Goal: Book appointment/travel/reservation

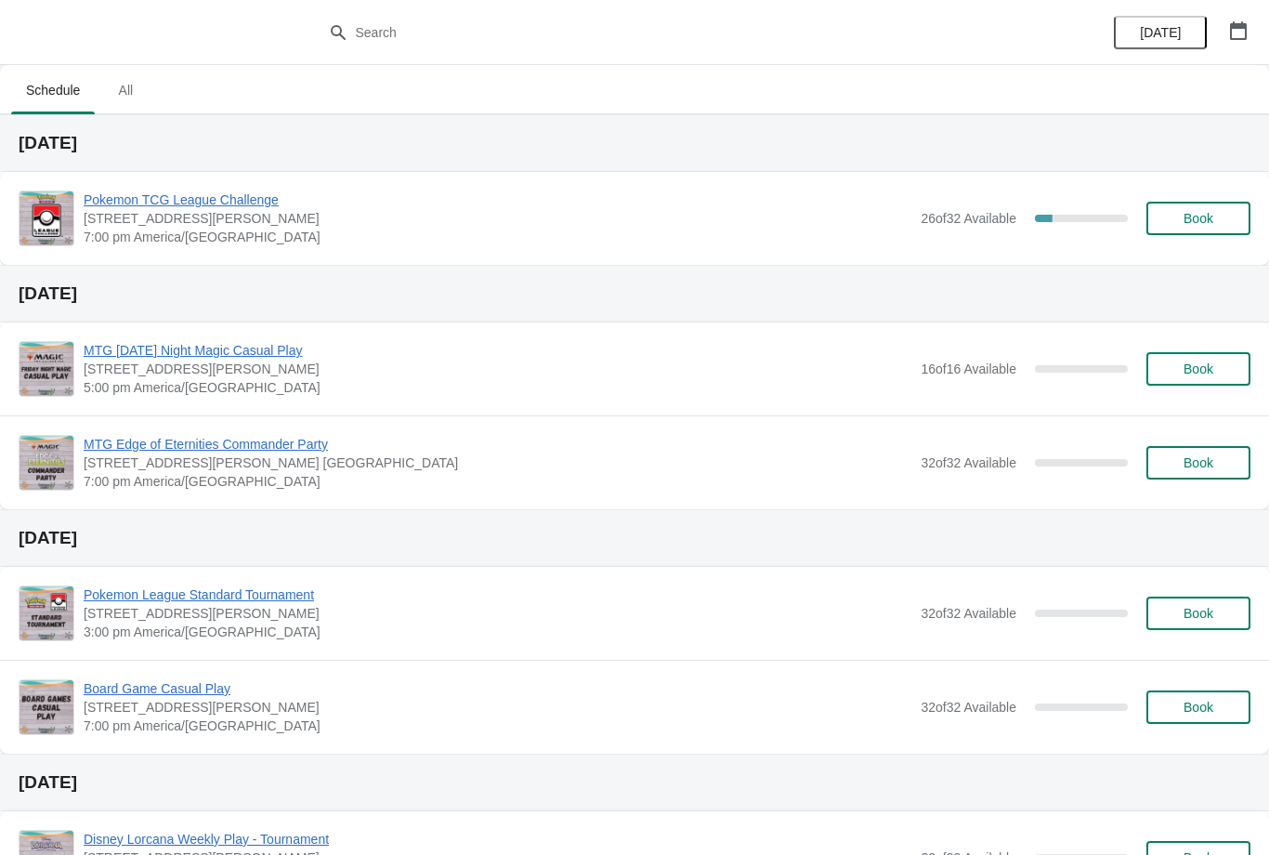
click at [1179, 216] on span "Book" at bounding box center [1198, 218] width 71 height 15
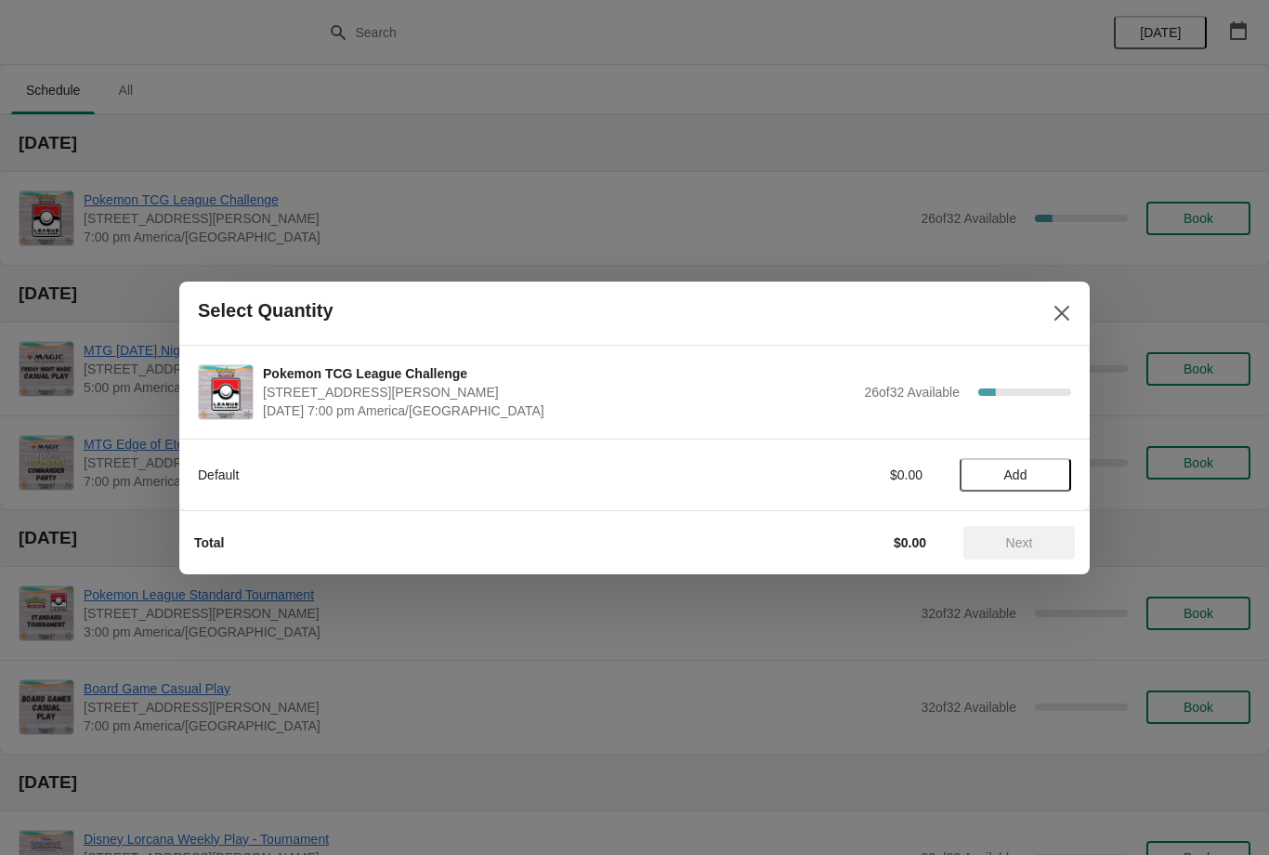
click at [1054, 459] on button "Add" at bounding box center [1015, 474] width 111 height 33
click at [1041, 535] on span "Next" at bounding box center [1019, 542] width 82 height 15
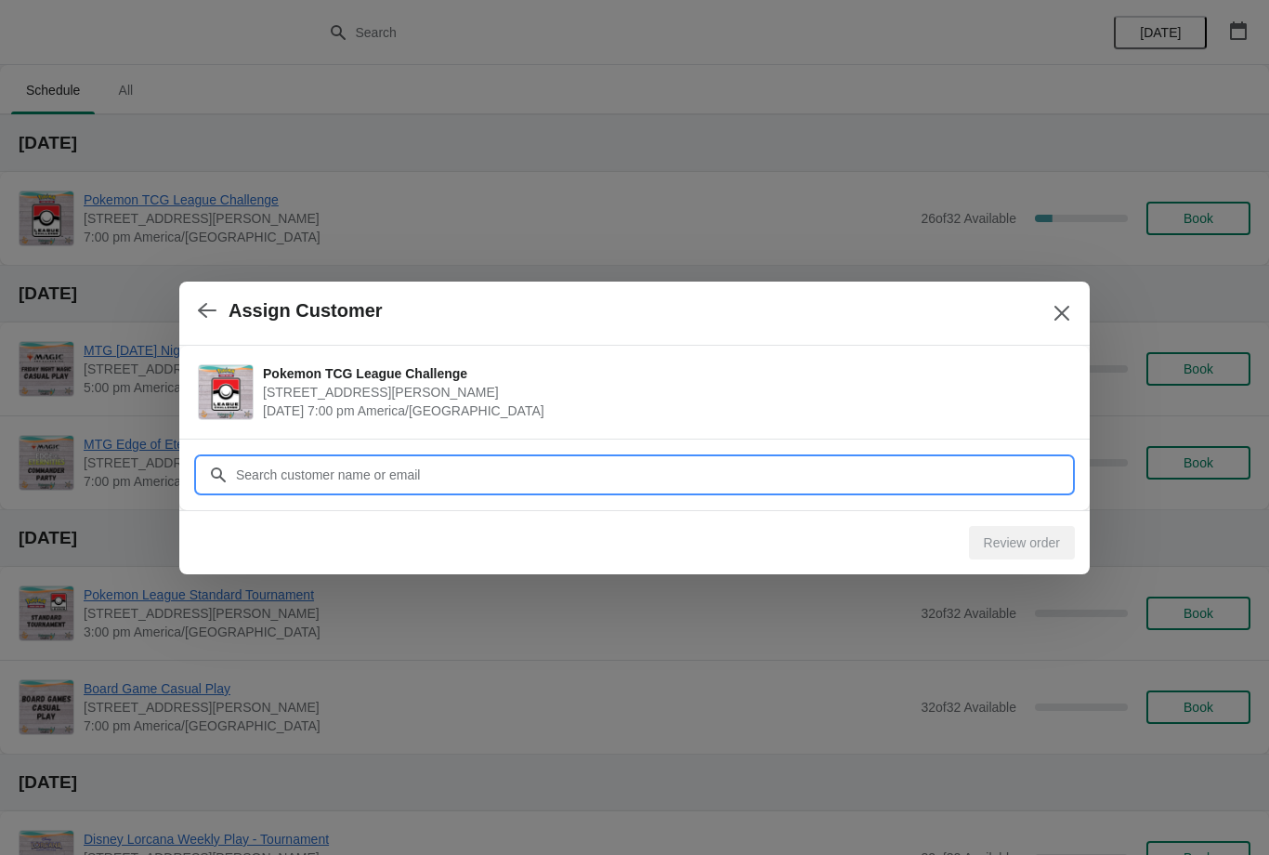
click at [805, 469] on input "Customer" at bounding box center [653, 474] width 836 height 33
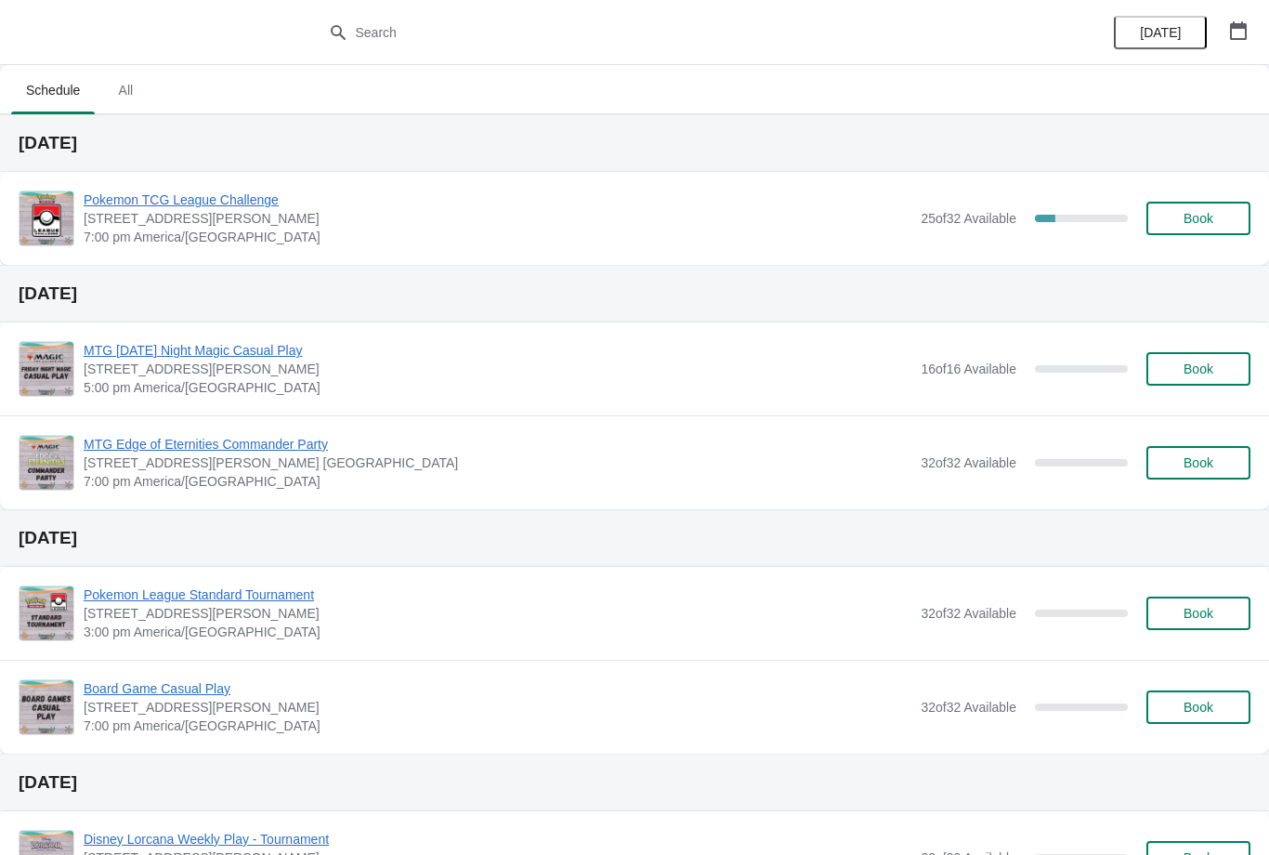
click at [1213, 221] on span "Book" at bounding box center [1198, 218] width 30 height 15
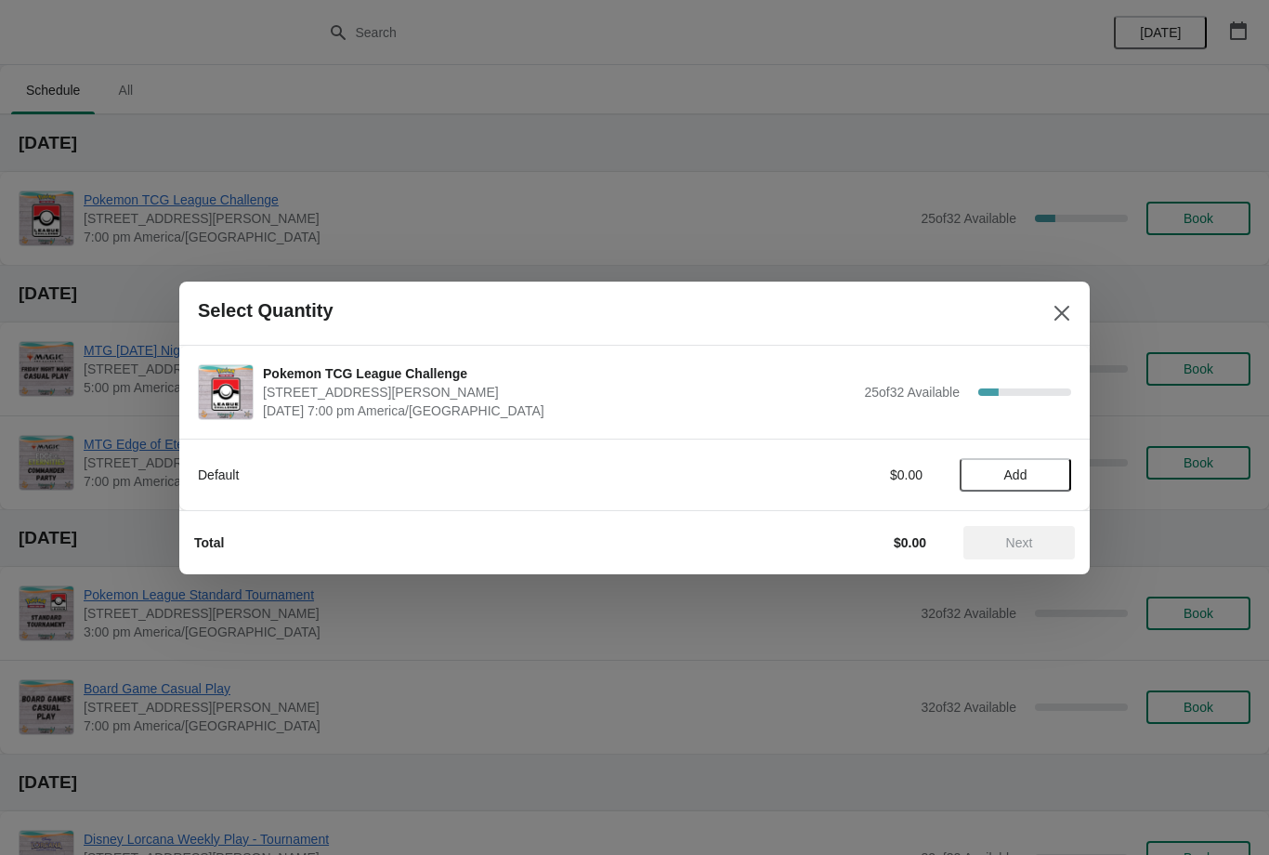
click at [1063, 320] on icon "Close" at bounding box center [1061, 313] width 19 height 19
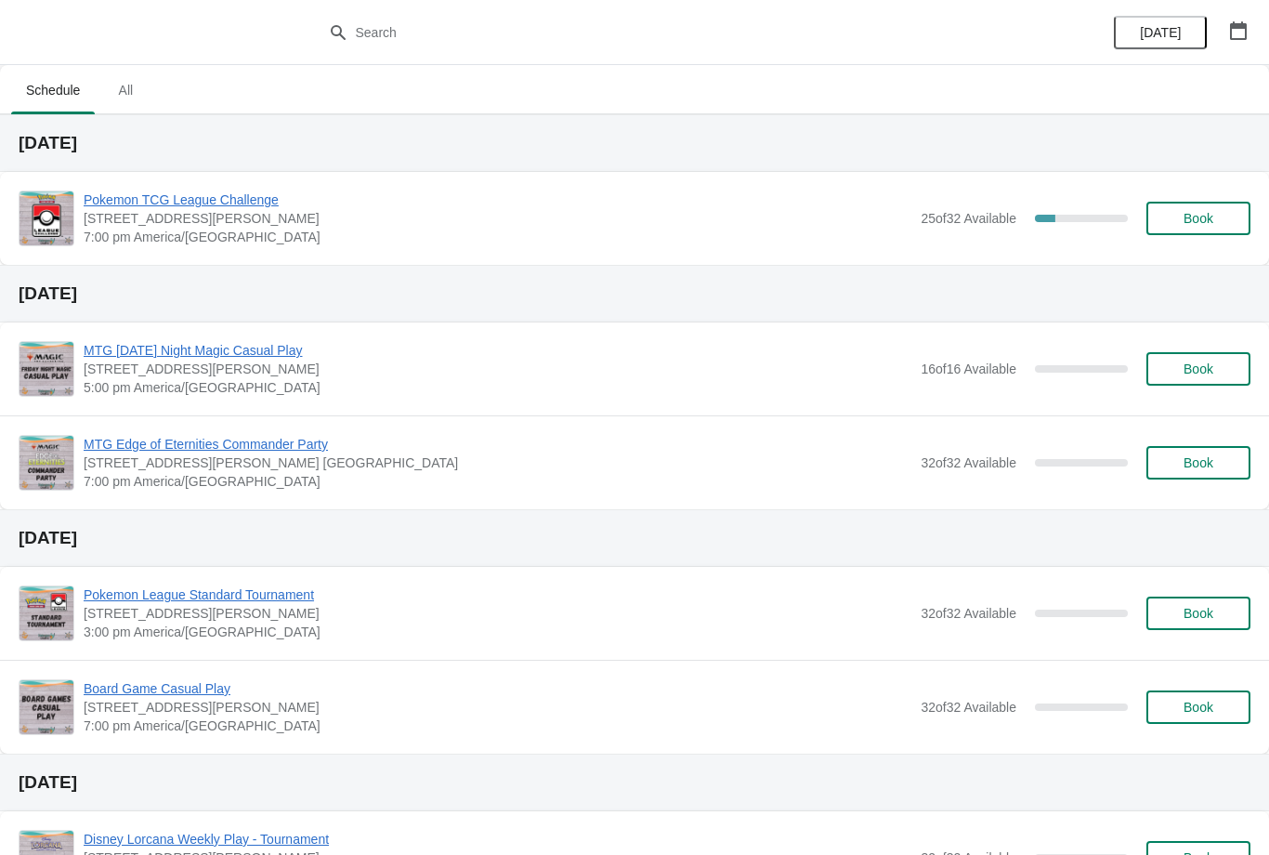
click at [247, 202] on span "Pokemon TCG League Challenge" at bounding box center [498, 199] width 828 height 19
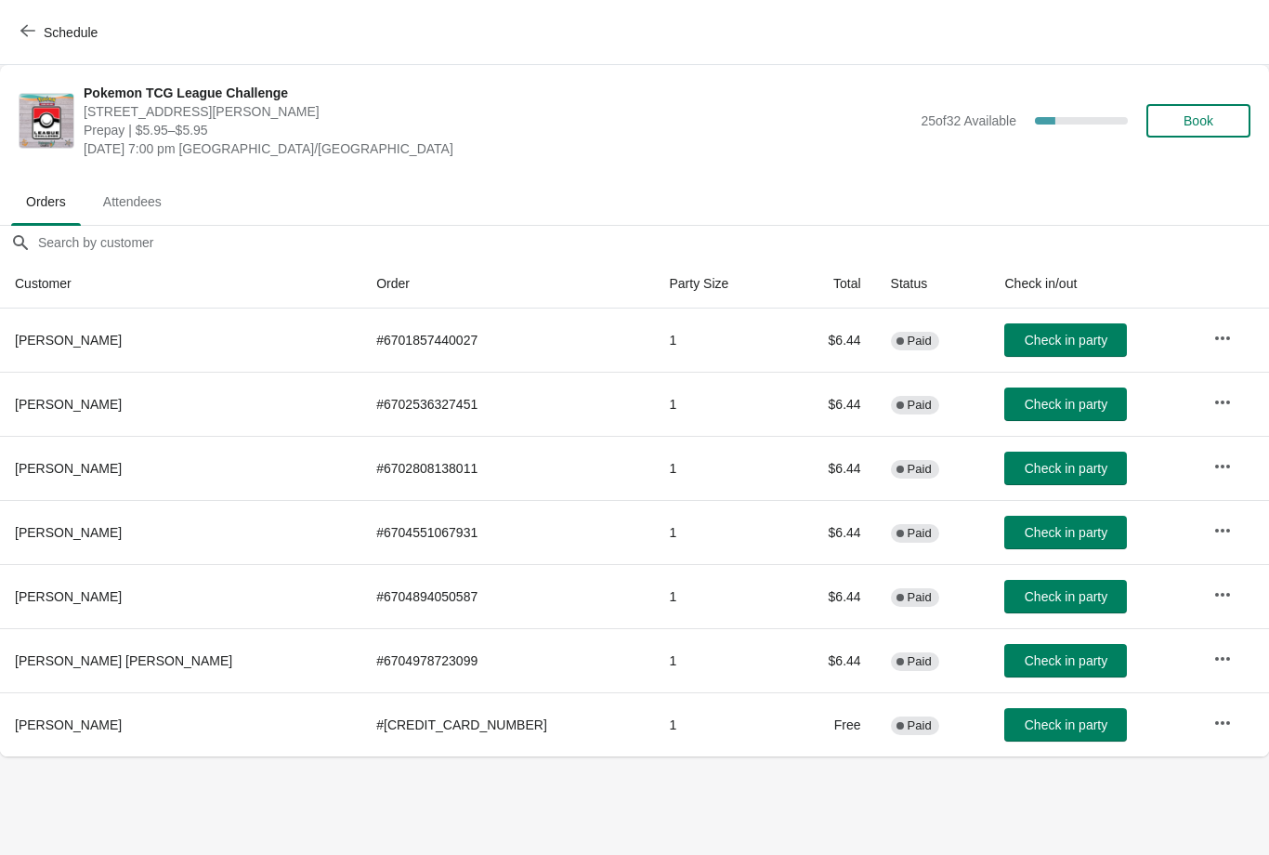
click at [1027, 470] on span "Check in party" at bounding box center [1066, 468] width 83 height 15
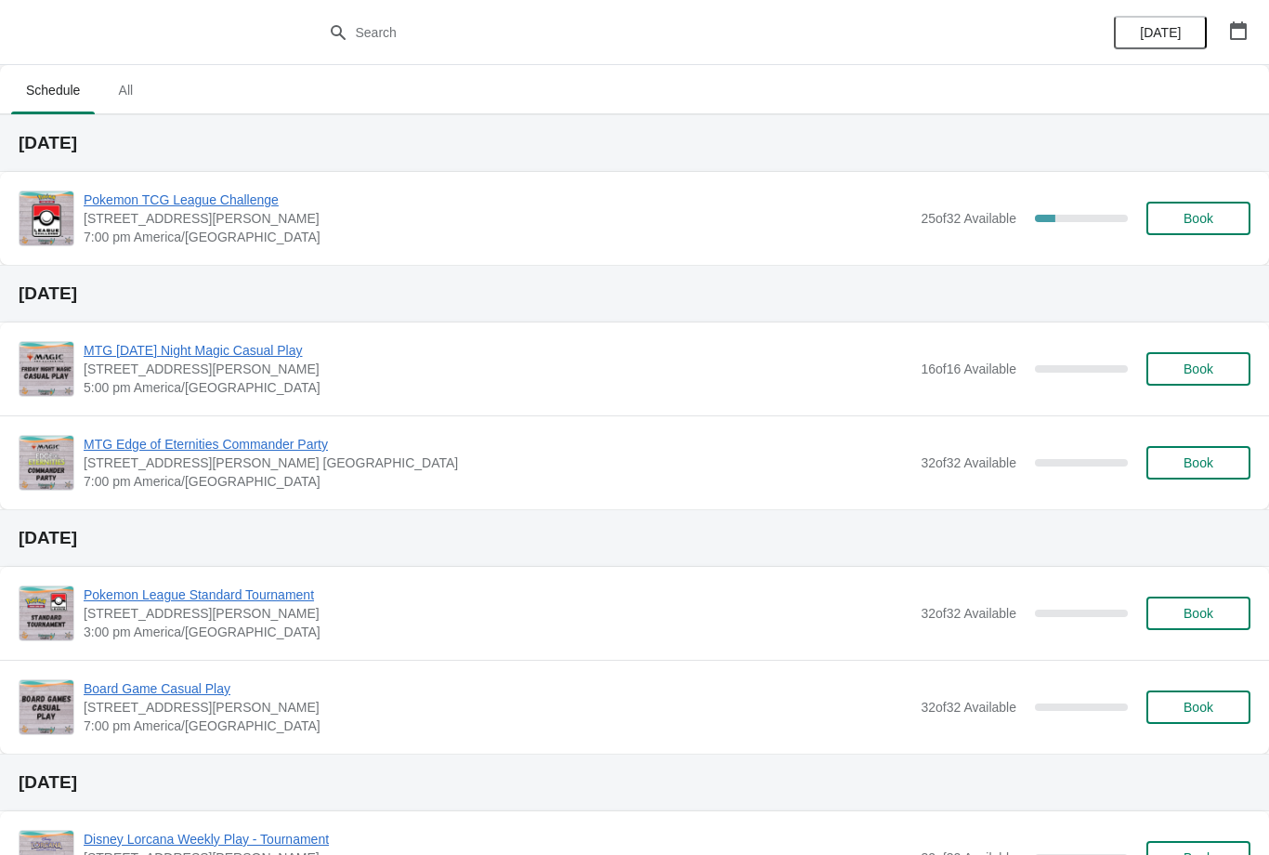
click at [242, 204] on span "Pokemon TCG League Challenge" at bounding box center [498, 199] width 828 height 19
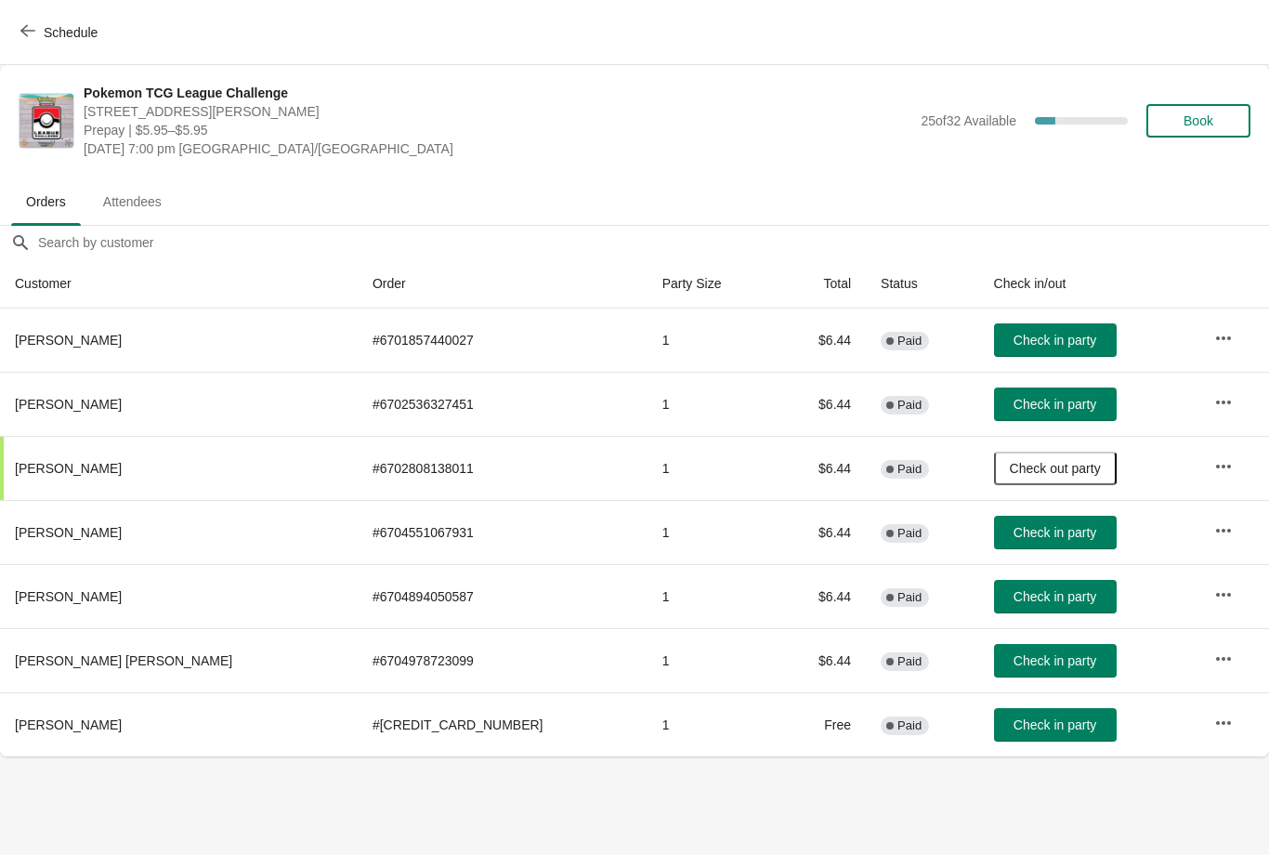
click at [42, 48] on button "Schedule" at bounding box center [60, 32] width 103 height 33
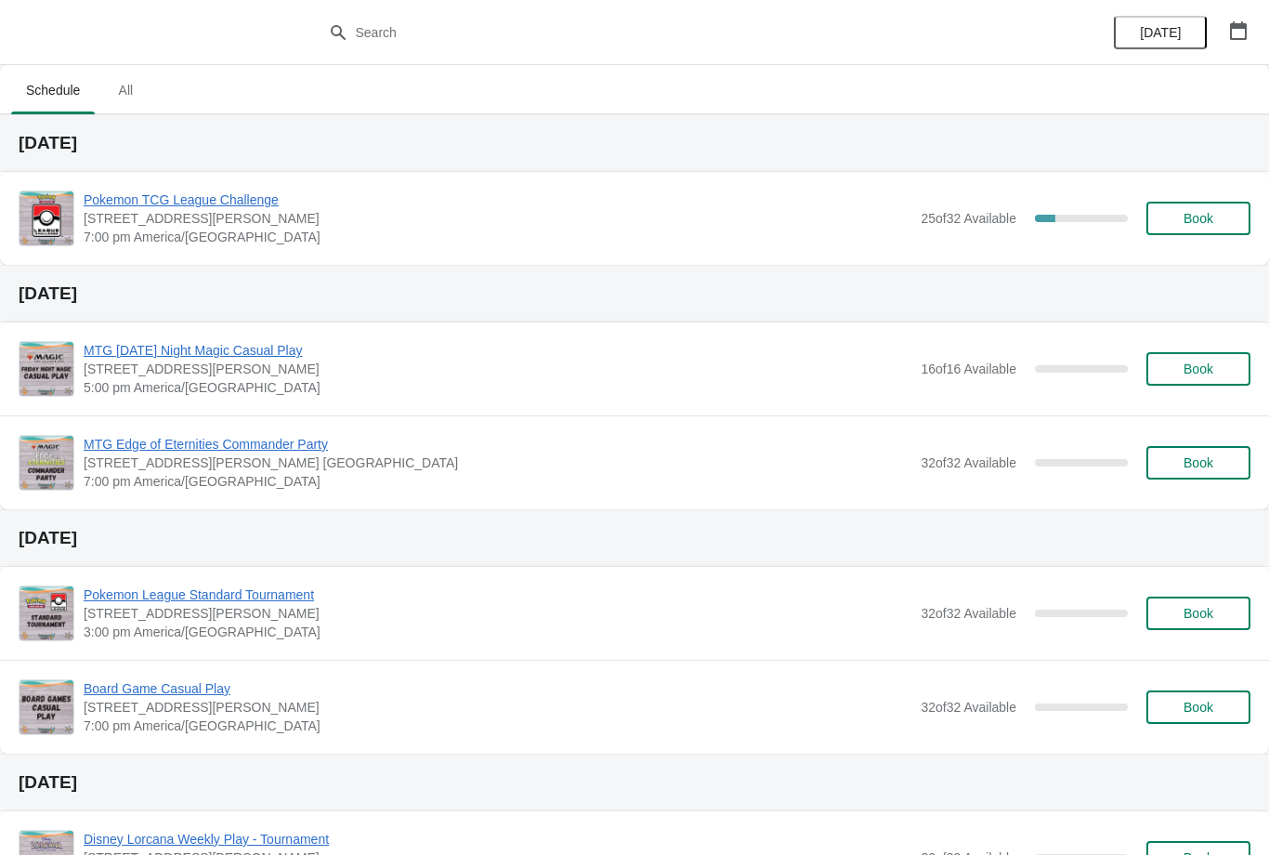
click at [1233, 212] on span "Book" at bounding box center [1198, 218] width 71 height 15
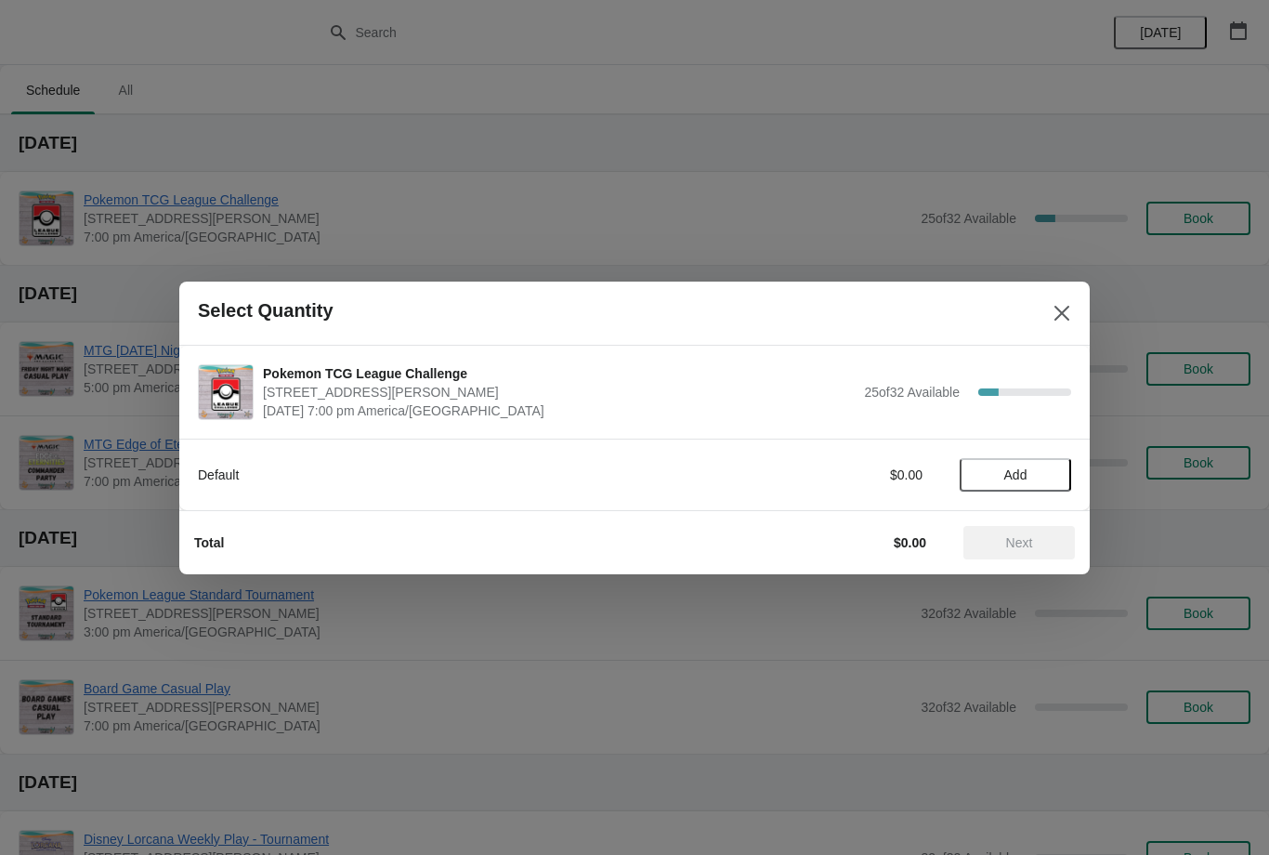
click at [1030, 489] on button "Add" at bounding box center [1015, 474] width 111 height 33
click at [1019, 547] on span "Next" at bounding box center [1019, 542] width 27 height 15
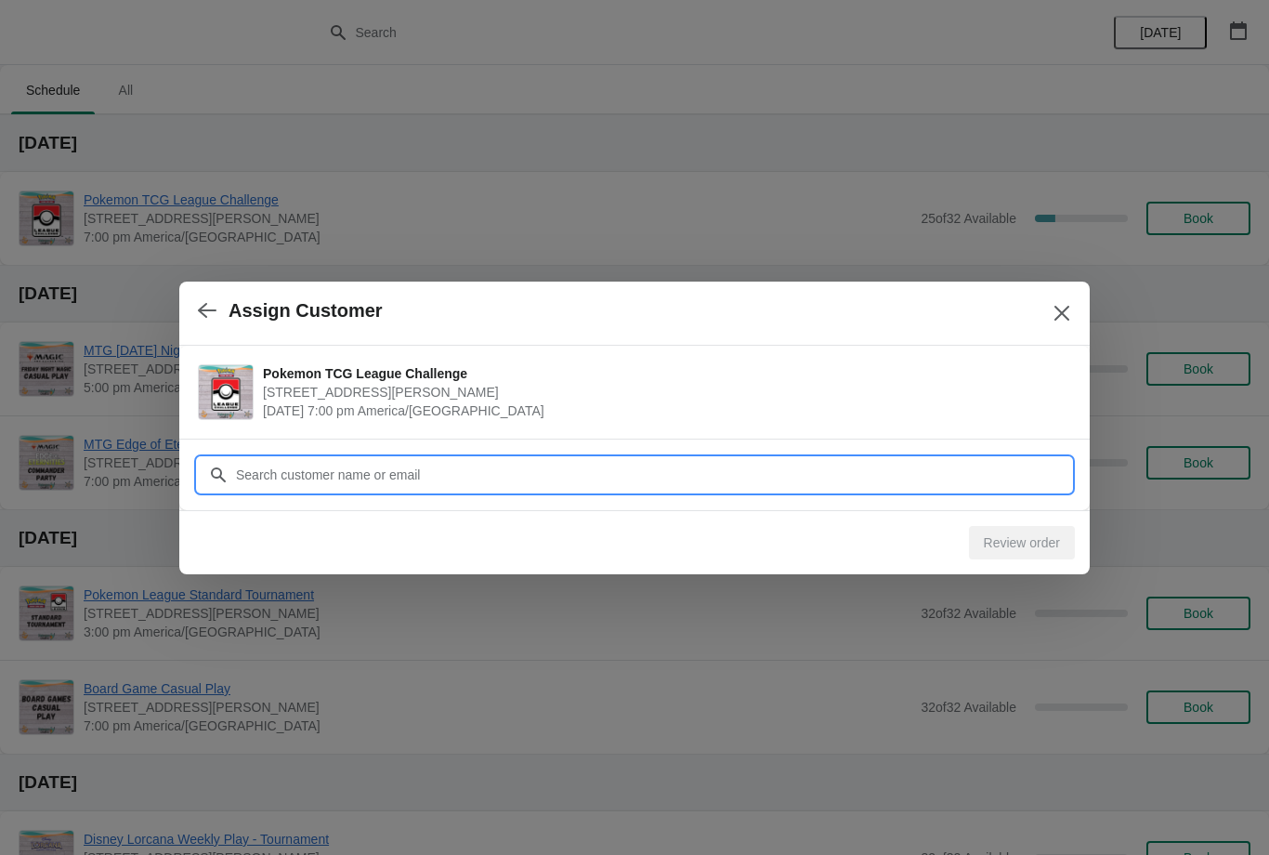
click at [930, 465] on input "Customer" at bounding box center [653, 474] width 836 height 33
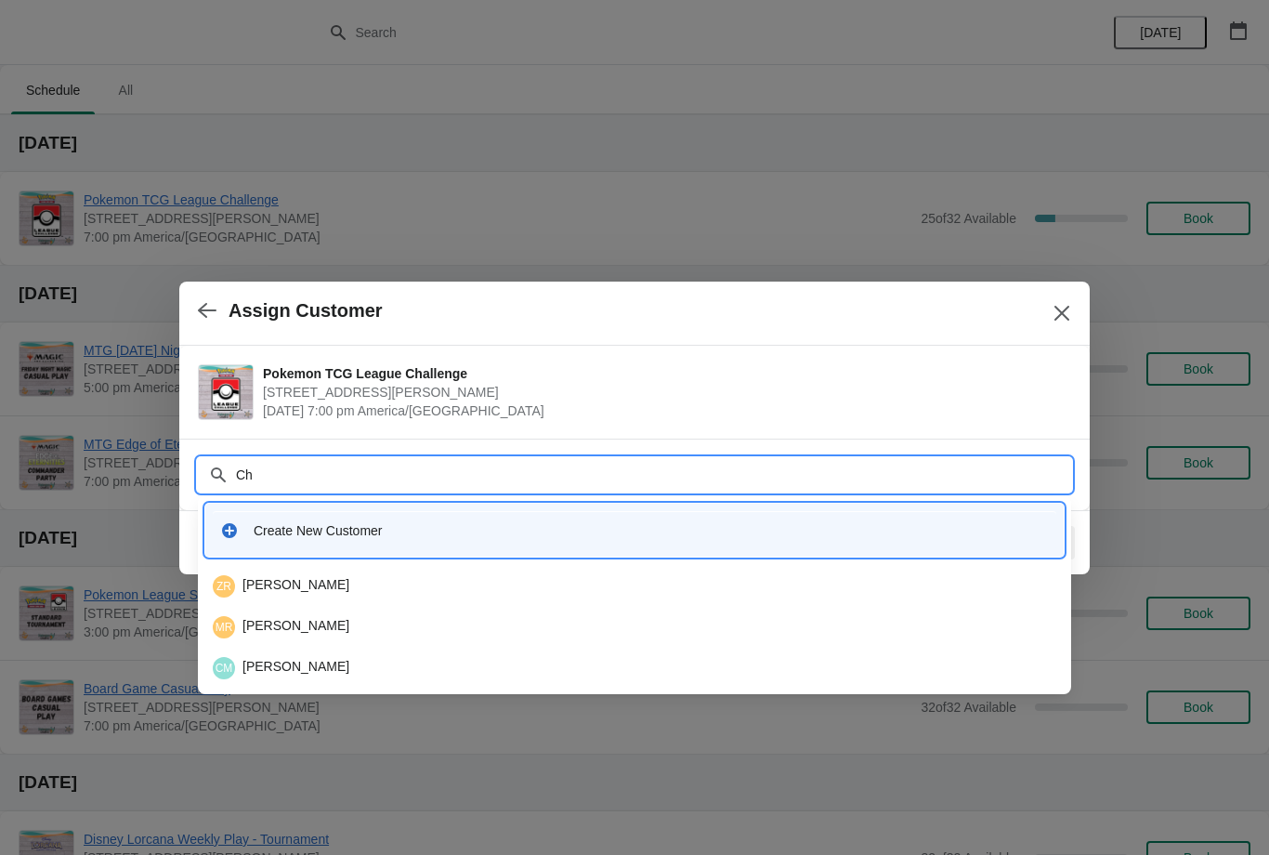
type input "C"
type input "Mathew"
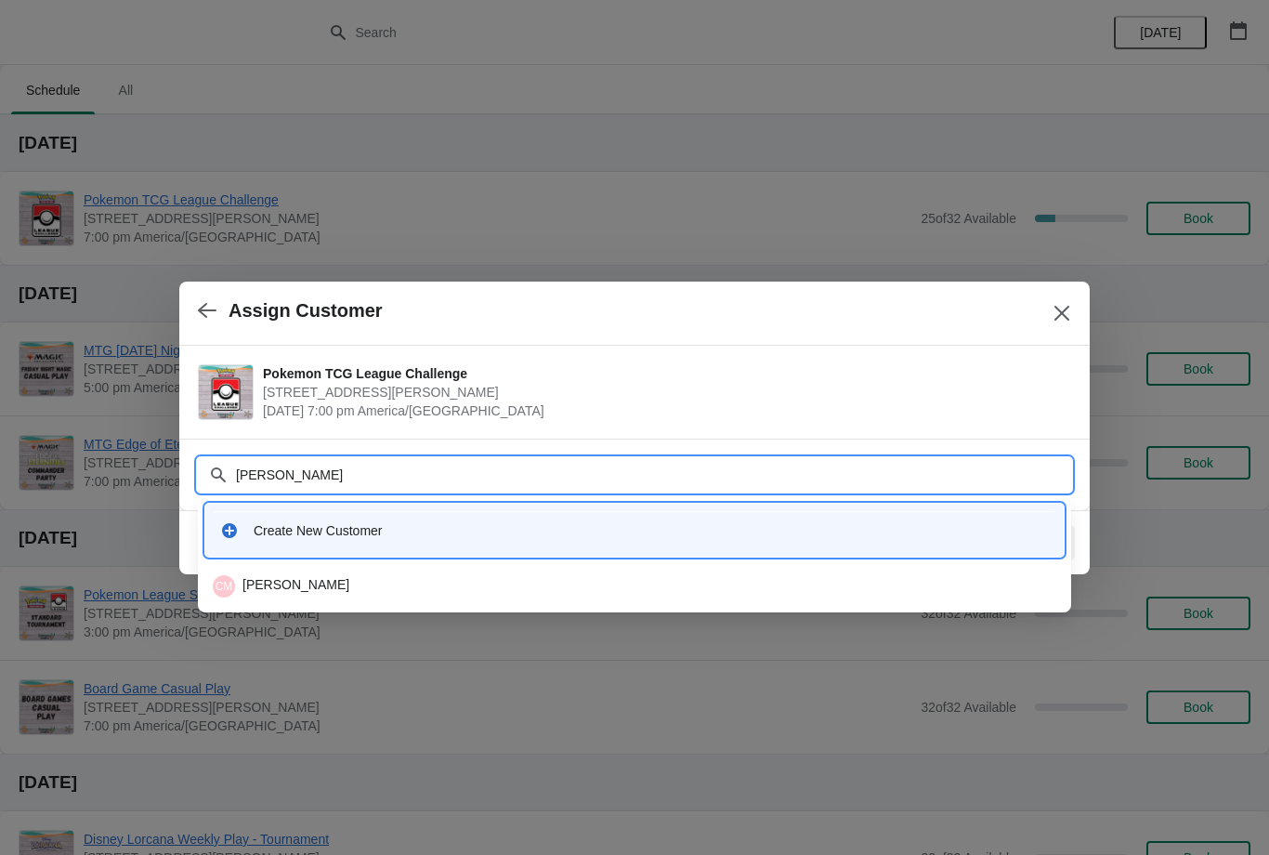
click at [489, 582] on div "CM Cha Mathews" at bounding box center [634, 586] width 843 height 22
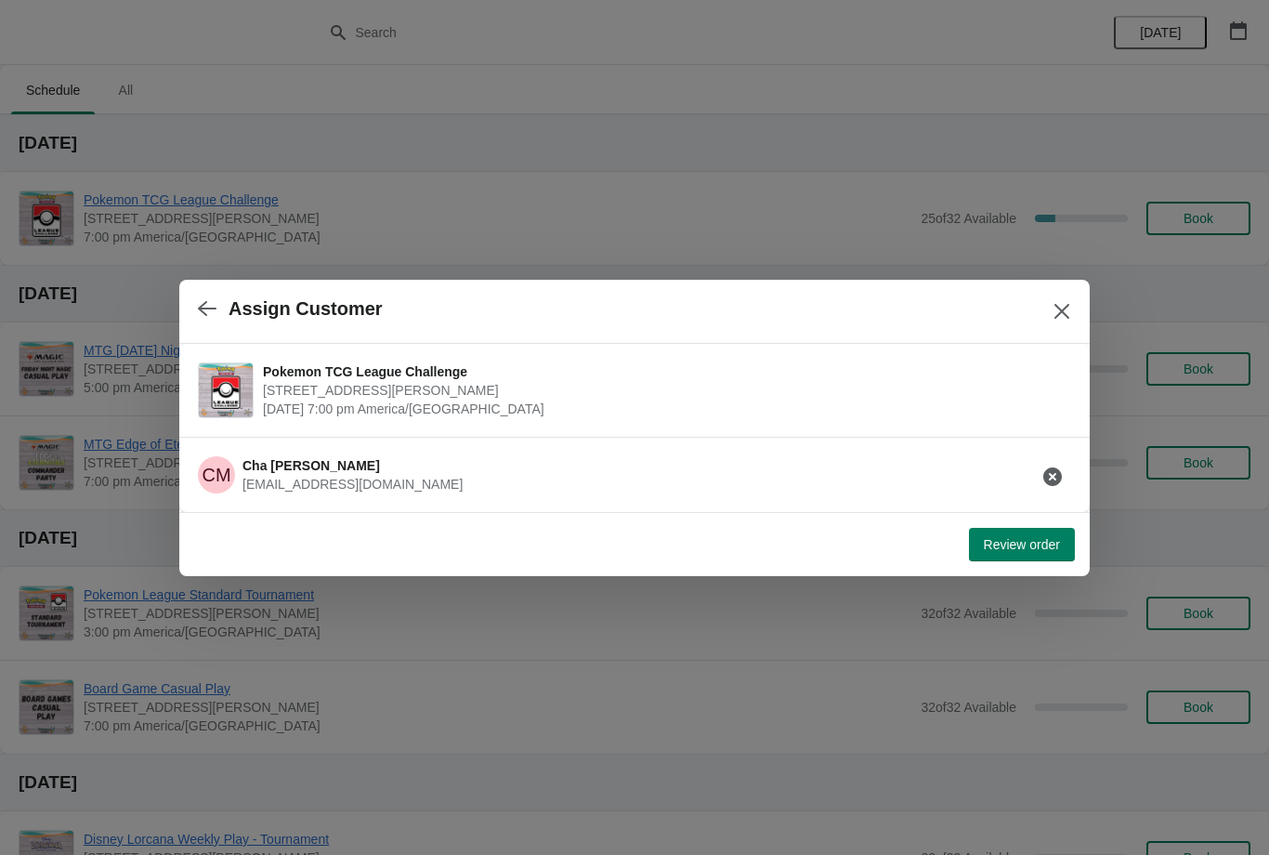
click at [1056, 473] on icon "button" at bounding box center [1052, 476] width 19 height 19
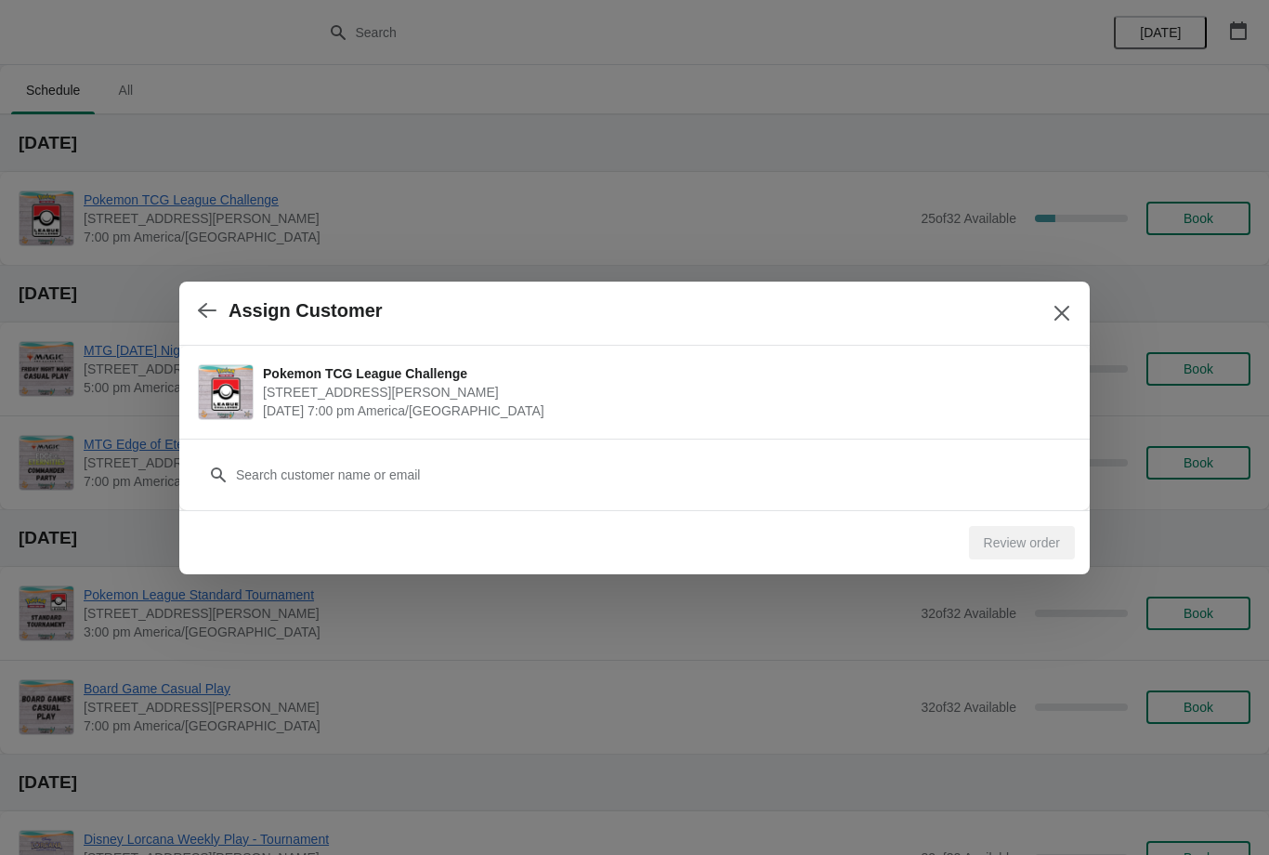
click at [869, 453] on div "Customer" at bounding box center [634, 465] width 873 height 52
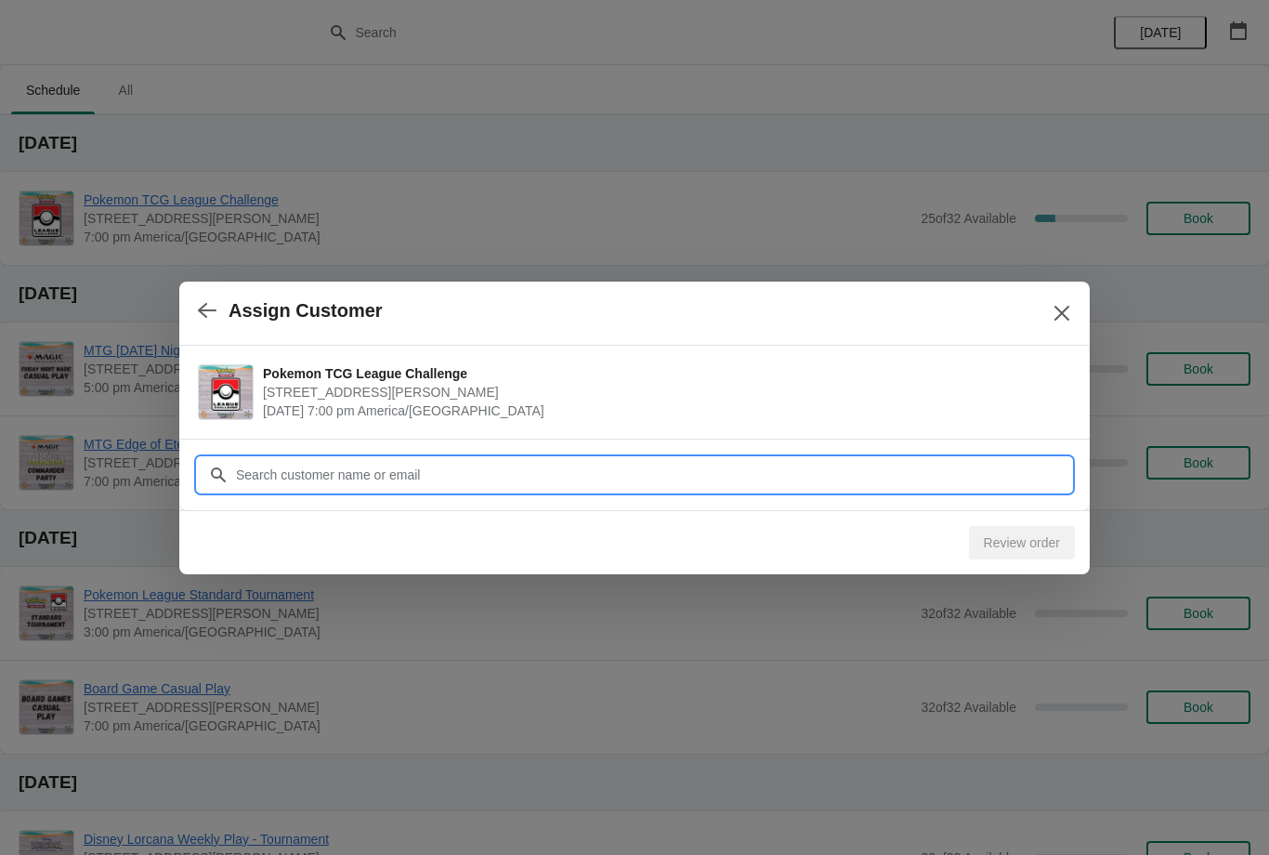
click at [932, 465] on input "Customer" at bounding box center [653, 474] width 836 height 33
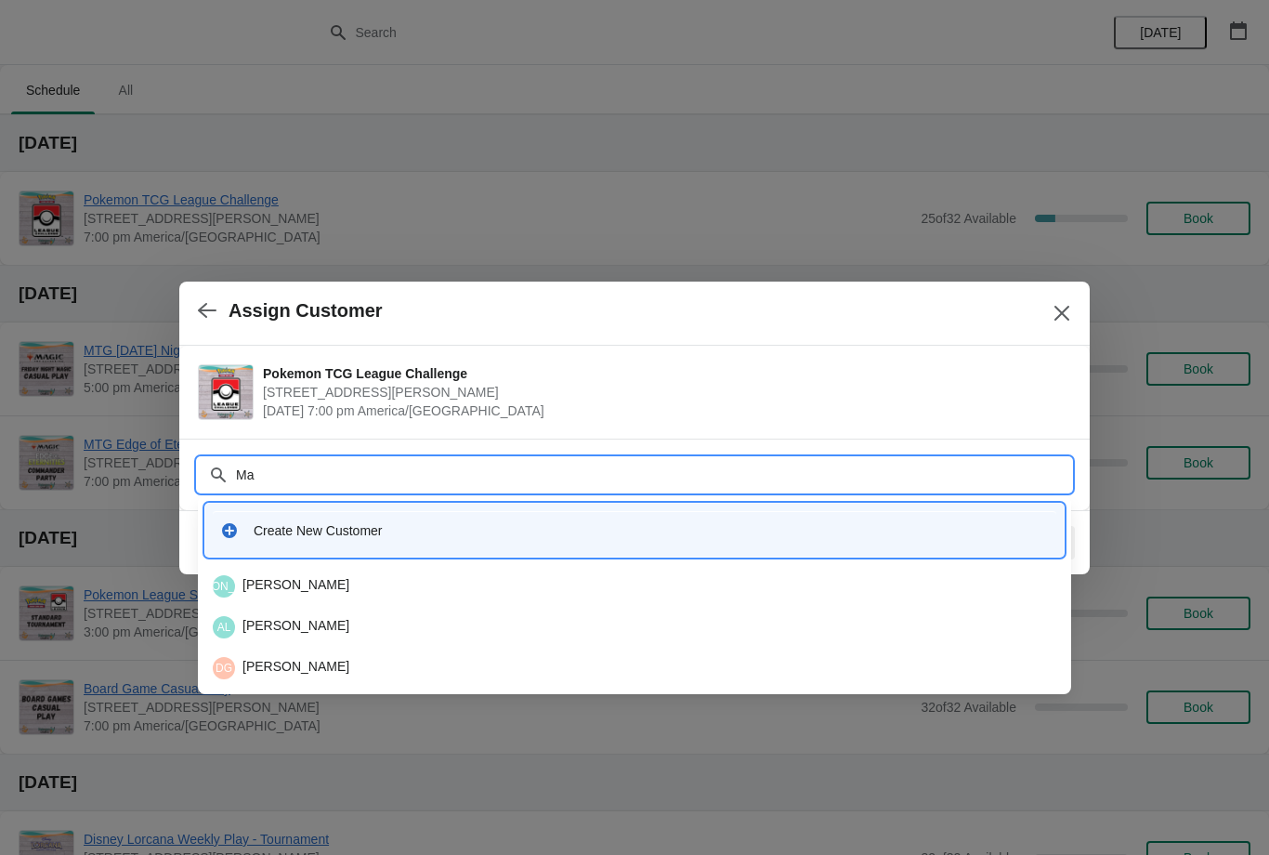
type input "M"
type input "Ka"
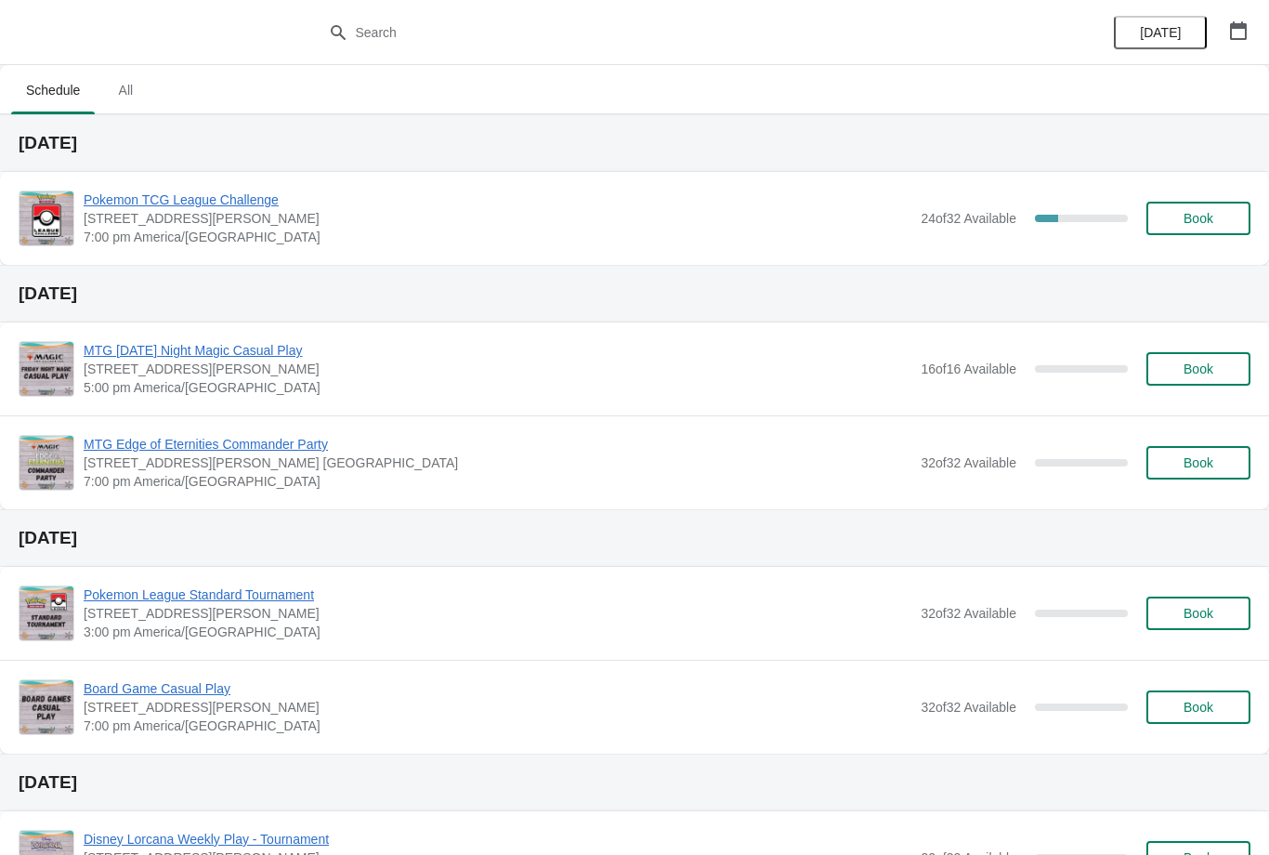
click at [1207, 218] on span "Book" at bounding box center [1198, 218] width 30 height 15
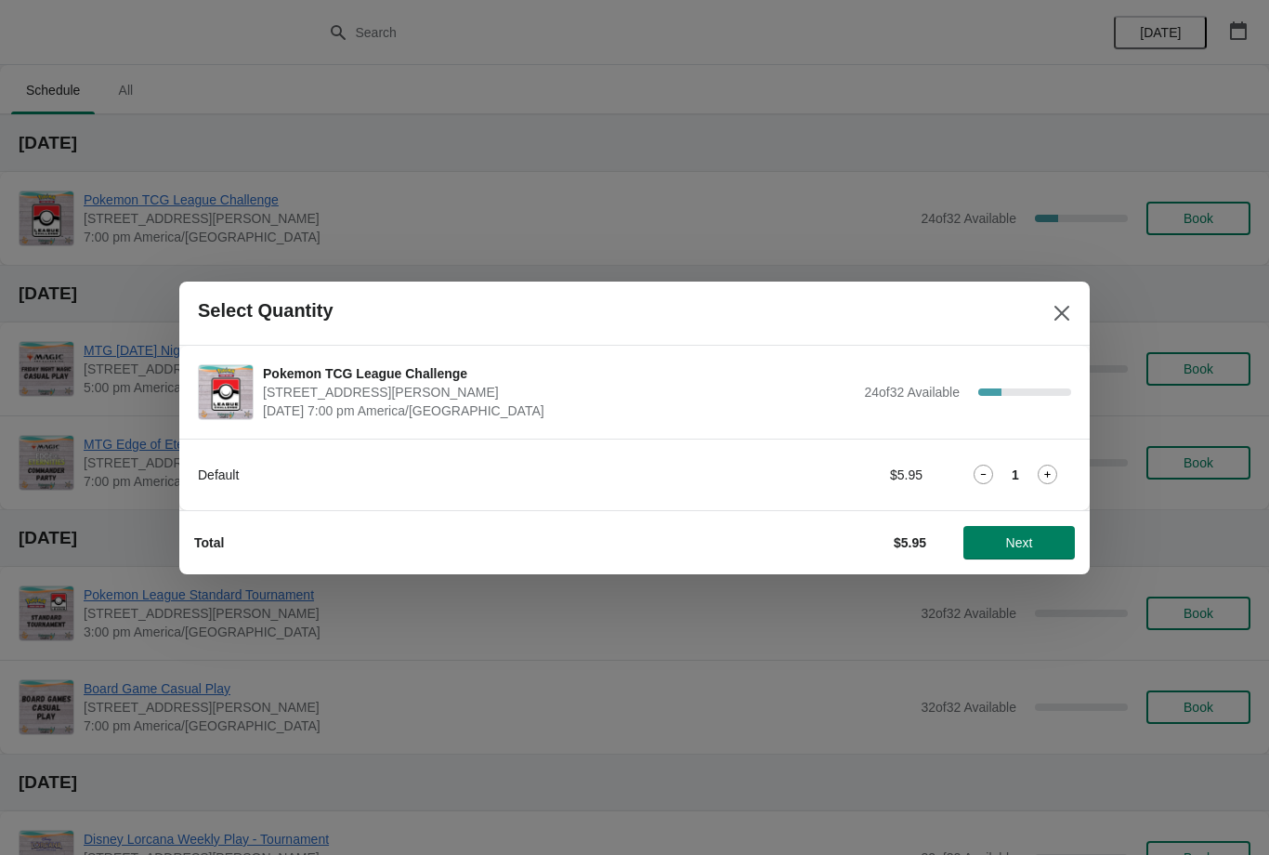
click at [1036, 527] on button "Next" at bounding box center [1018, 542] width 111 height 33
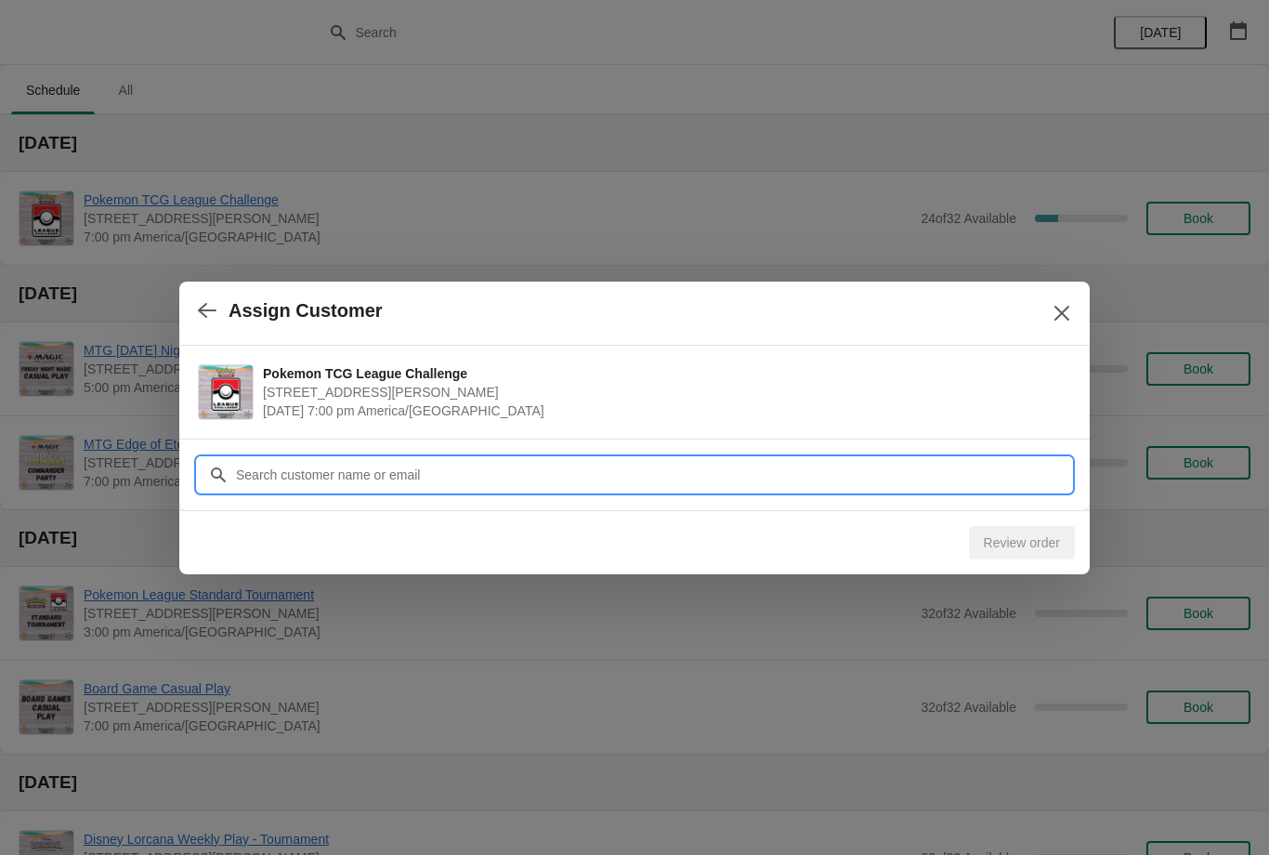
click at [949, 484] on input "Customer" at bounding box center [653, 474] width 836 height 33
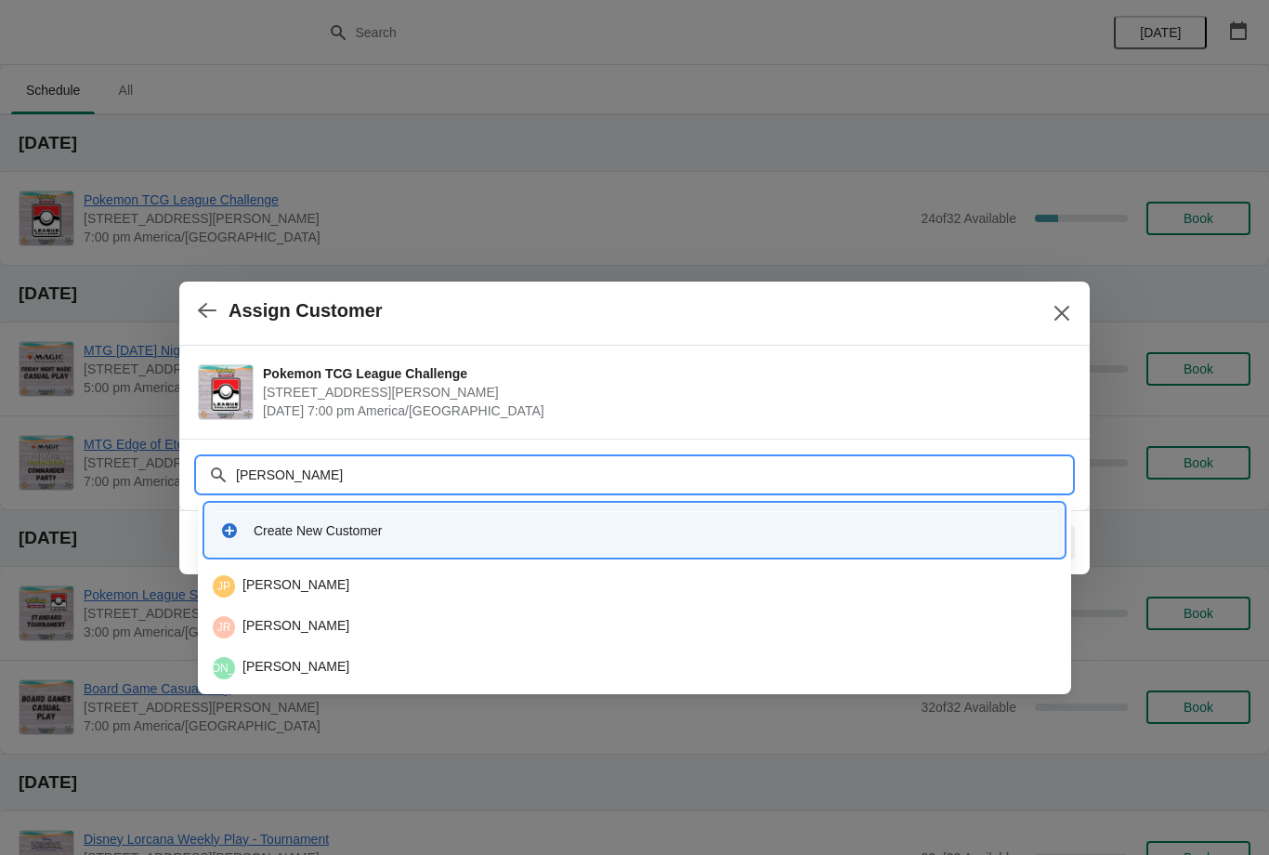
type input "Javier"
click at [598, 572] on div "JP Javier Pulido" at bounding box center [634, 586] width 858 height 37
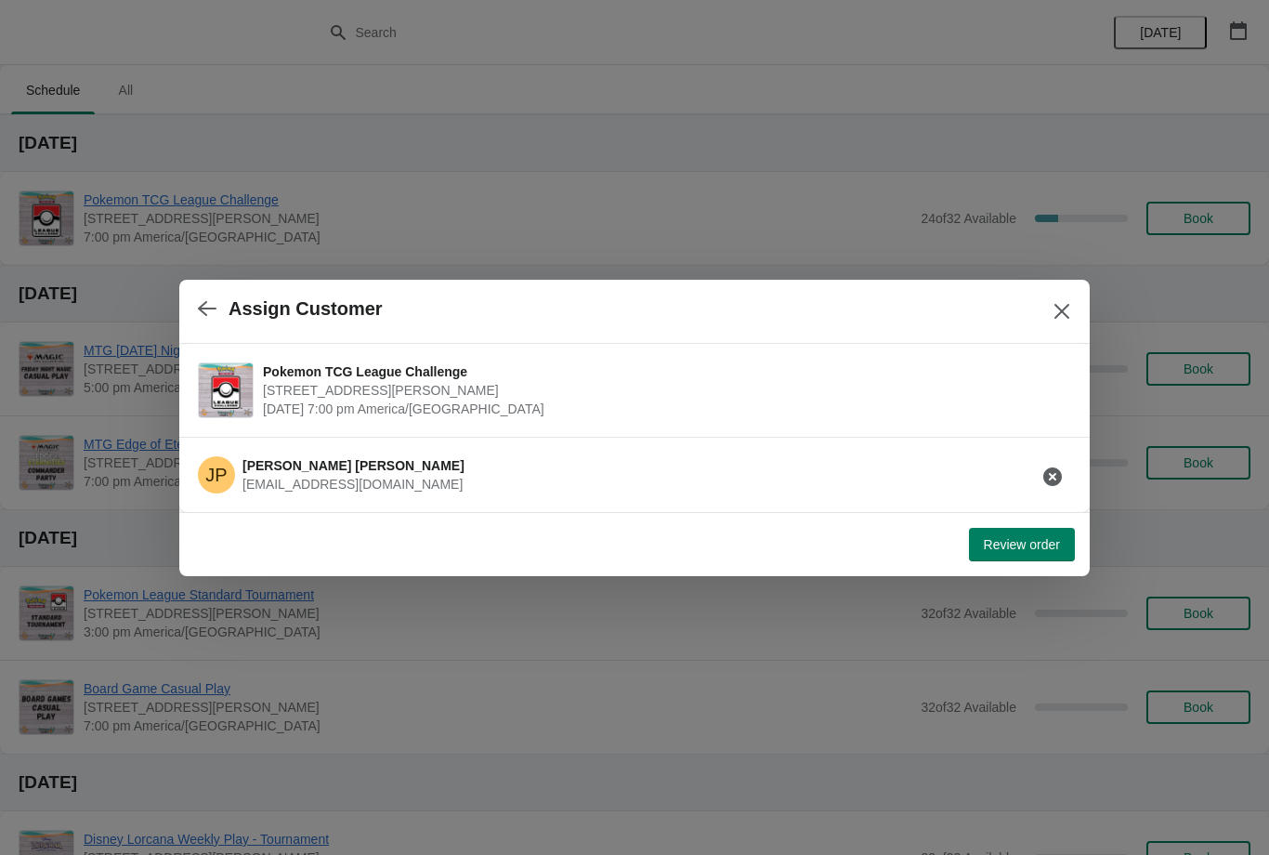
click at [1039, 539] on span "Review order" at bounding box center [1022, 544] width 76 height 15
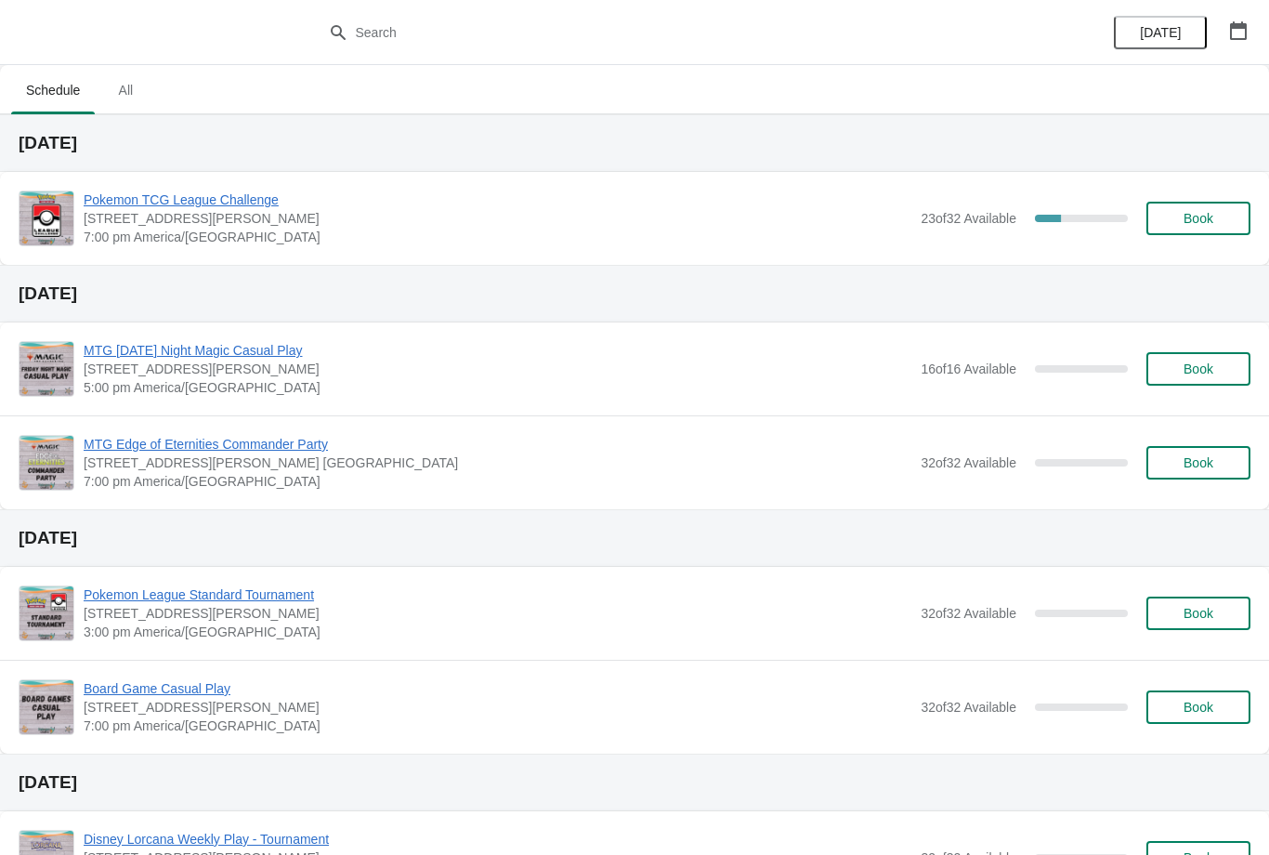
click at [1197, 216] on span "Book" at bounding box center [1198, 218] width 30 height 15
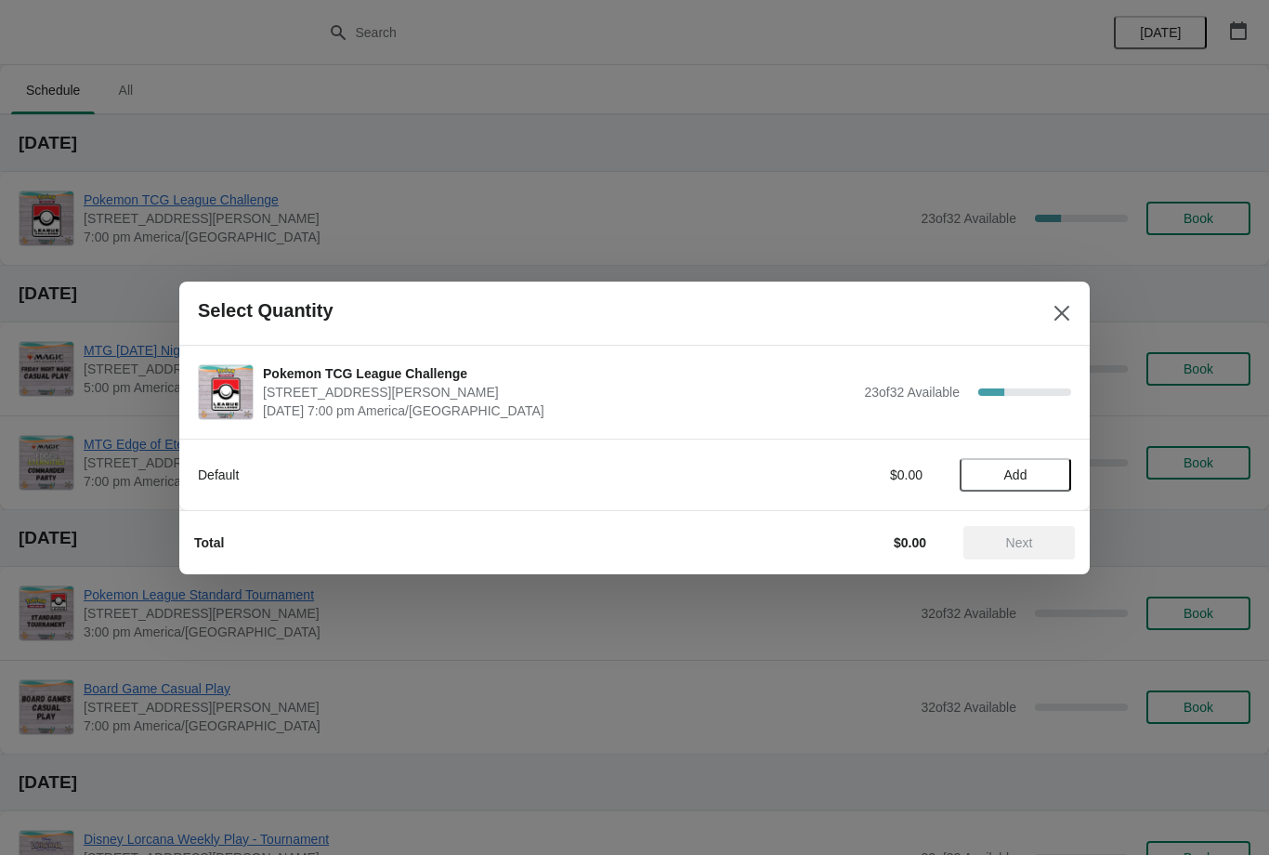
click at [1033, 476] on span "Add" at bounding box center [1015, 474] width 78 height 15
click at [1043, 547] on span "Next" at bounding box center [1019, 542] width 82 height 15
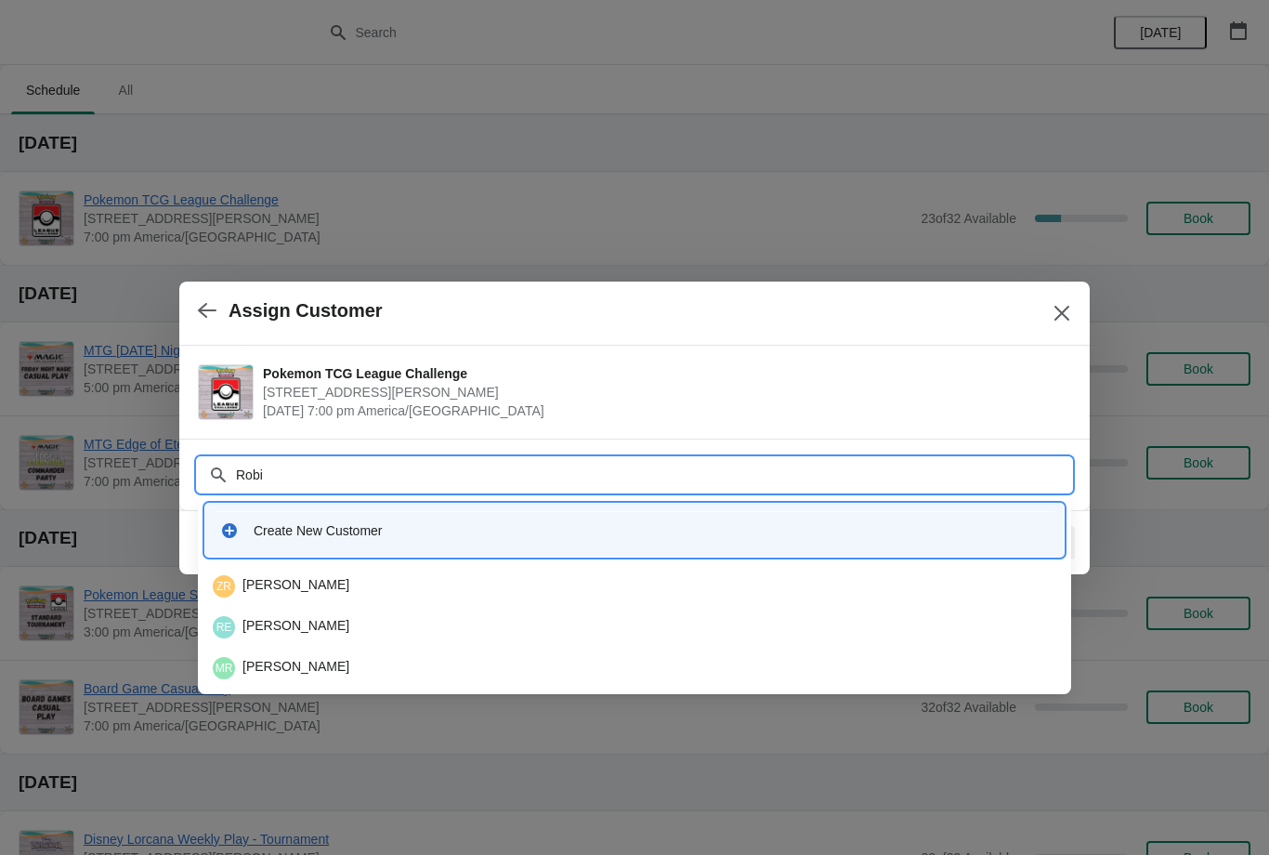
type input "Robin"
click at [410, 637] on div "RE Robin Einhorn" at bounding box center [634, 627] width 843 height 22
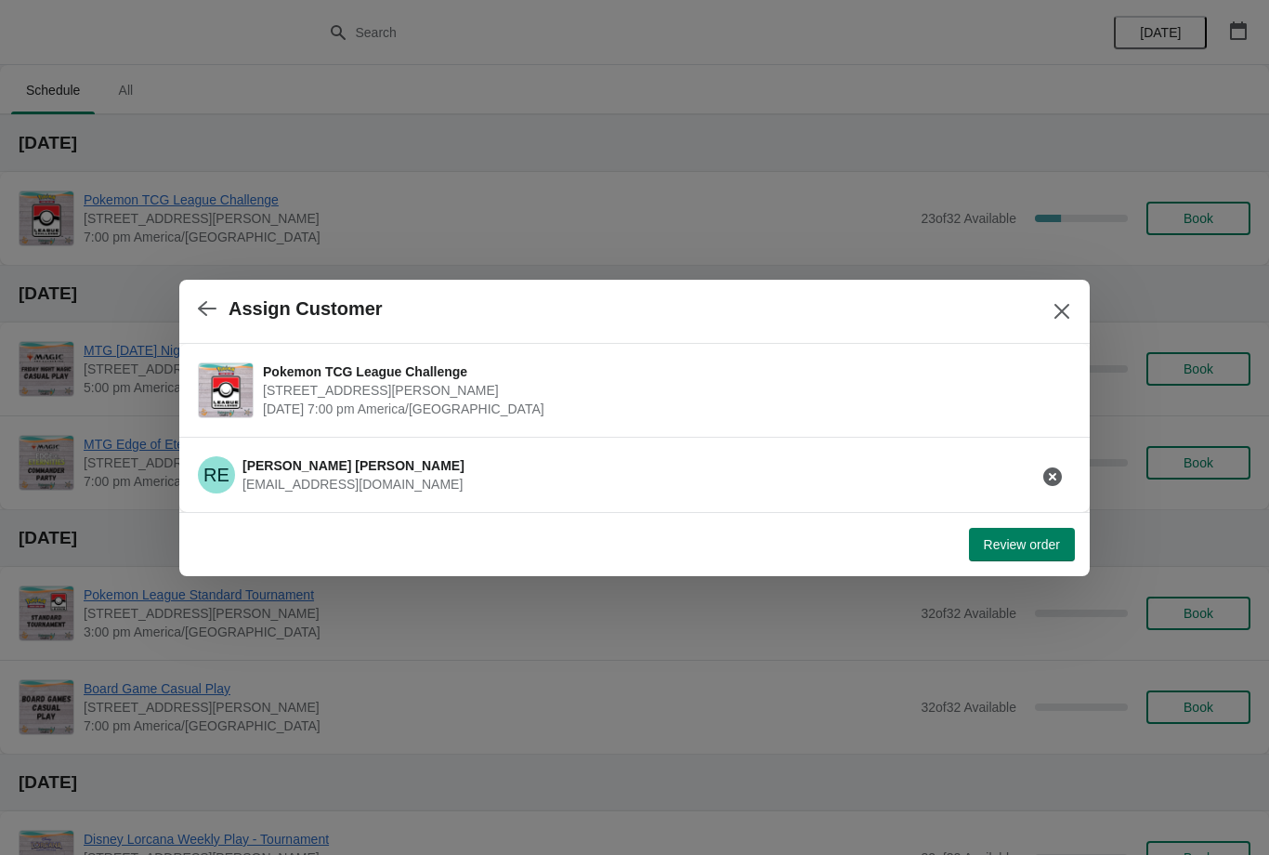
click at [1052, 549] on span "Review order" at bounding box center [1022, 544] width 76 height 15
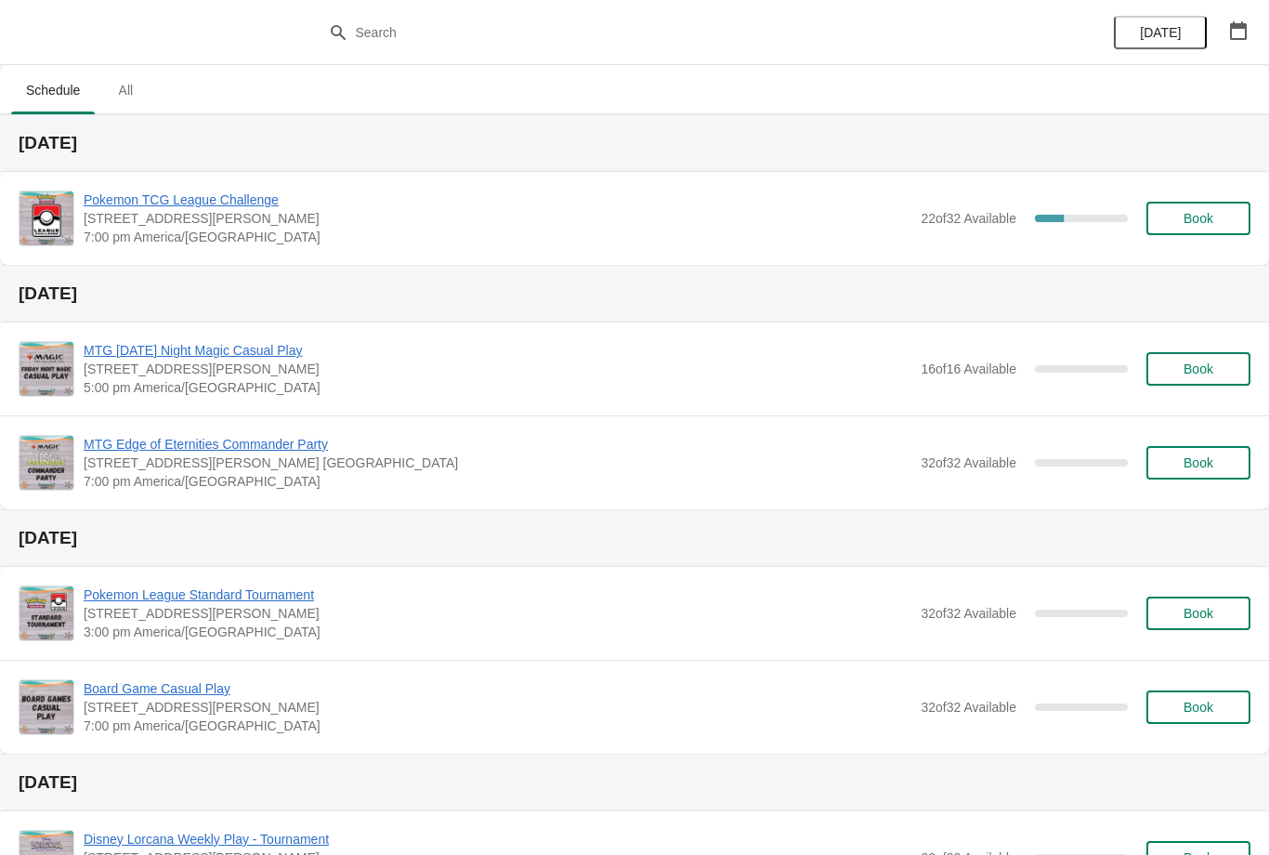
click at [1193, 222] on span "Book" at bounding box center [1198, 218] width 30 height 15
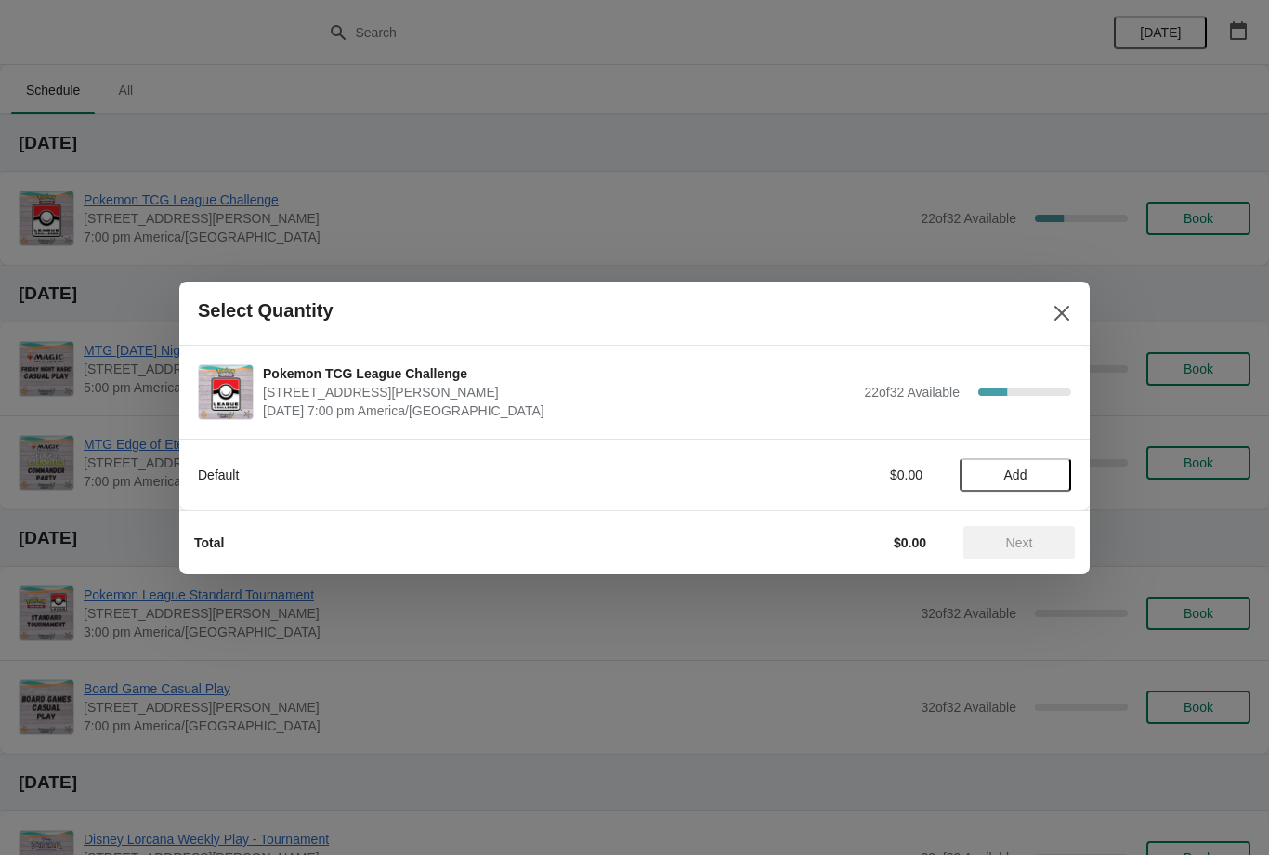
click at [1032, 476] on span "Add" at bounding box center [1015, 474] width 78 height 15
click at [1045, 477] on icon at bounding box center [1048, 474] width 20 height 20
click at [1031, 546] on span "Next" at bounding box center [1019, 542] width 27 height 15
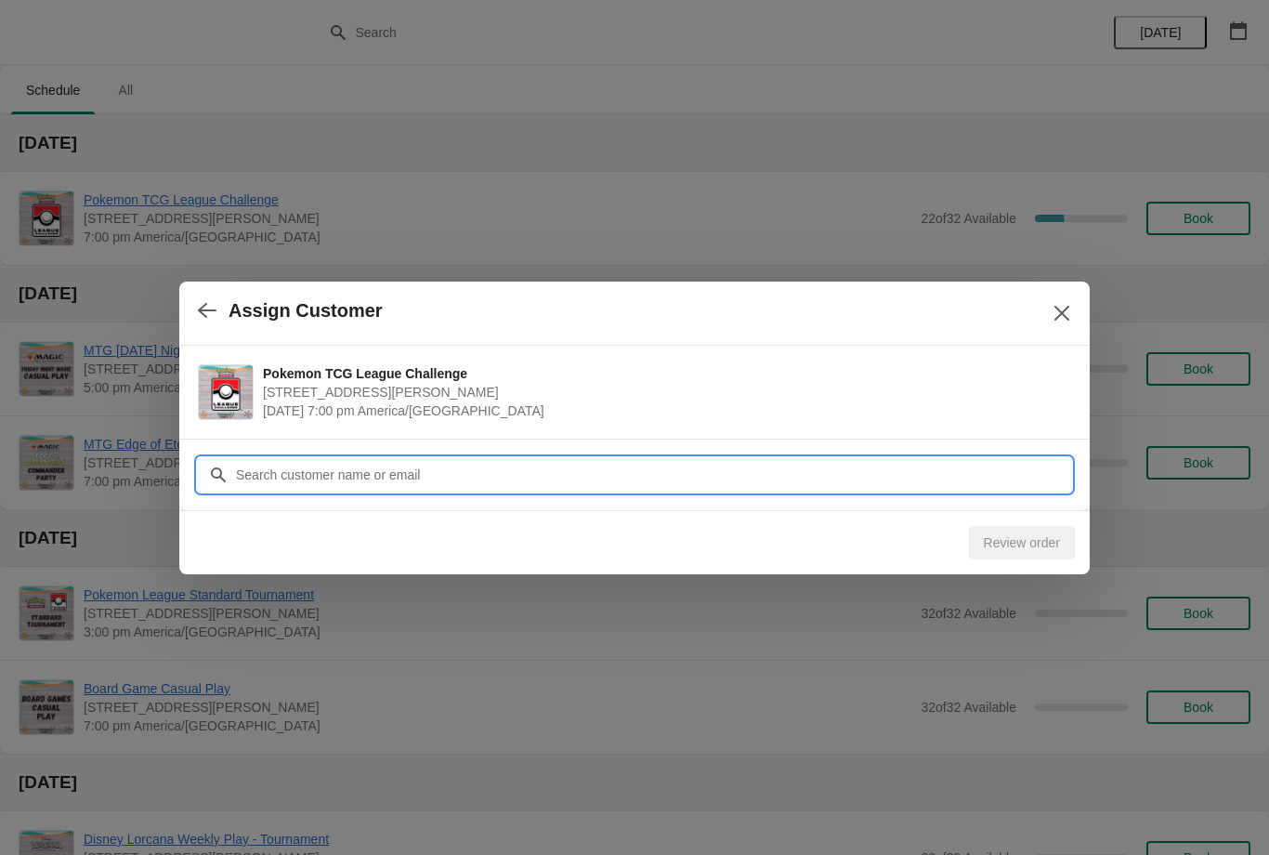
click at [883, 476] on input "Customer" at bounding box center [653, 474] width 836 height 33
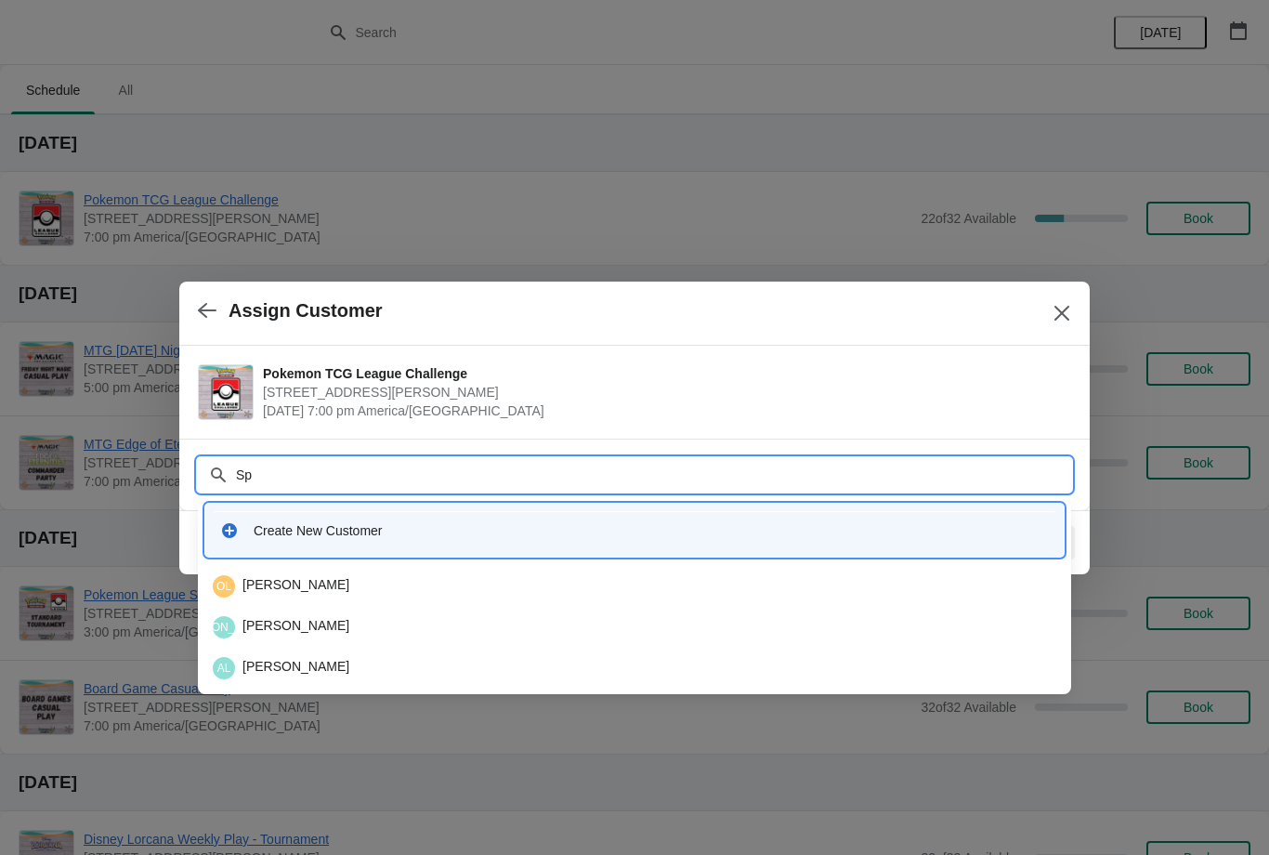
type input "Spa"
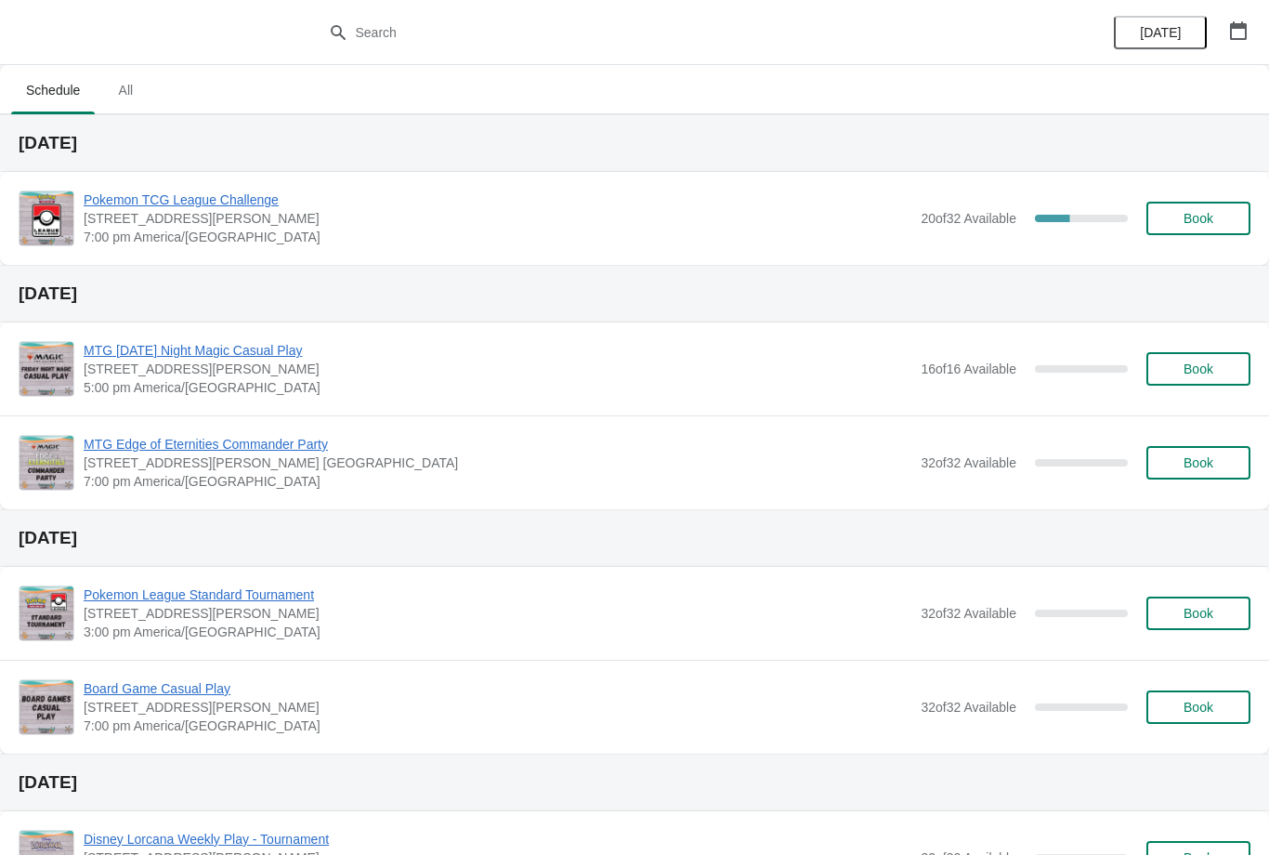
click at [1201, 220] on span "Book" at bounding box center [1198, 218] width 30 height 15
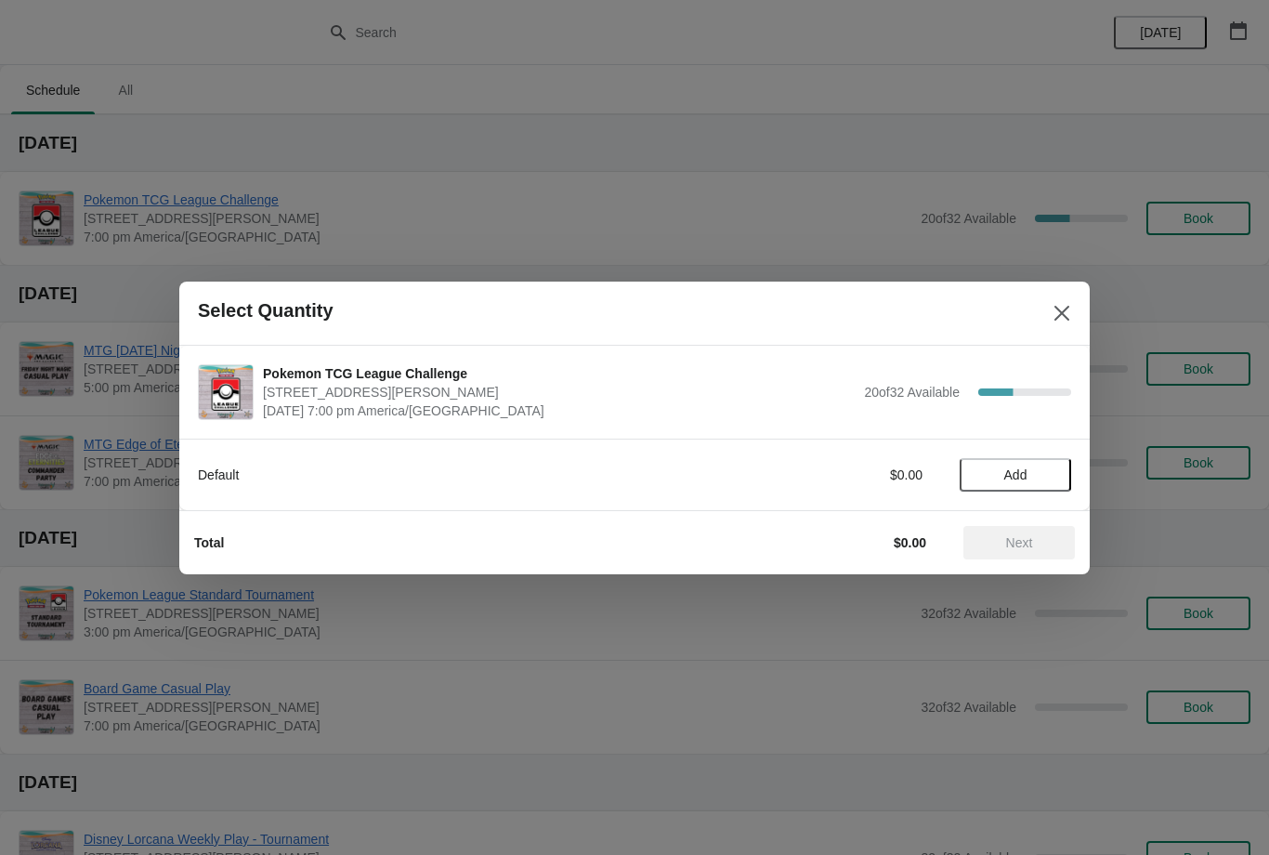
click at [1039, 477] on span "Add" at bounding box center [1015, 474] width 78 height 15
click at [1048, 466] on icon at bounding box center [1048, 474] width 20 height 20
click at [1031, 535] on span "Next" at bounding box center [1019, 542] width 27 height 15
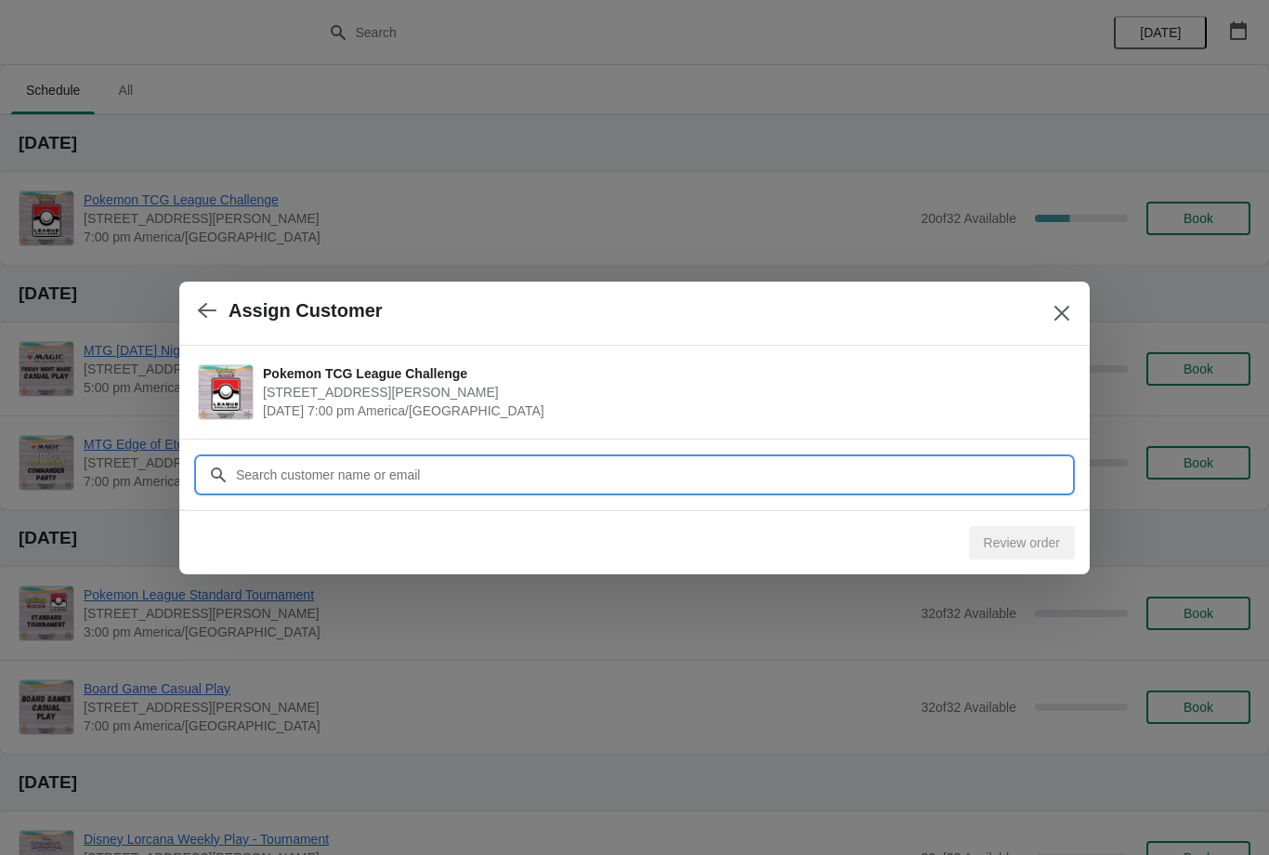
click at [546, 484] on input "Customer" at bounding box center [653, 474] width 836 height 33
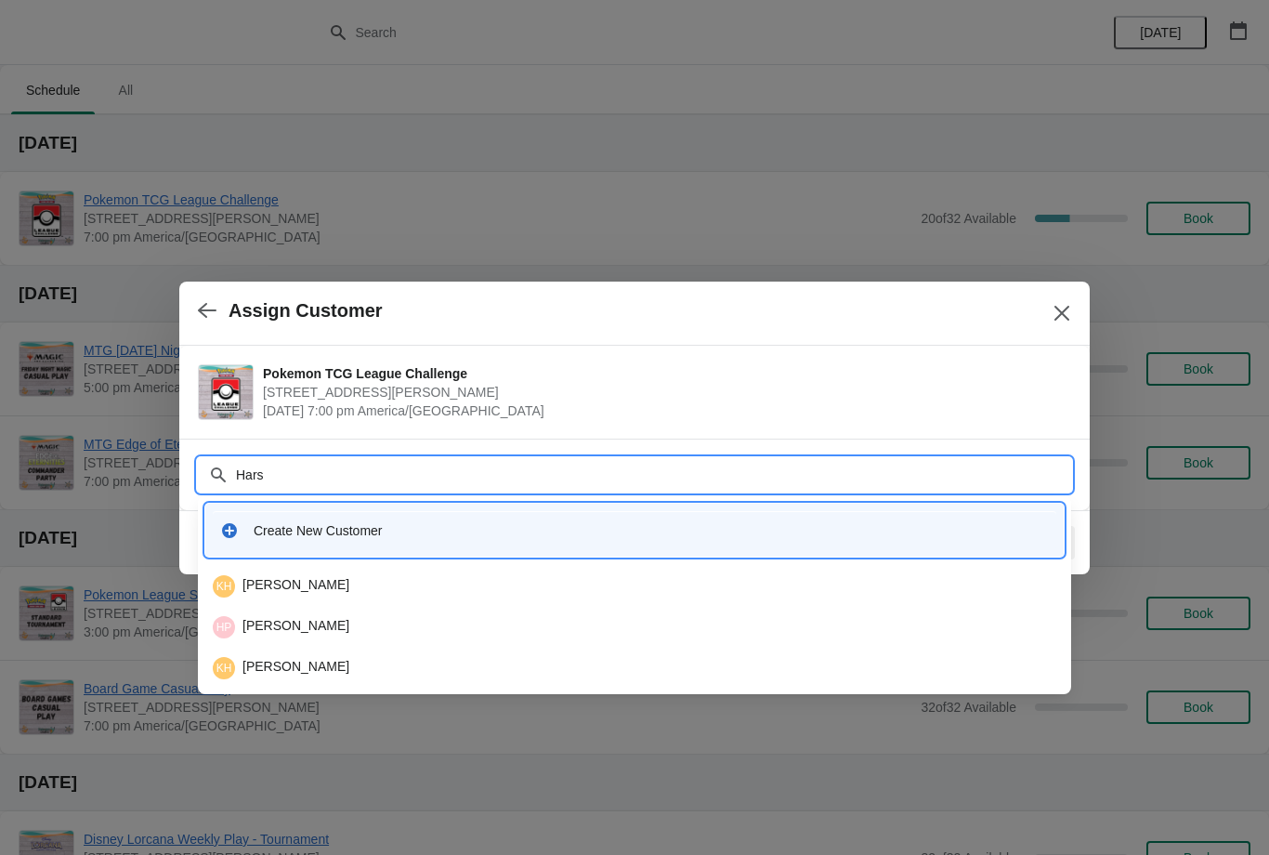
type input "Harsh"
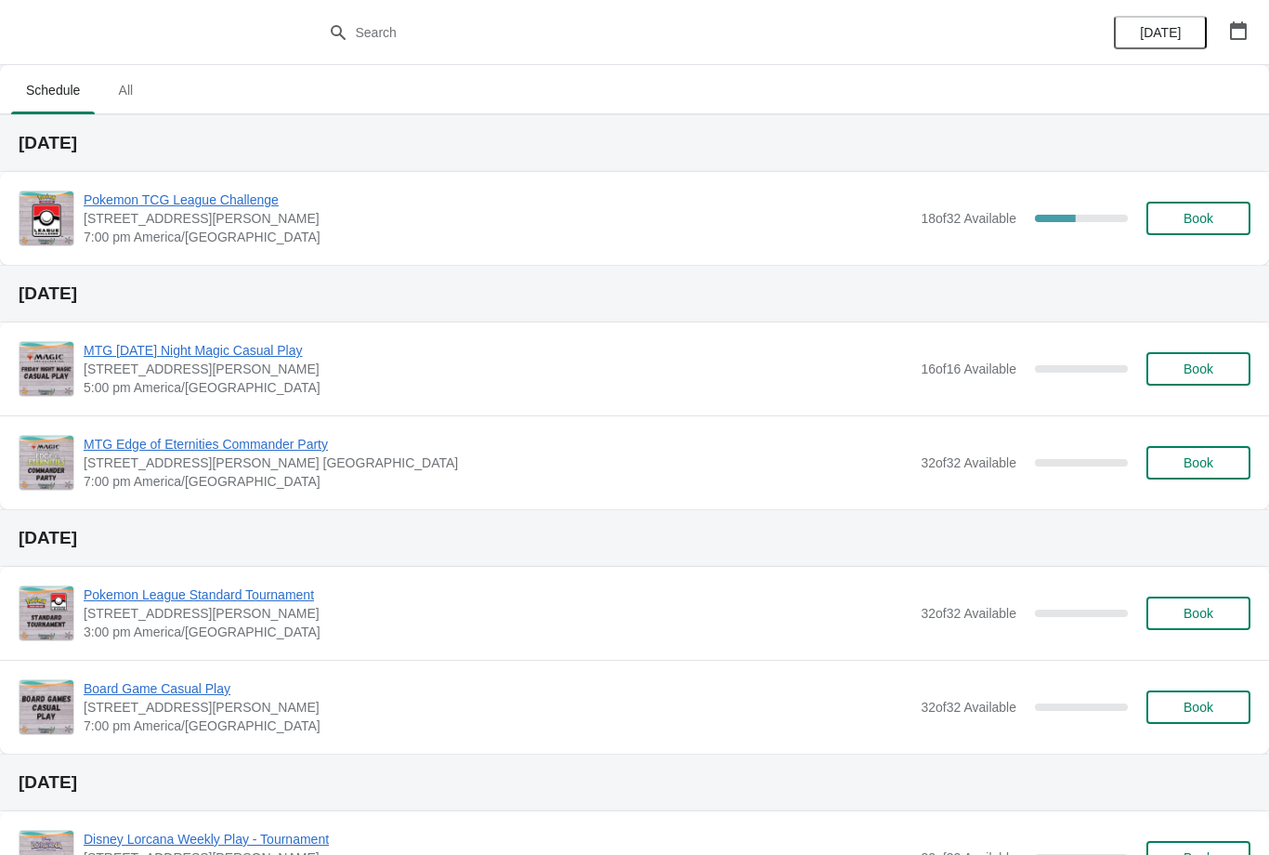
click at [1183, 229] on button "Book" at bounding box center [1198, 218] width 104 height 33
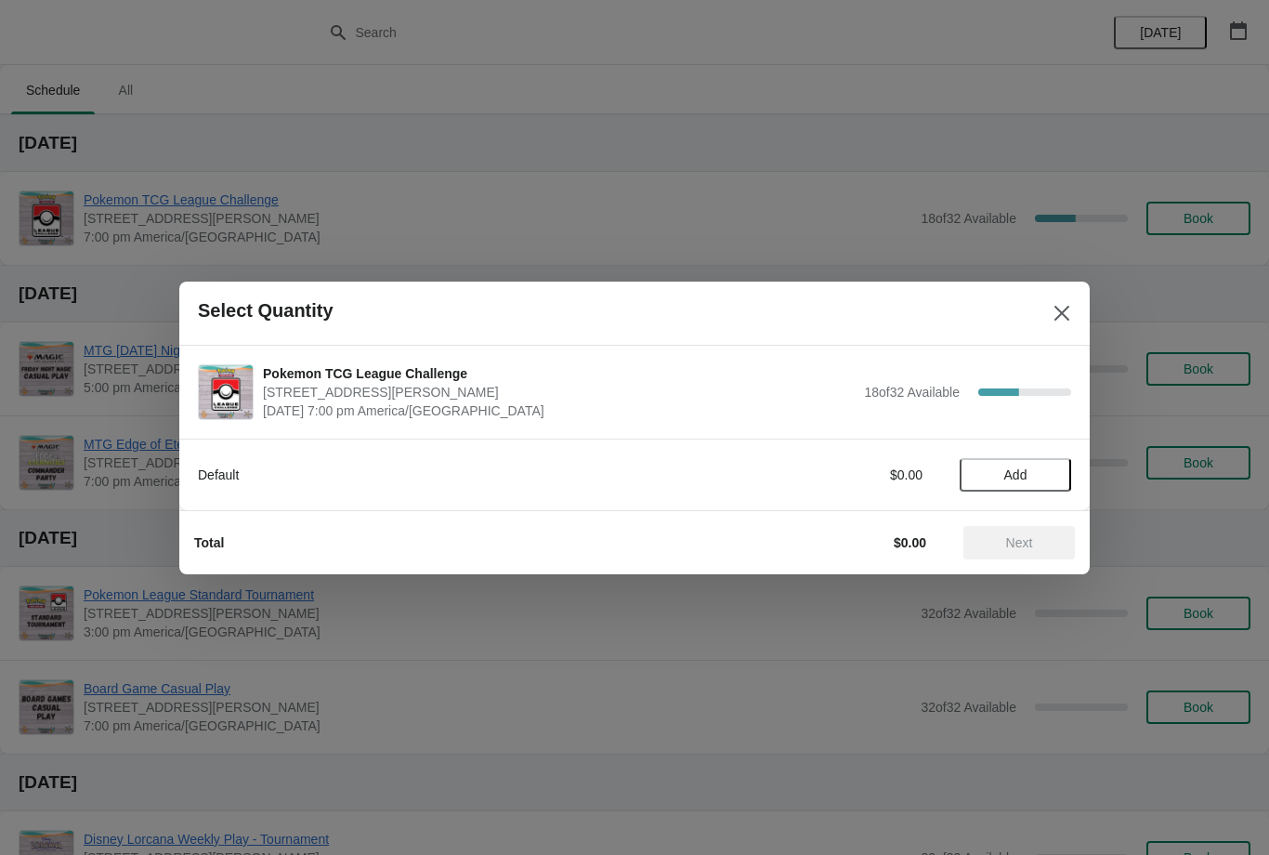
click at [1045, 478] on span "Add" at bounding box center [1015, 474] width 78 height 15
click at [1065, 465] on div "1" at bounding box center [1015, 474] width 111 height 20
click at [1065, 458] on div "Default $5.95 1" at bounding box center [634, 474] width 873 height 33
click at [1049, 483] on icon at bounding box center [1048, 474] width 20 height 20
click at [1037, 550] on button "Next" at bounding box center [1018, 542] width 111 height 33
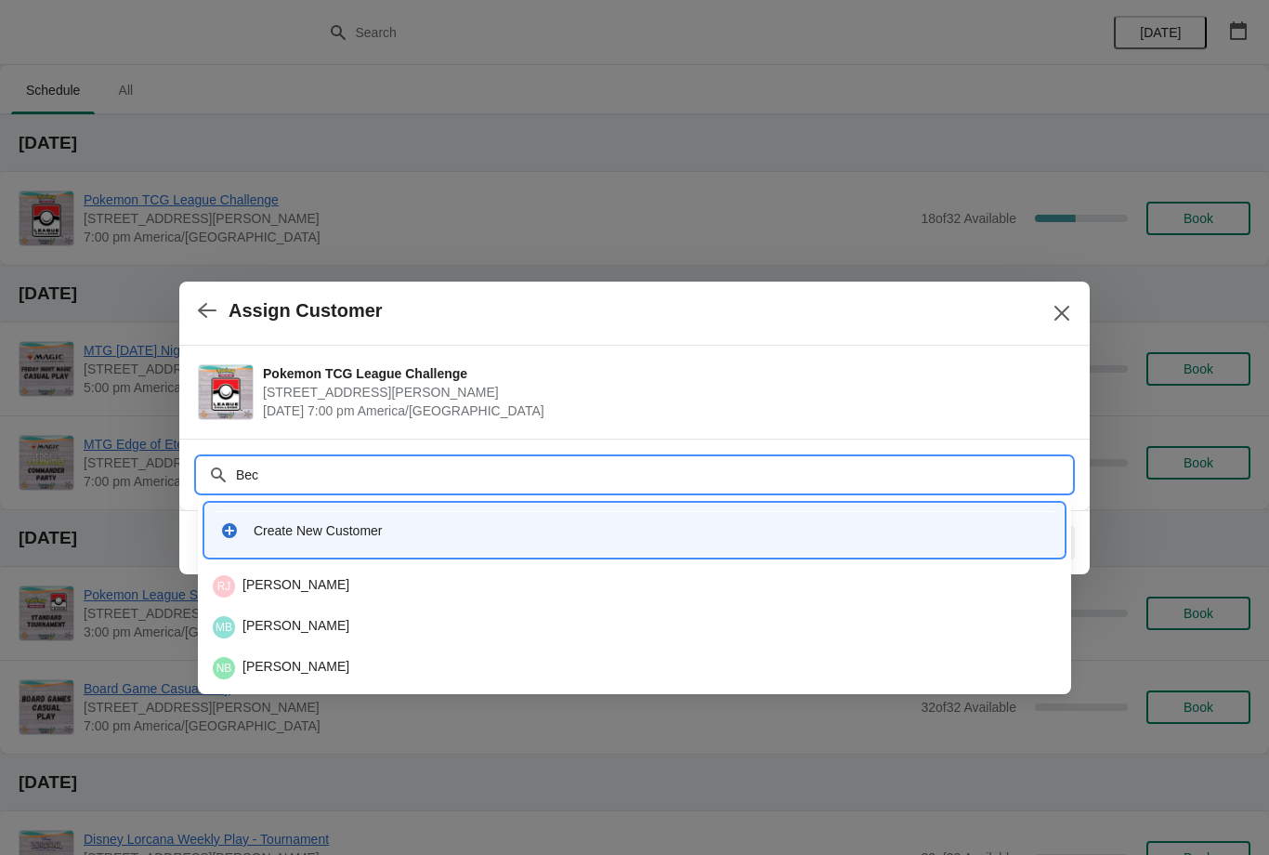
type input "Beck"
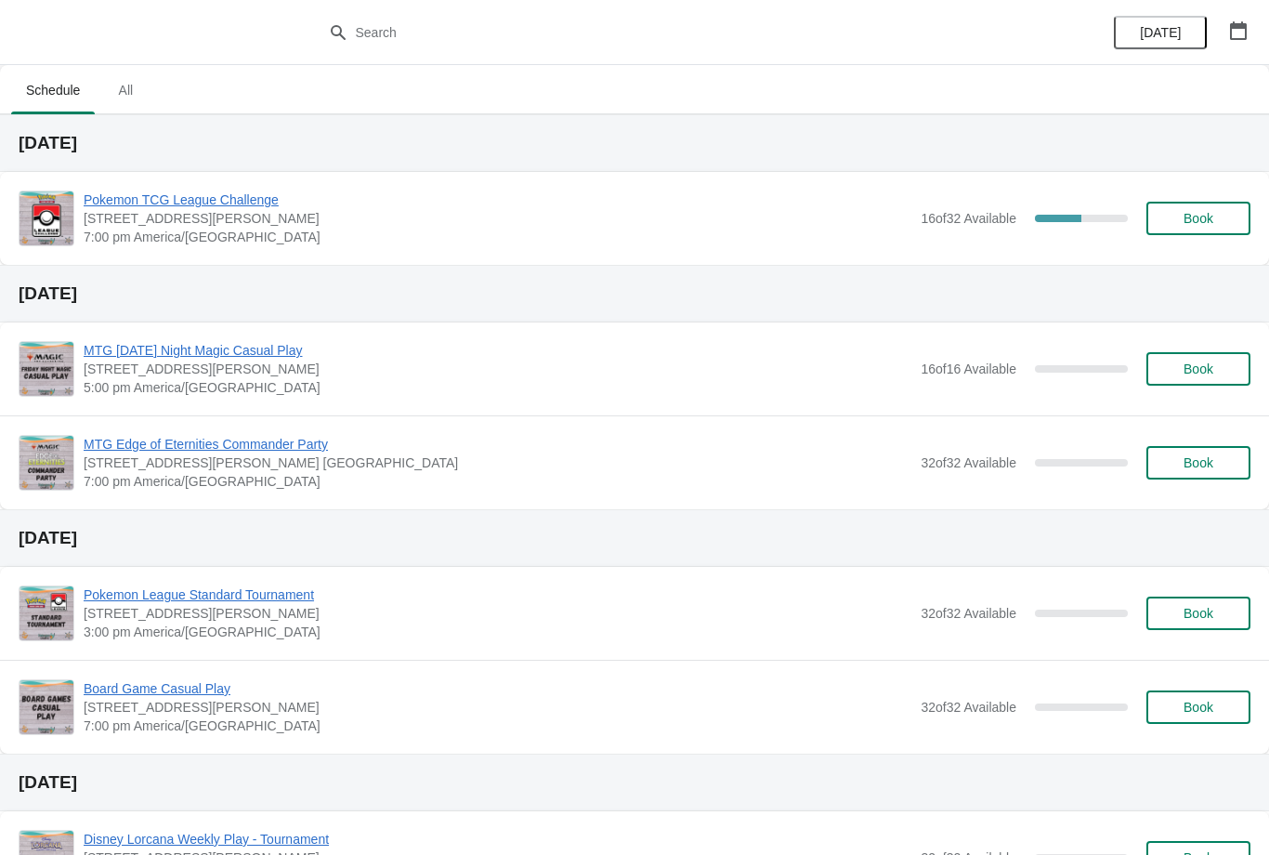
click at [1197, 232] on button "Book" at bounding box center [1198, 218] width 104 height 33
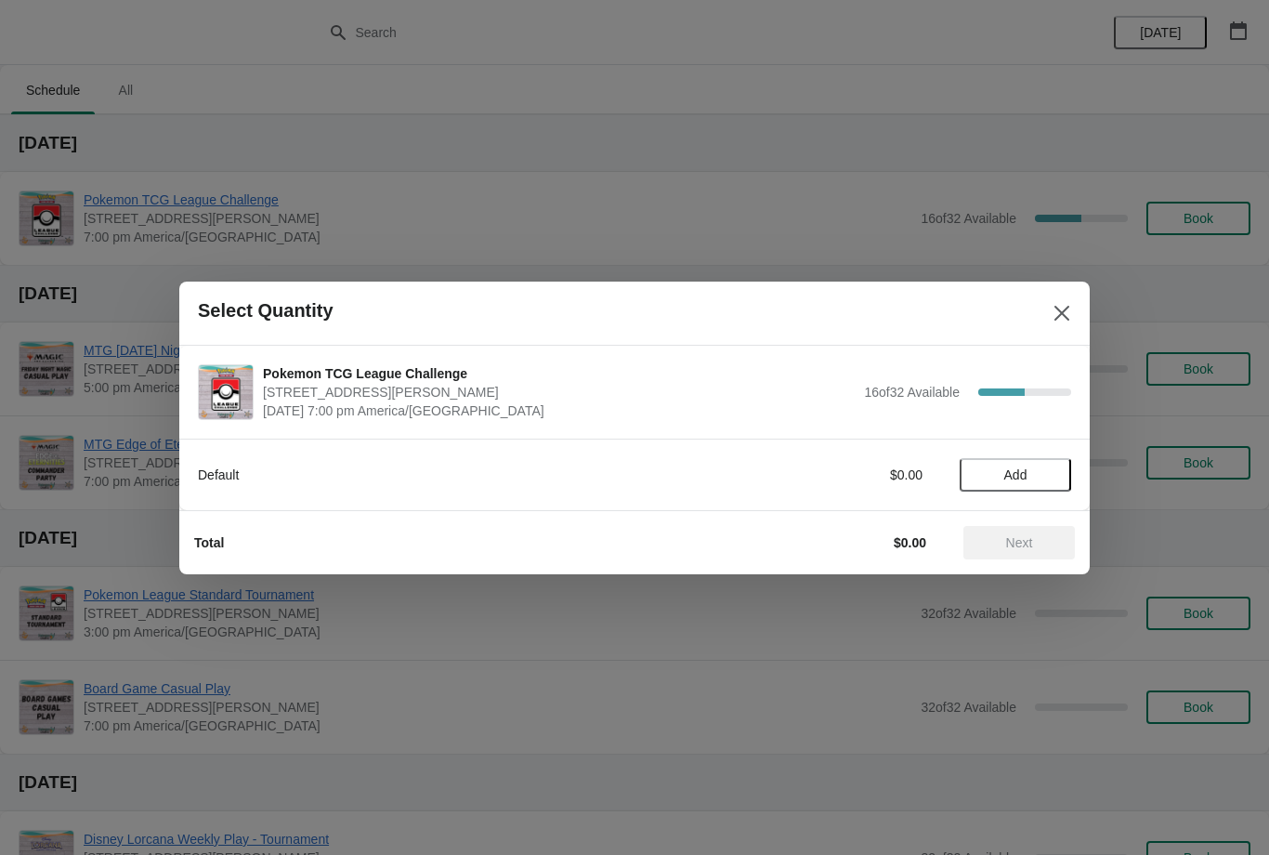
click at [1043, 479] on span "Add" at bounding box center [1015, 474] width 78 height 15
click at [1037, 545] on span "Next" at bounding box center [1019, 542] width 82 height 15
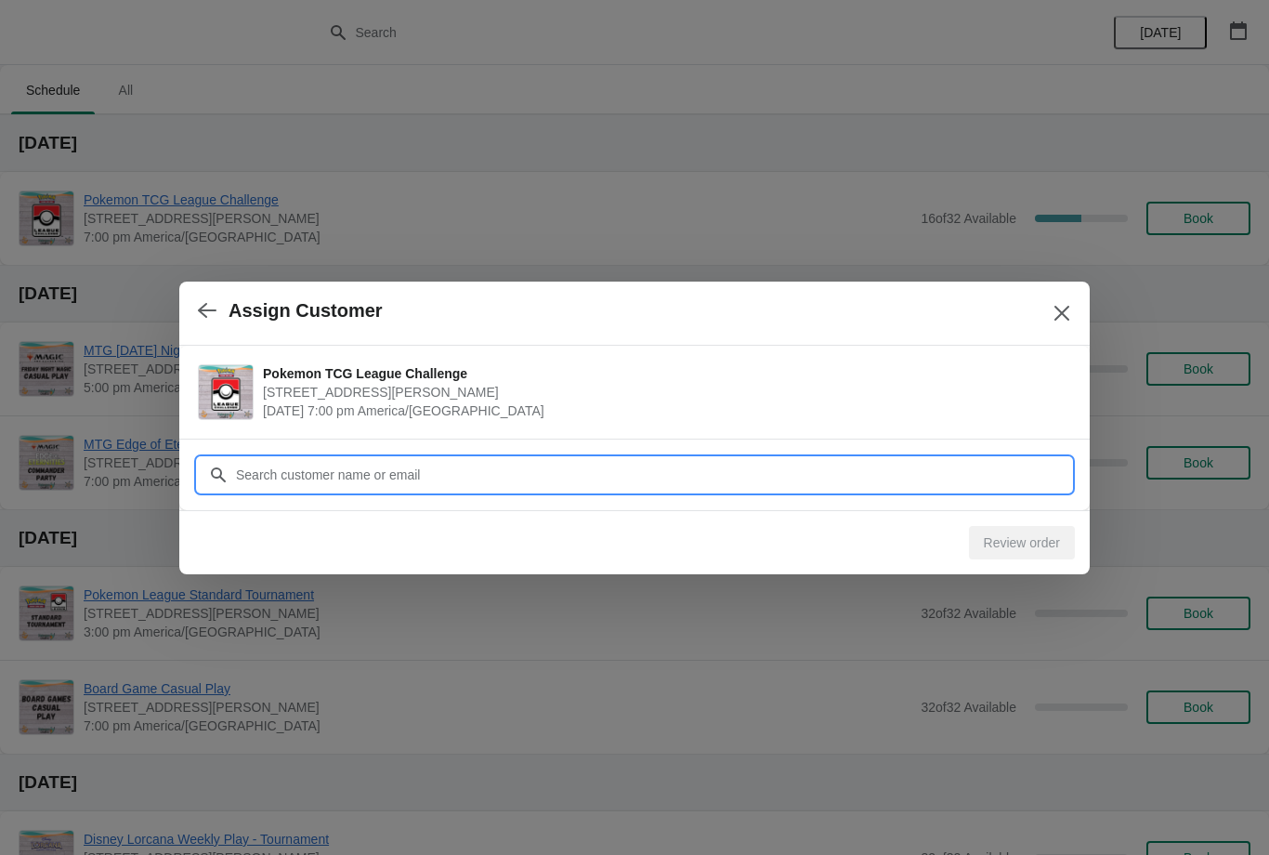
click at [936, 473] on input "Customer" at bounding box center [653, 474] width 836 height 33
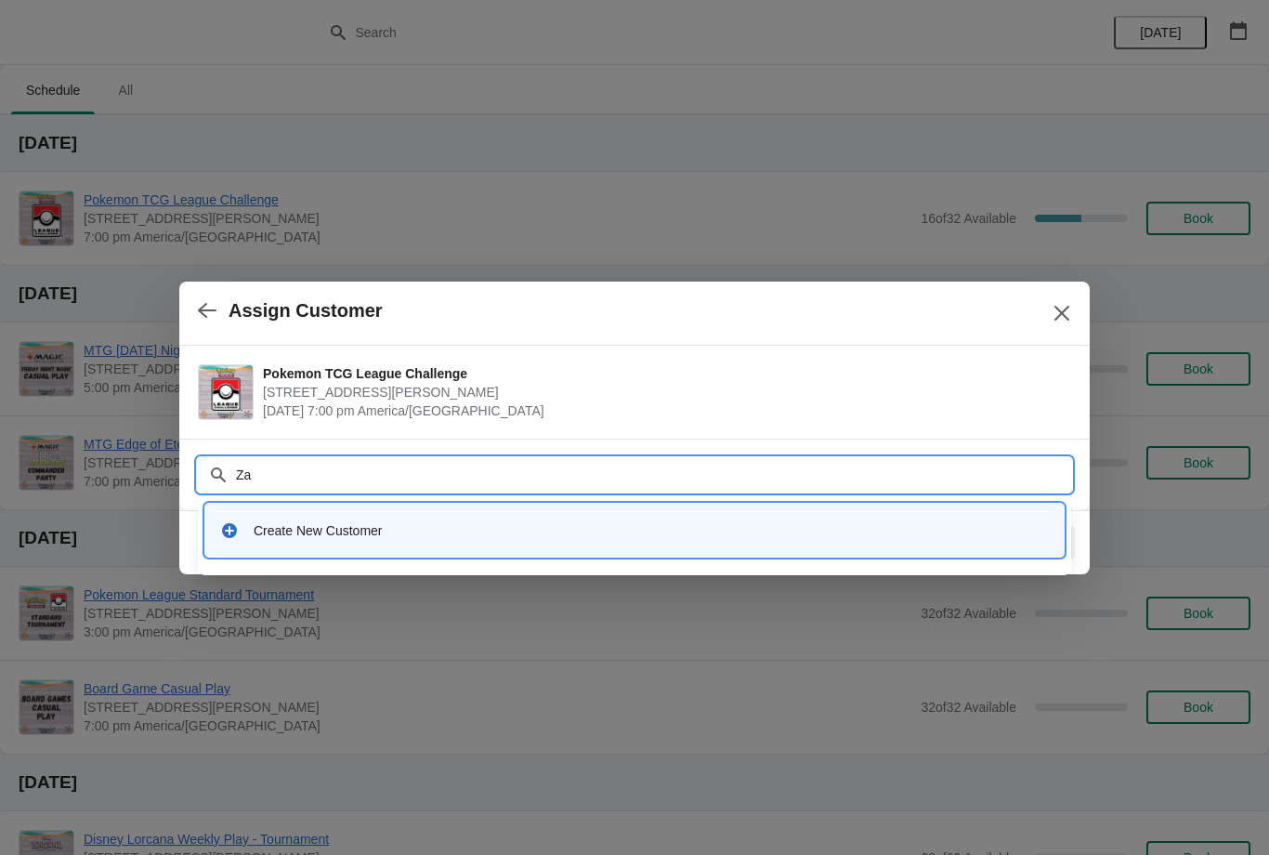
type input "Zac"
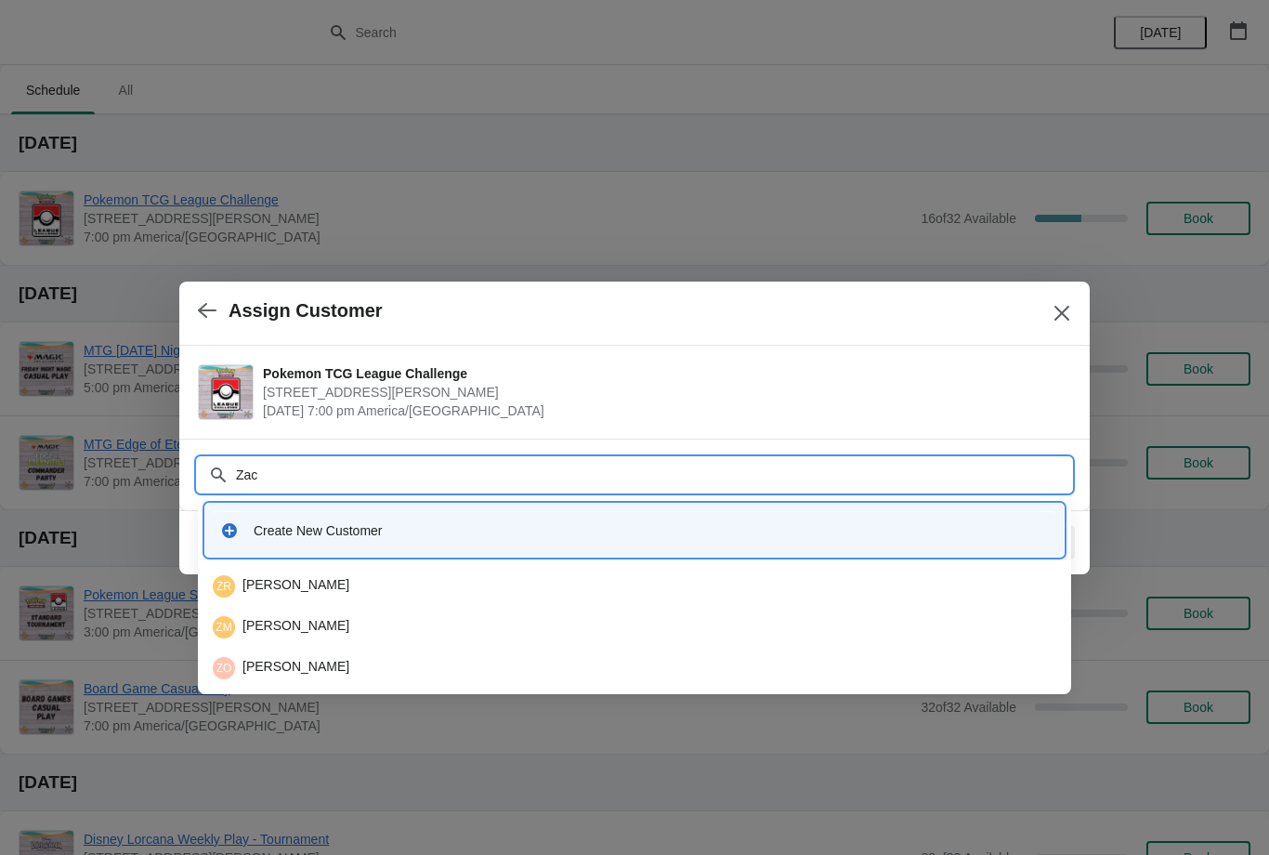
click at [584, 581] on div "ZR [PERSON_NAME]" at bounding box center [634, 586] width 843 height 22
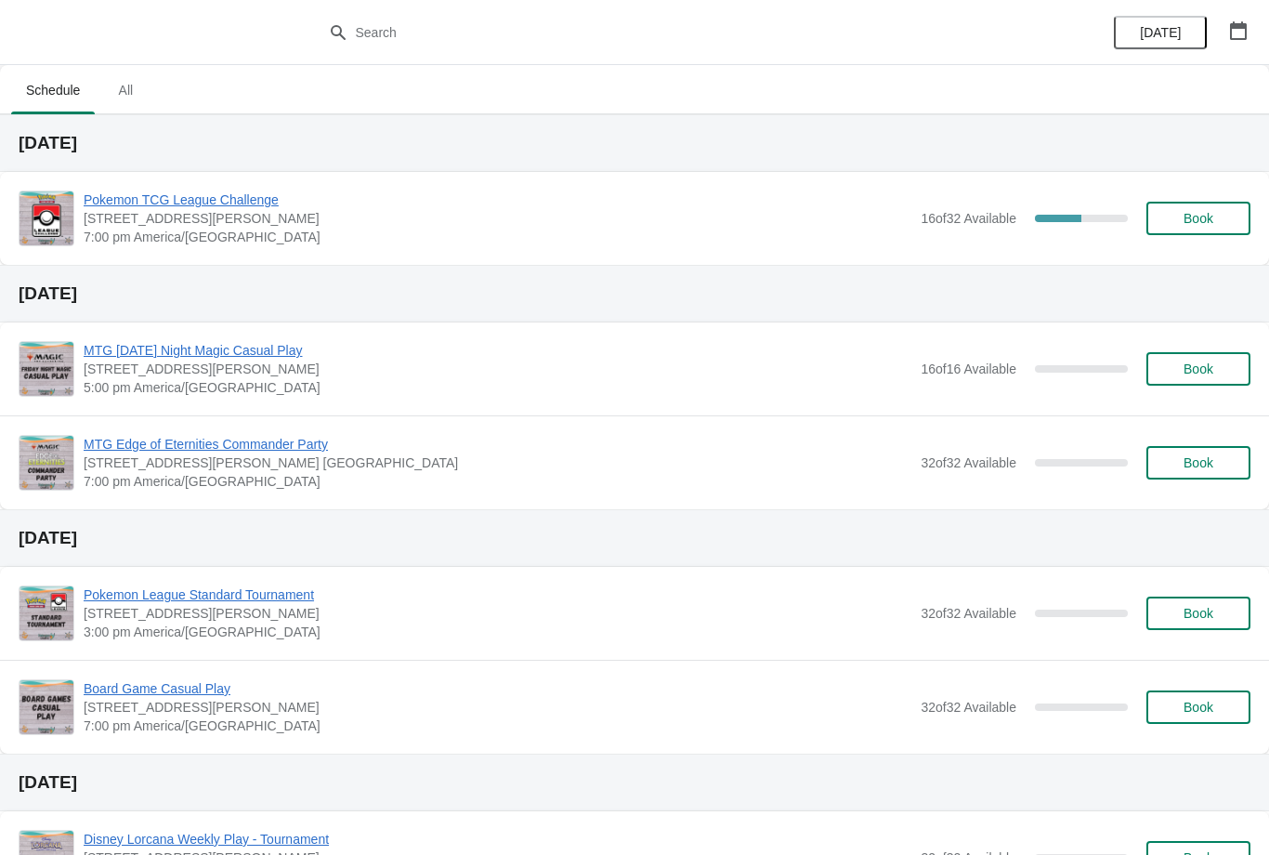
click at [1188, 221] on span "Book" at bounding box center [1198, 218] width 30 height 15
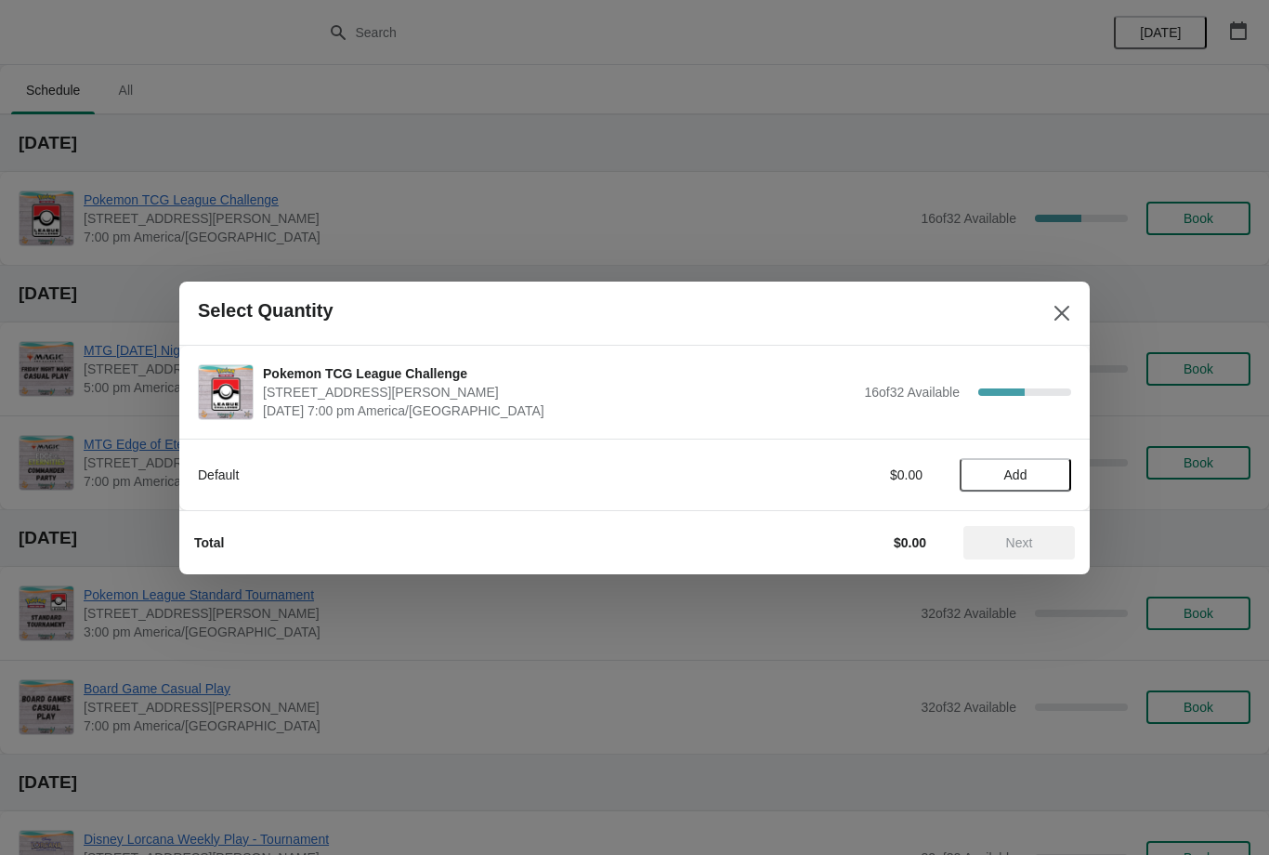
click at [1043, 478] on span "Add" at bounding box center [1015, 474] width 78 height 15
click at [1035, 551] on button "Next" at bounding box center [1018, 542] width 111 height 33
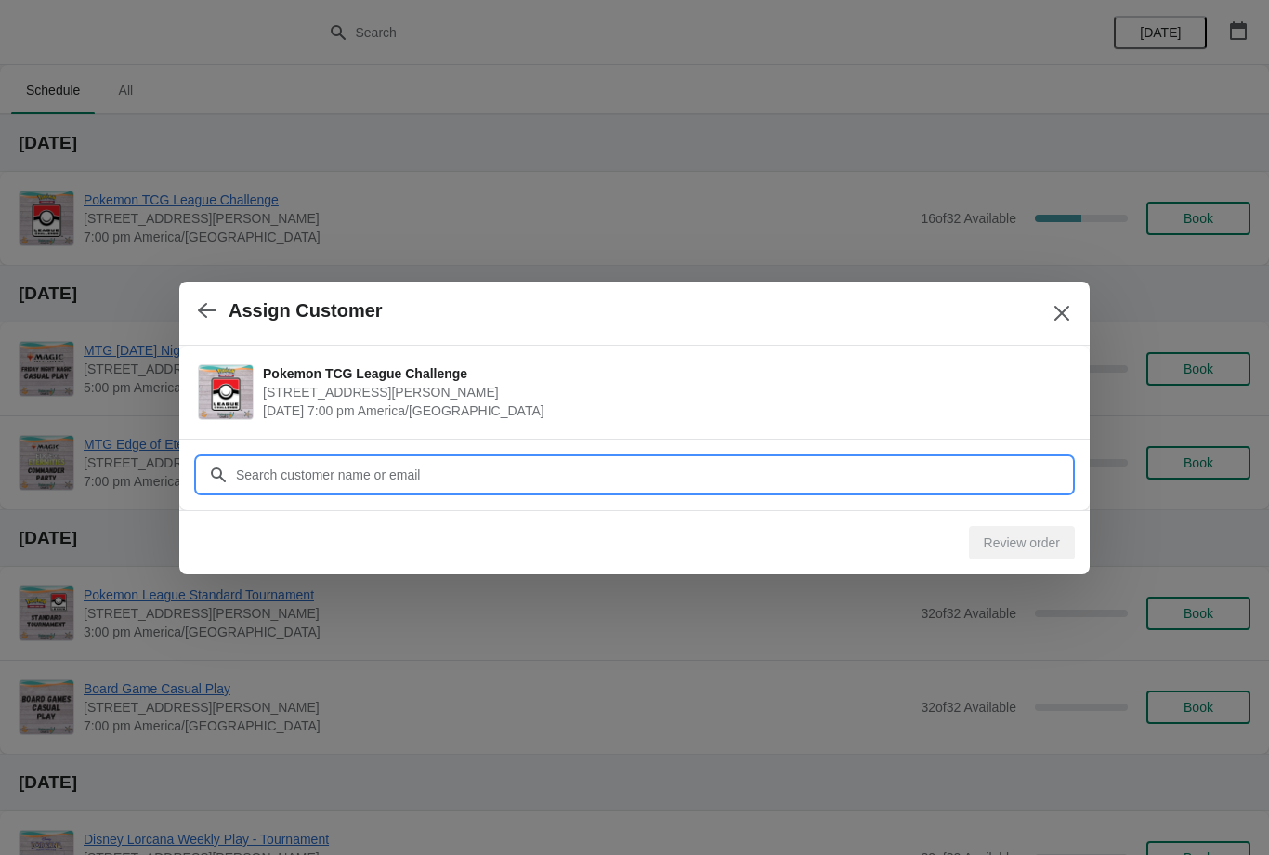
click at [971, 462] on input "Customer" at bounding box center [653, 474] width 836 height 33
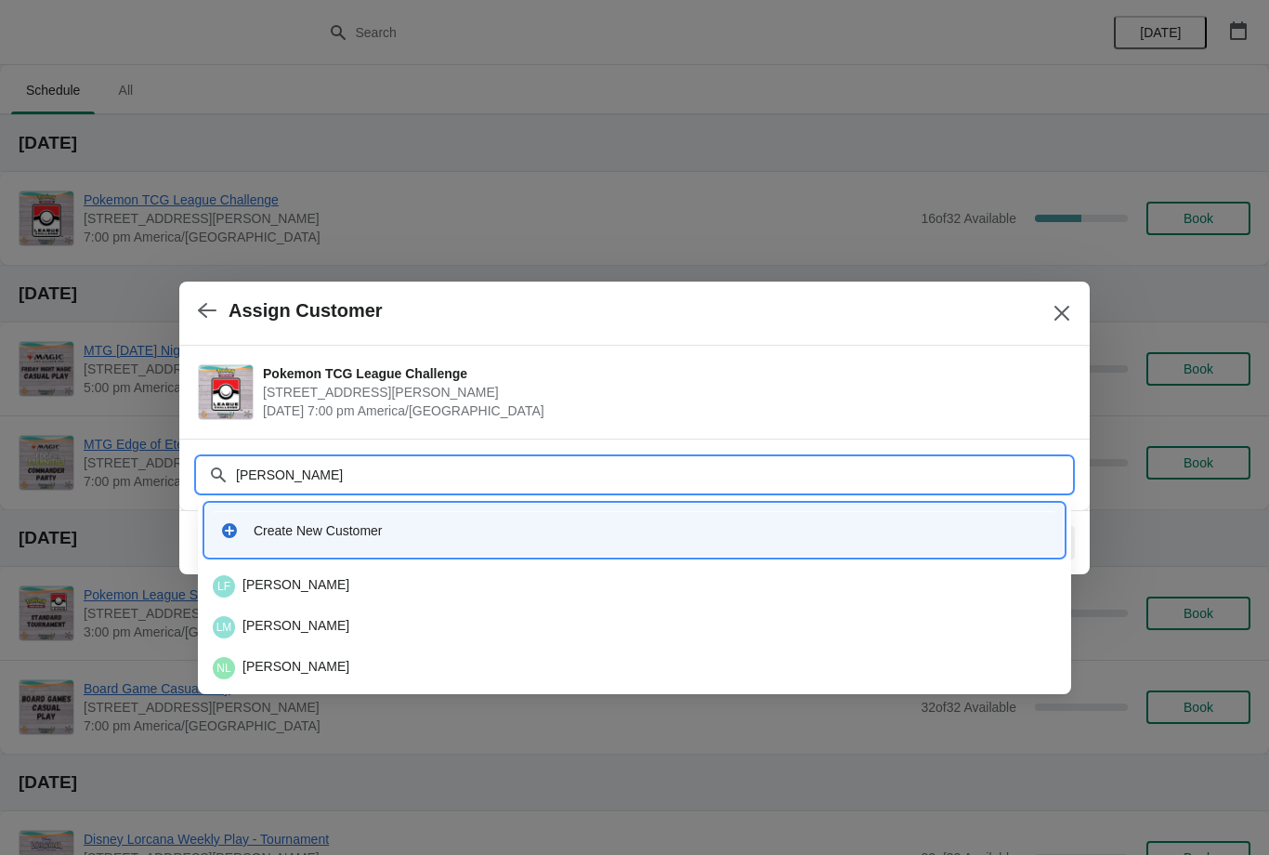
type input "Lucas"
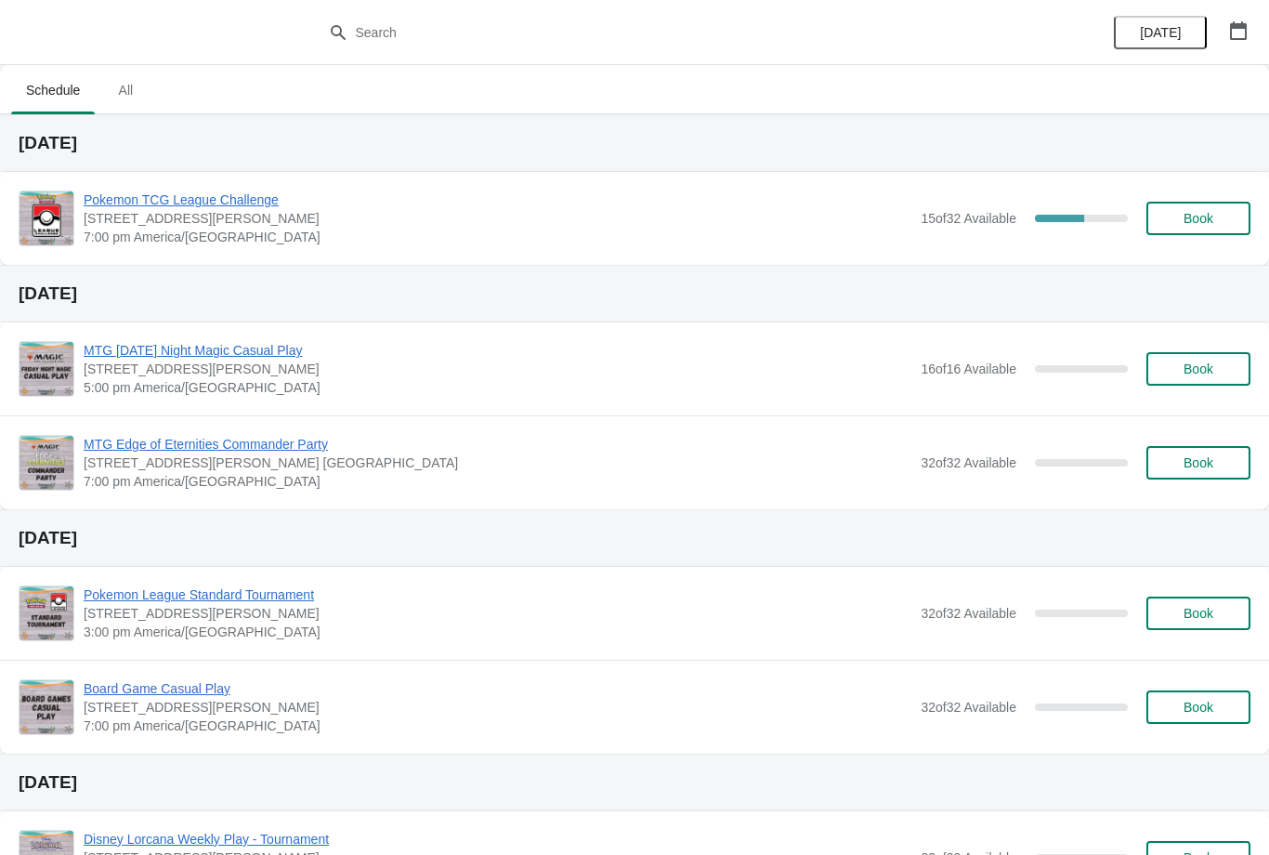
click at [1199, 223] on span "Book" at bounding box center [1198, 218] width 30 height 15
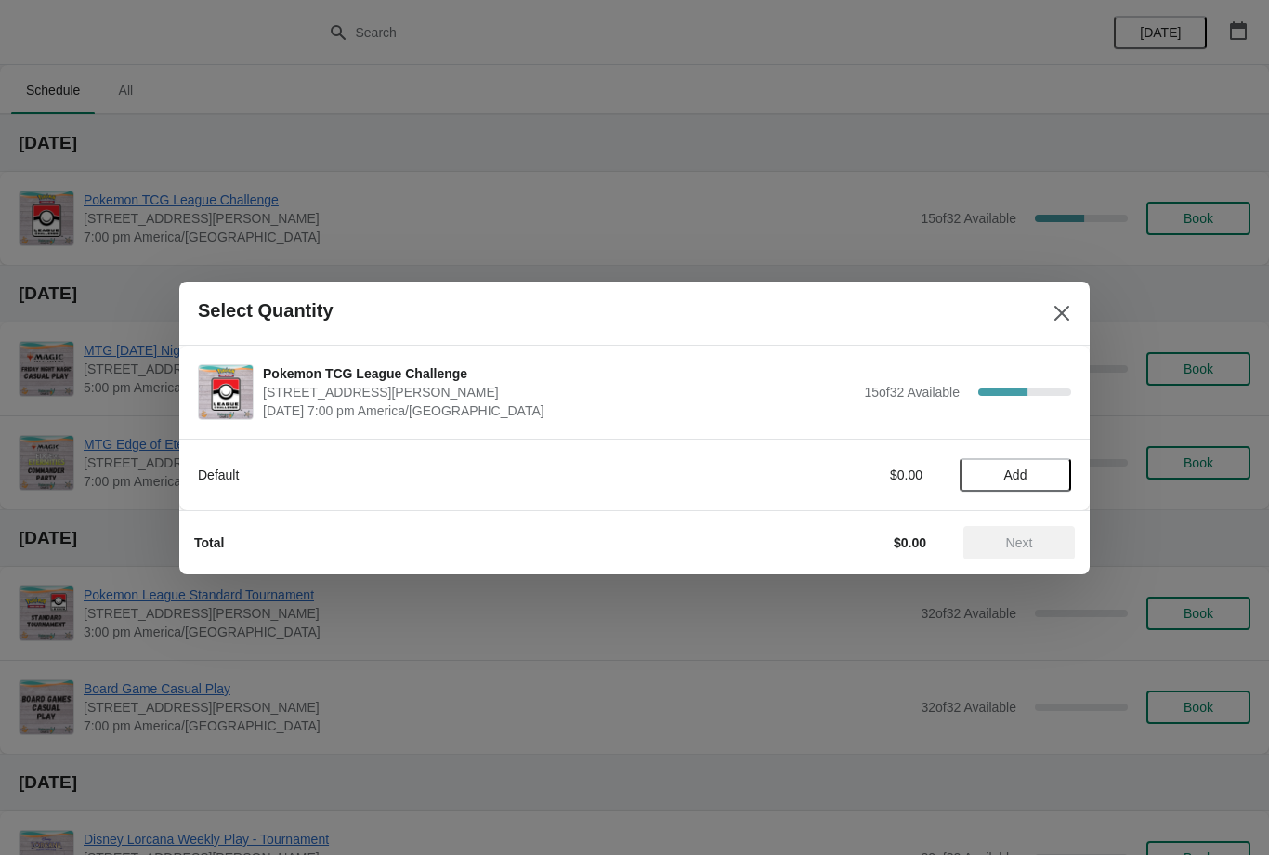
click at [1055, 483] on button "Add" at bounding box center [1015, 474] width 111 height 33
click at [1045, 541] on span "Next" at bounding box center [1019, 542] width 82 height 15
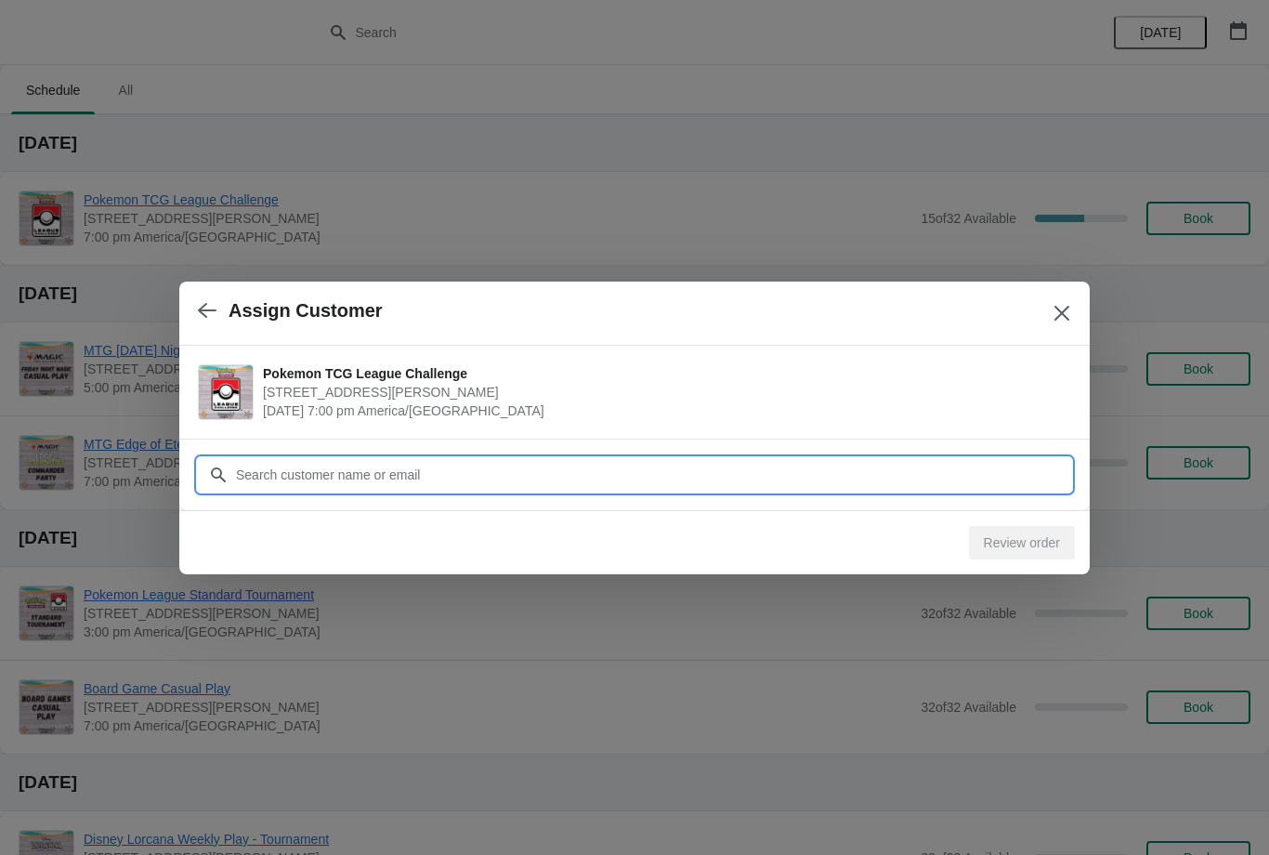
click at [863, 473] on input "Customer" at bounding box center [653, 474] width 836 height 33
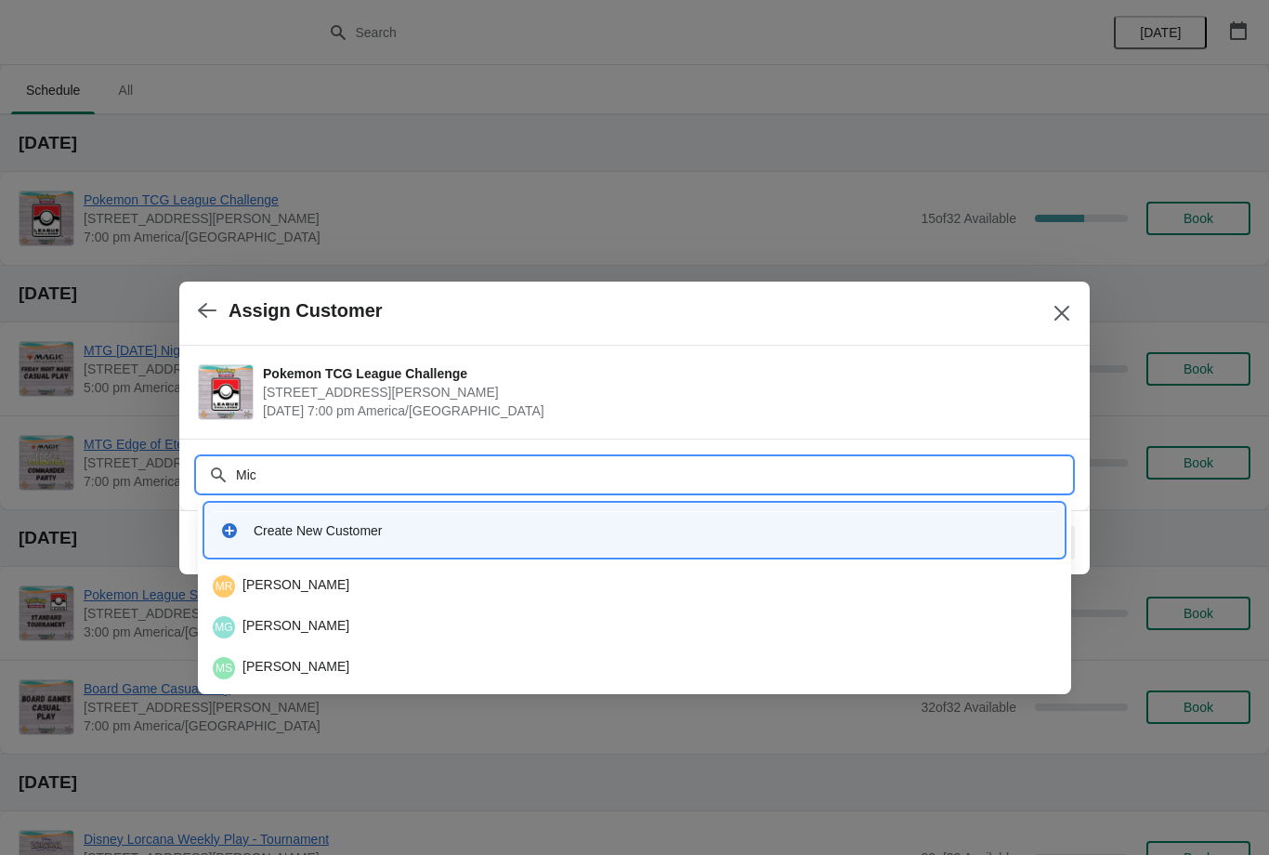
type input "Mich"
click at [464, 608] on div "MG Michael Gonzalez" at bounding box center [634, 626] width 858 height 37
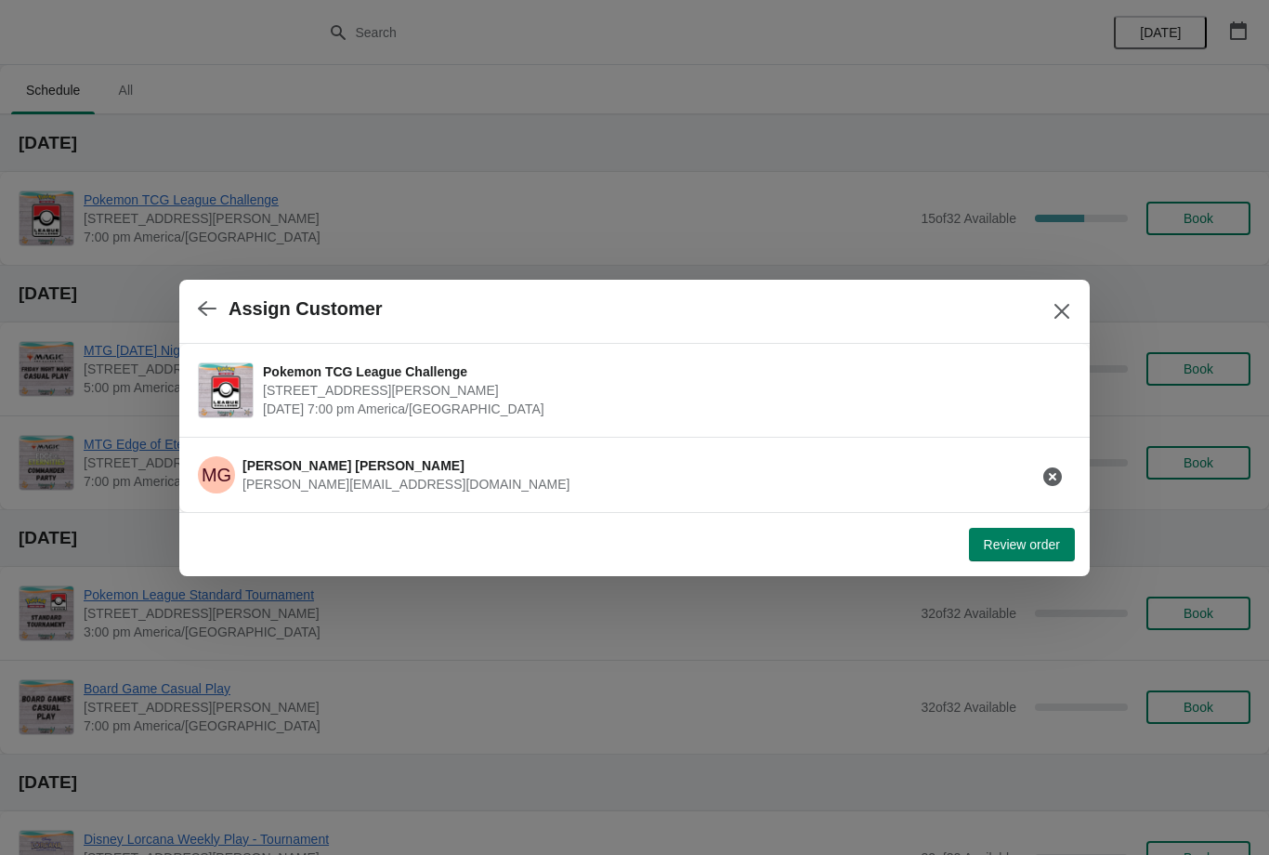
click at [1023, 556] on button "Review order" at bounding box center [1022, 544] width 106 height 33
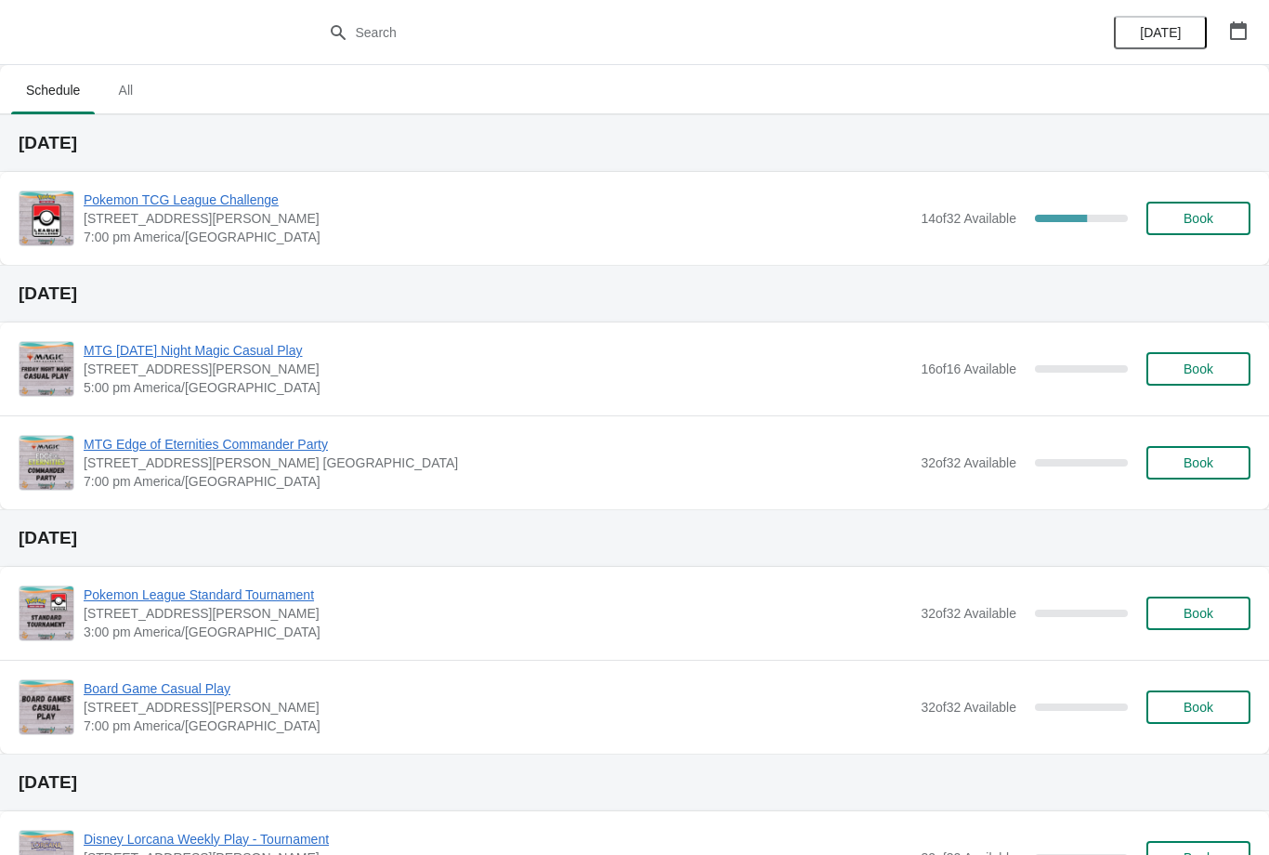
click at [273, 207] on span "Pokemon TCG League Challenge" at bounding box center [498, 199] width 828 height 19
click at [1198, 225] on span "Book" at bounding box center [1198, 218] width 30 height 15
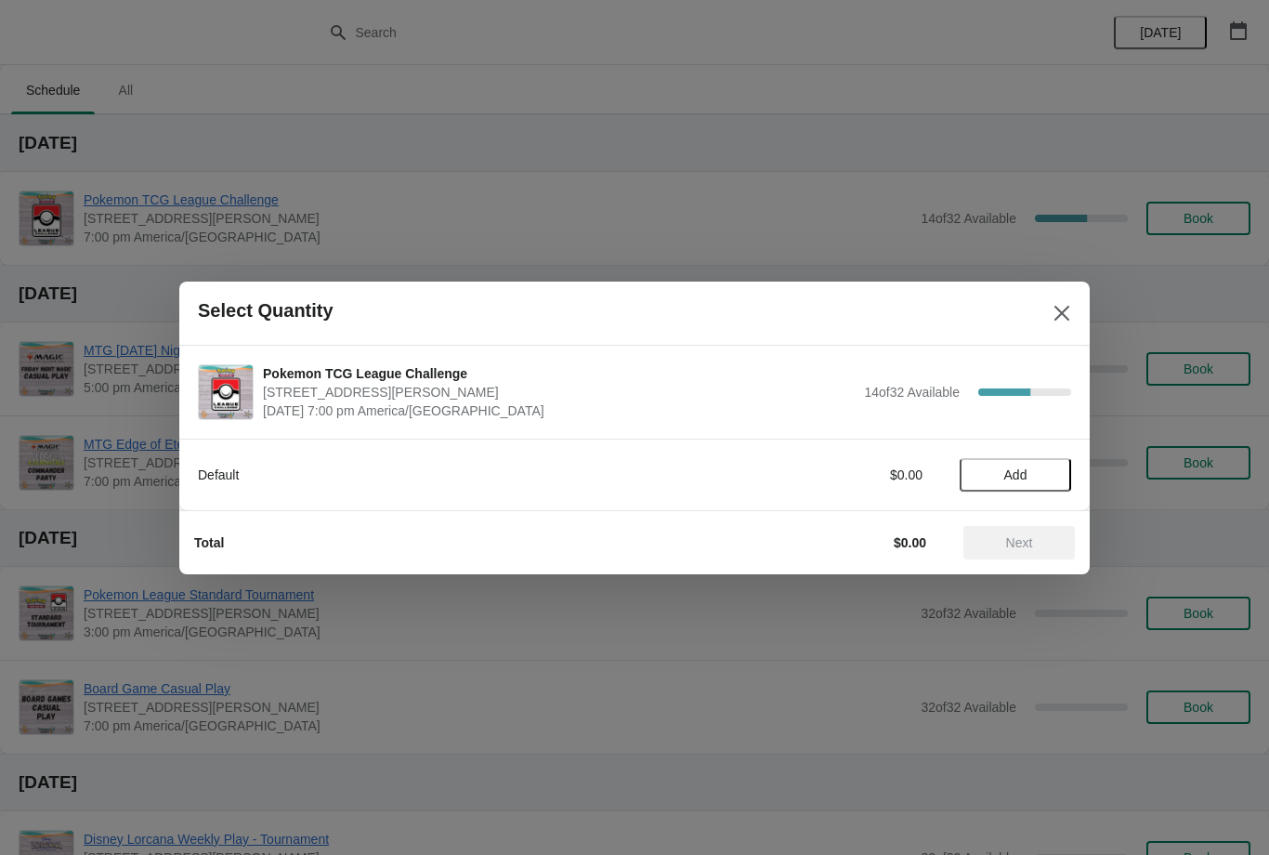
click at [1066, 485] on button "Add" at bounding box center [1015, 474] width 111 height 33
click at [1032, 549] on span "Next" at bounding box center [1019, 542] width 27 height 15
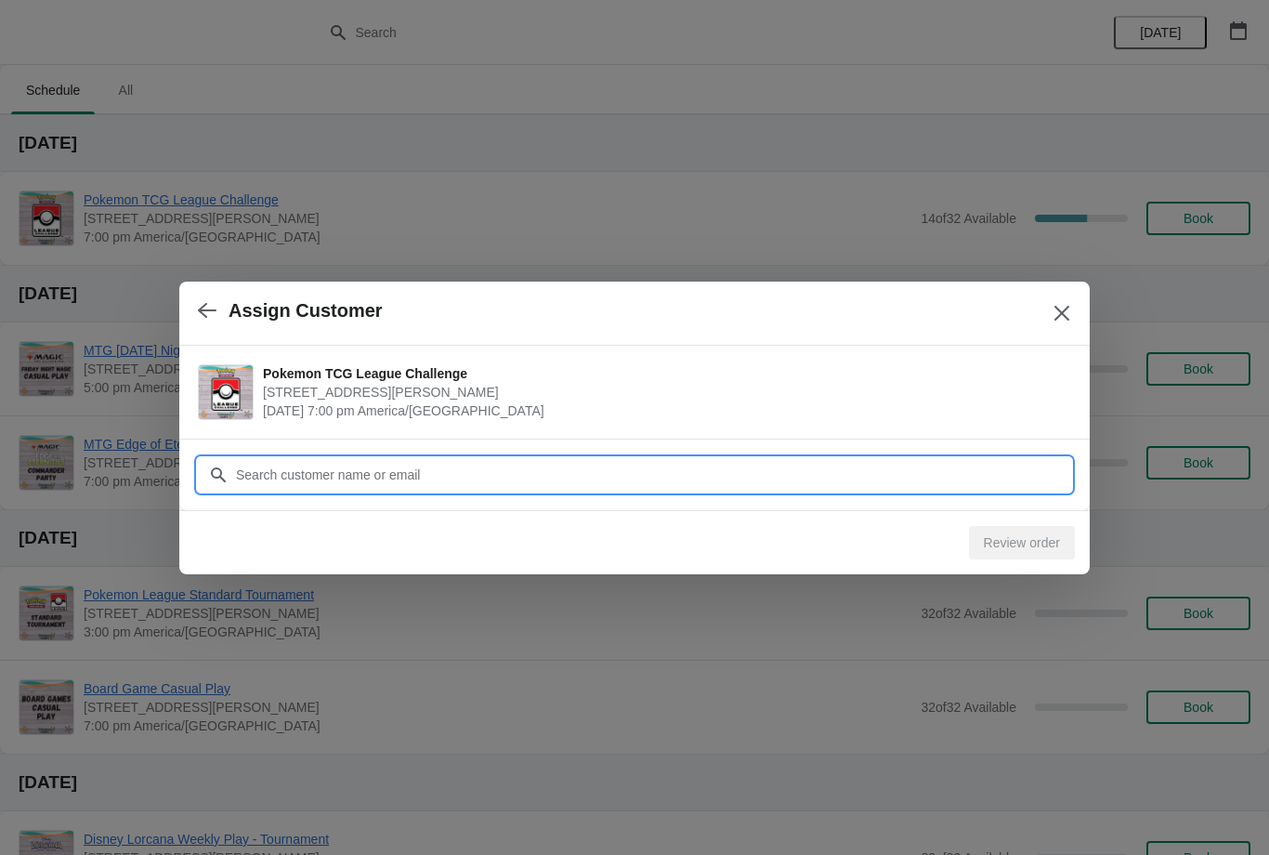
click at [823, 465] on input "Customer" at bounding box center [653, 474] width 836 height 33
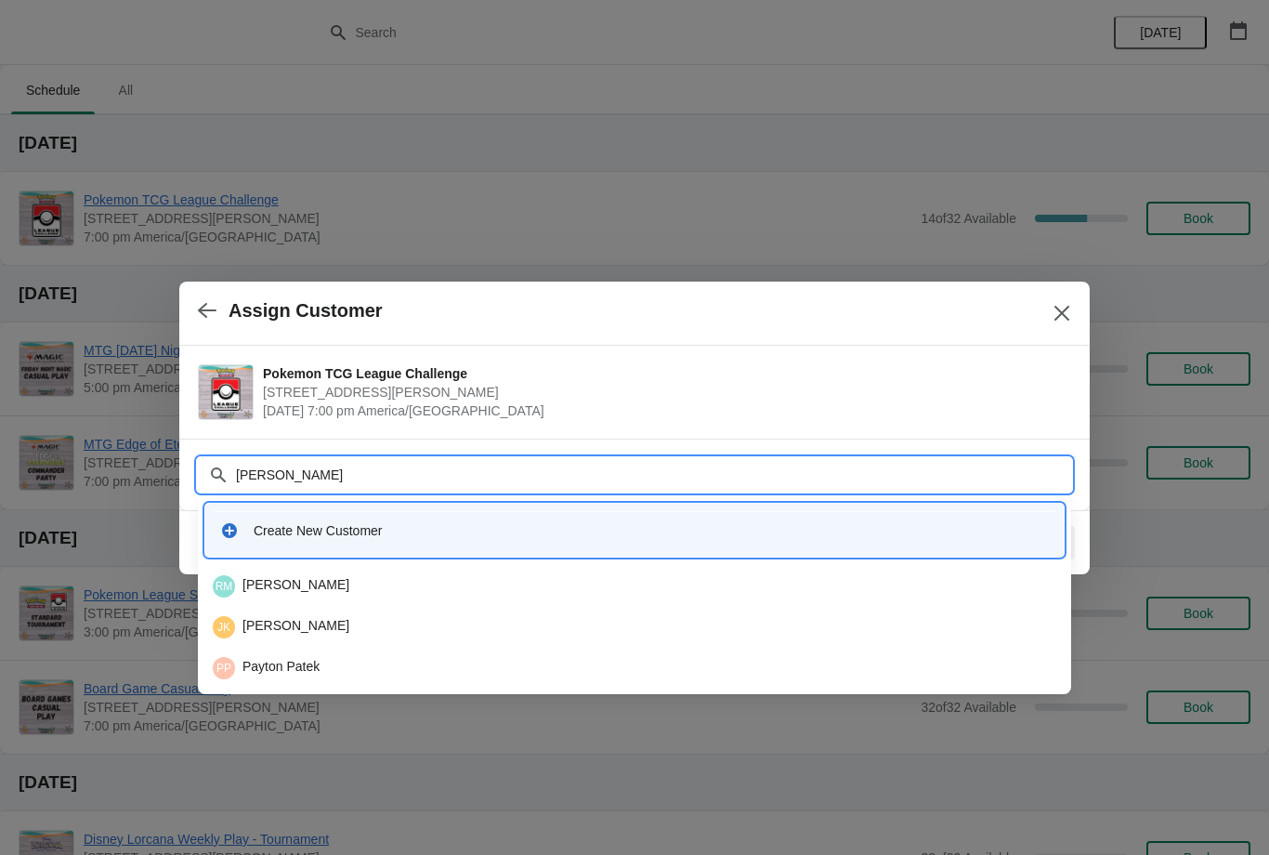
type input "Yih"
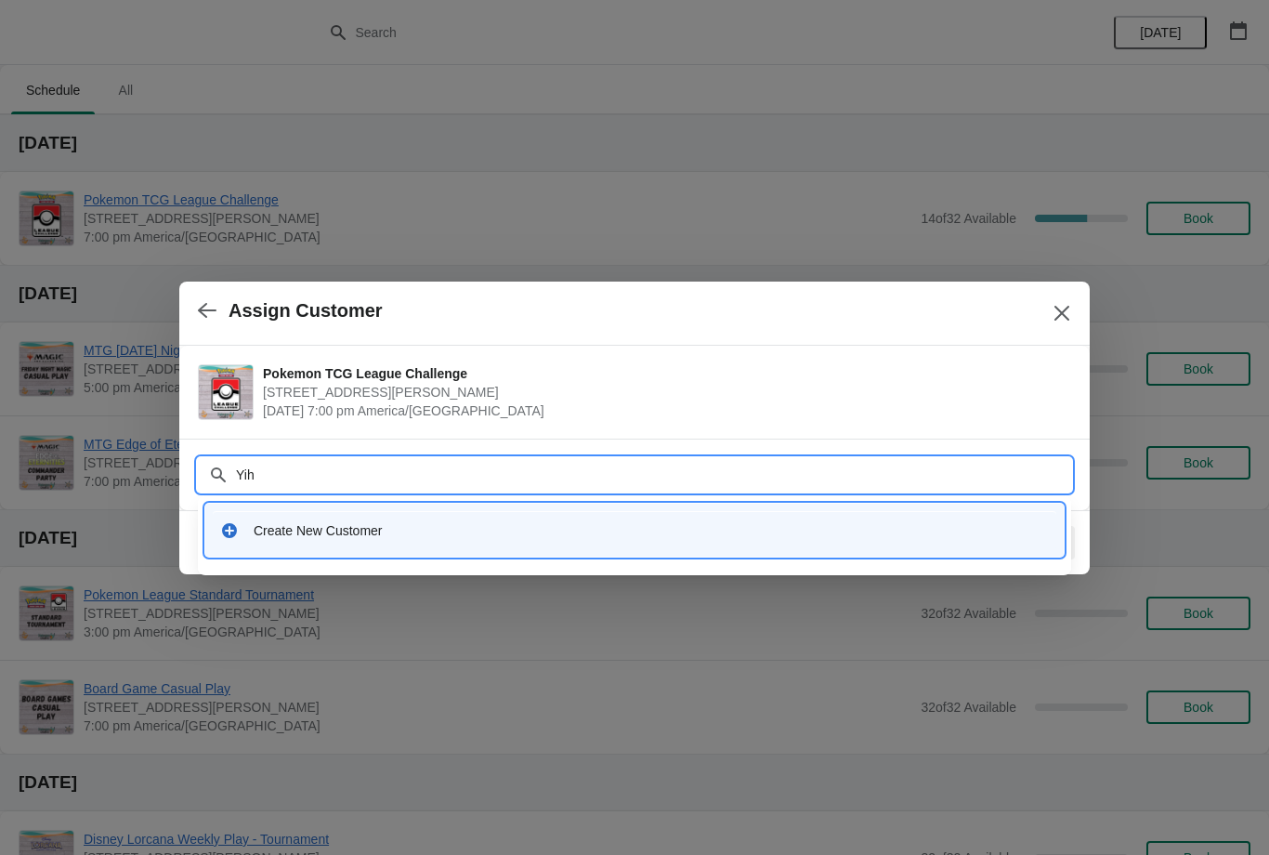
click at [872, 534] on div "Create New Customer" at bounding box center [651, 530] width 795 height 19
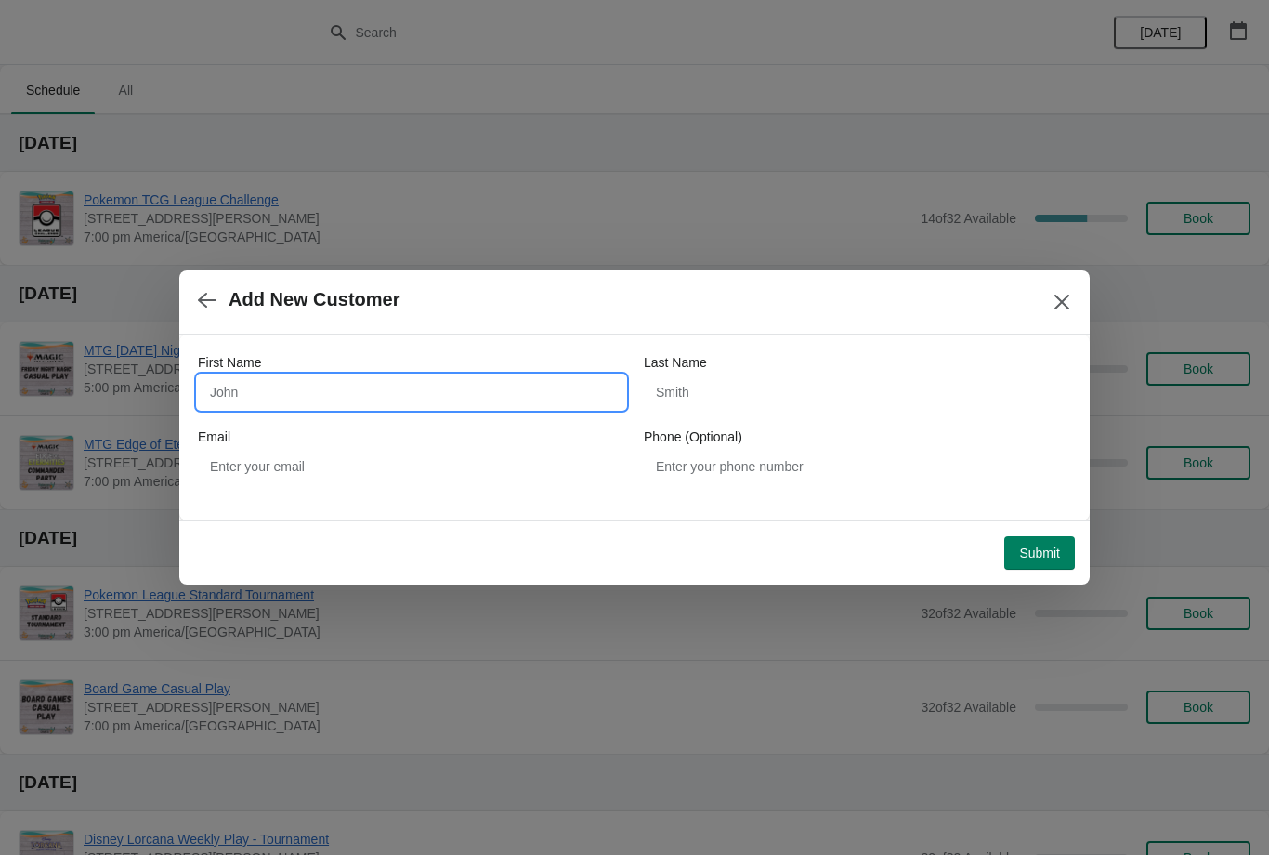
click at [510, 397] on input "First Name" at bounding box center [411, 391] width 427 height 33
type input "Yihao"
click at [876, 393] on input "Last Name" at bounding box center [857, 391] width 427 height 33
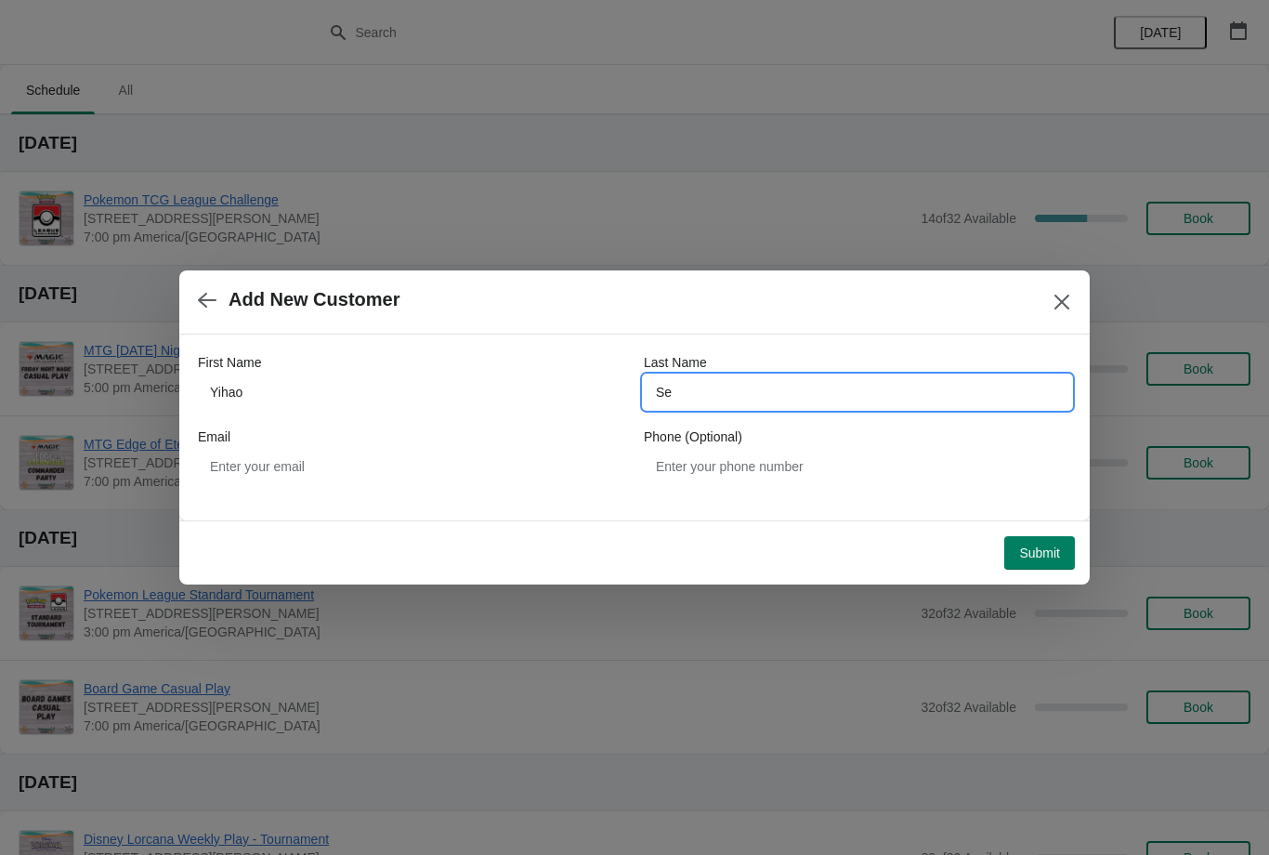
type input "S"
type input "Ch"
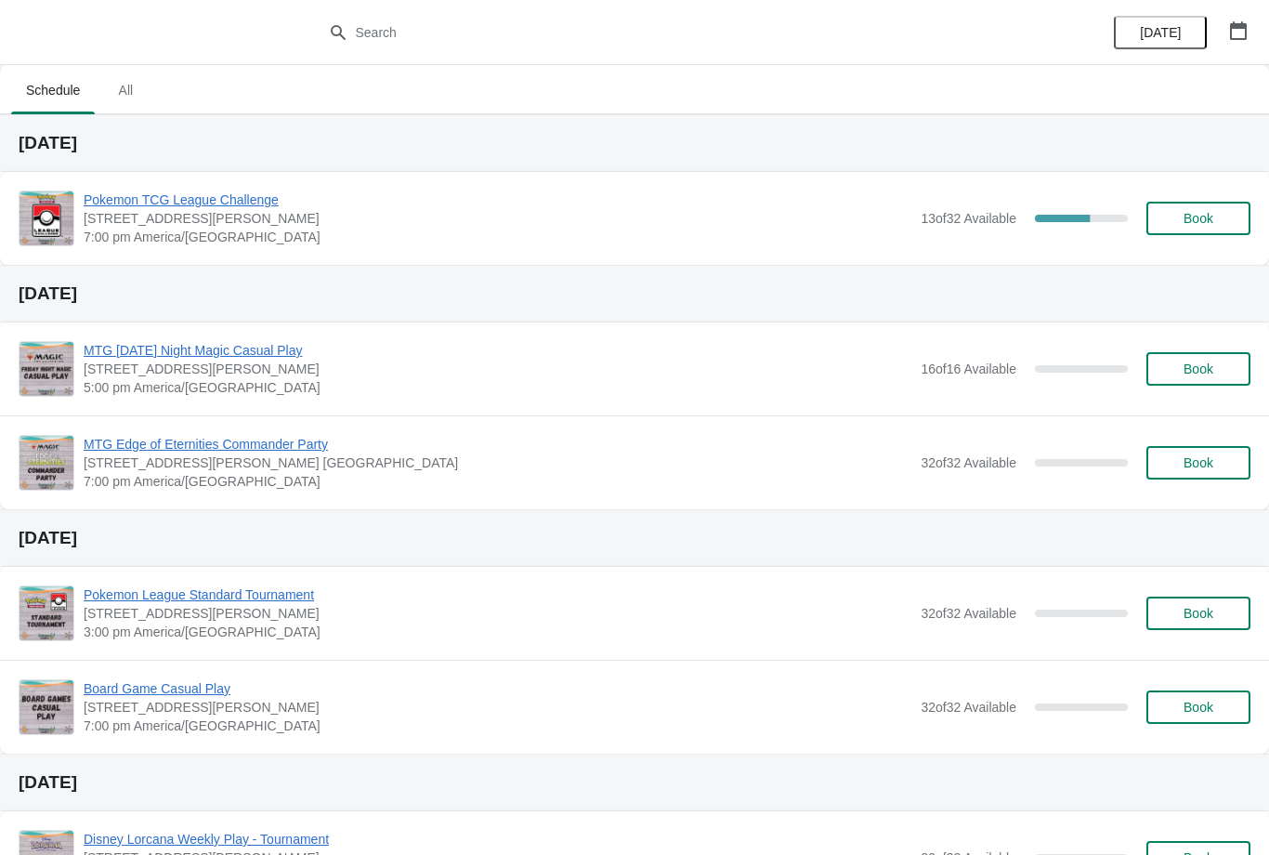
click at [1215, 222] on span "Book" at bounding box center [1198, 218] width 71 height 15
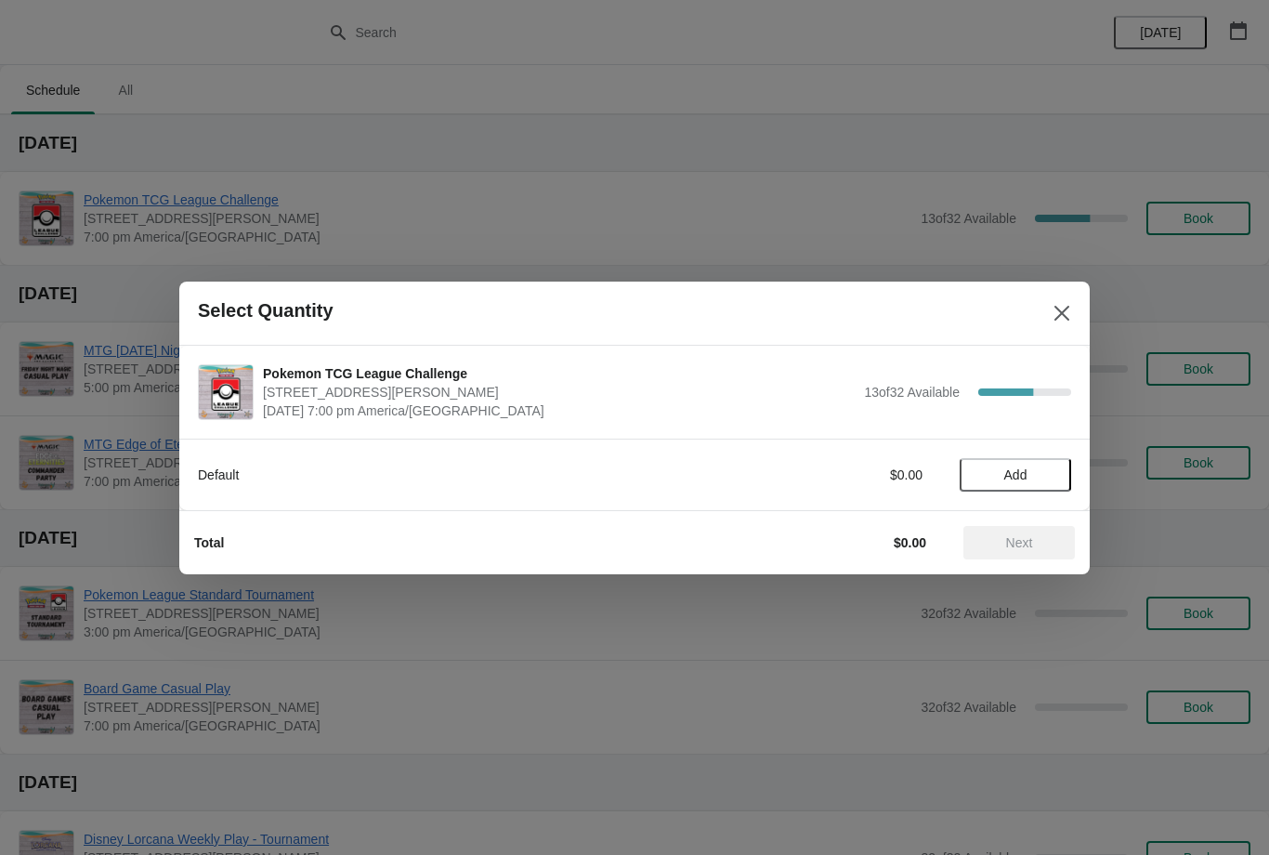
click at [1050, 475] on span "Add" at bounding box center [1015, 474] width 78 height 15
click at [1035, 549] on span "Next" at bounding box center [1019, 542] width 82 height 15
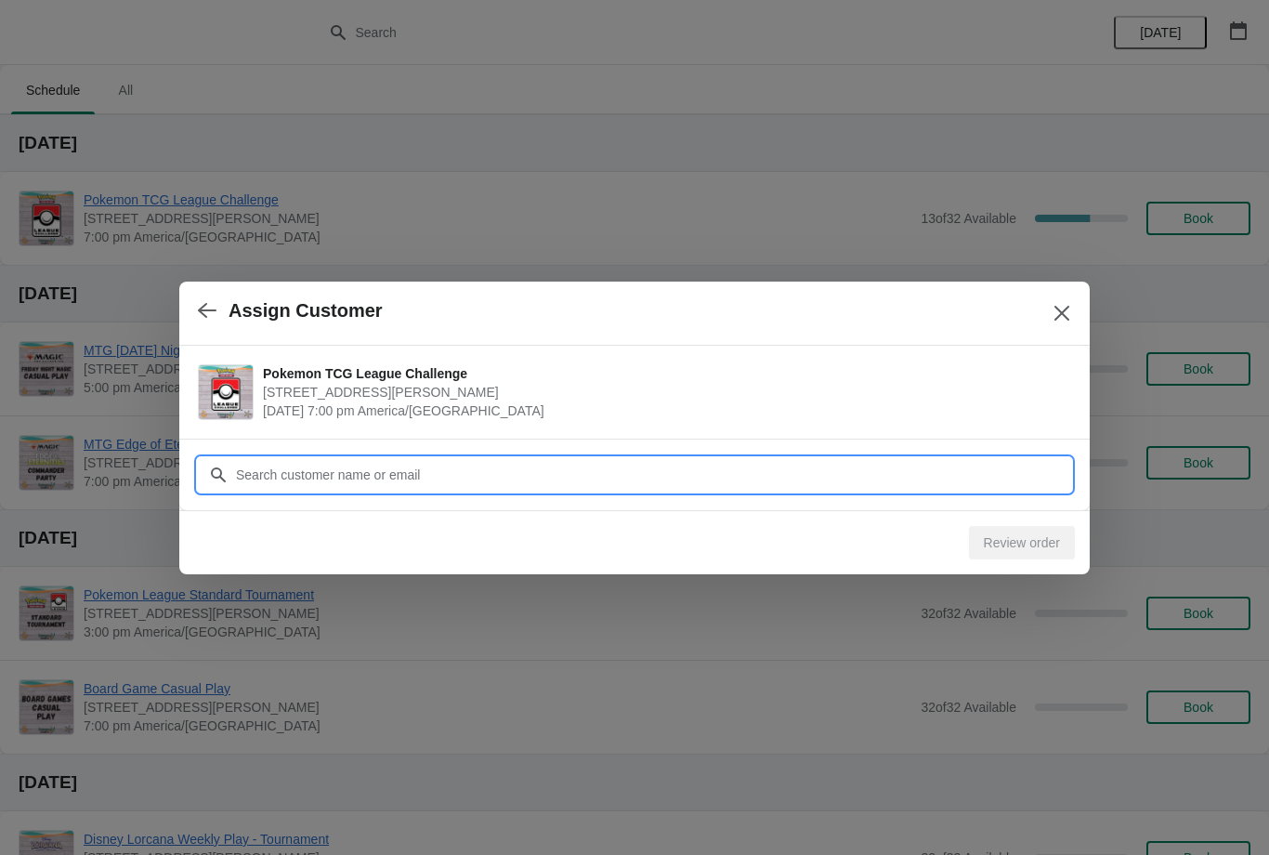
click at [971, 482] on input "Customer" at bounding box center [653, 474] width 836 height 33
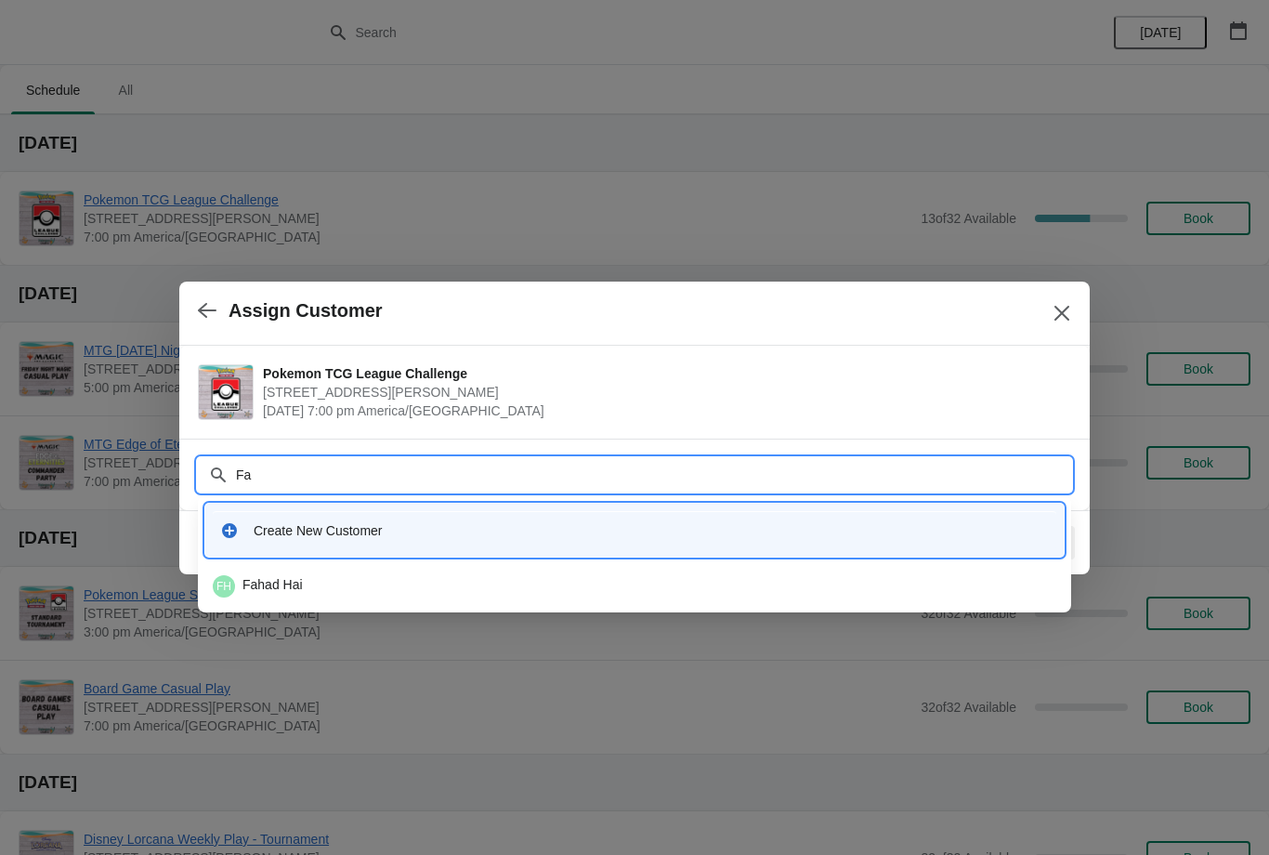
type input "F"
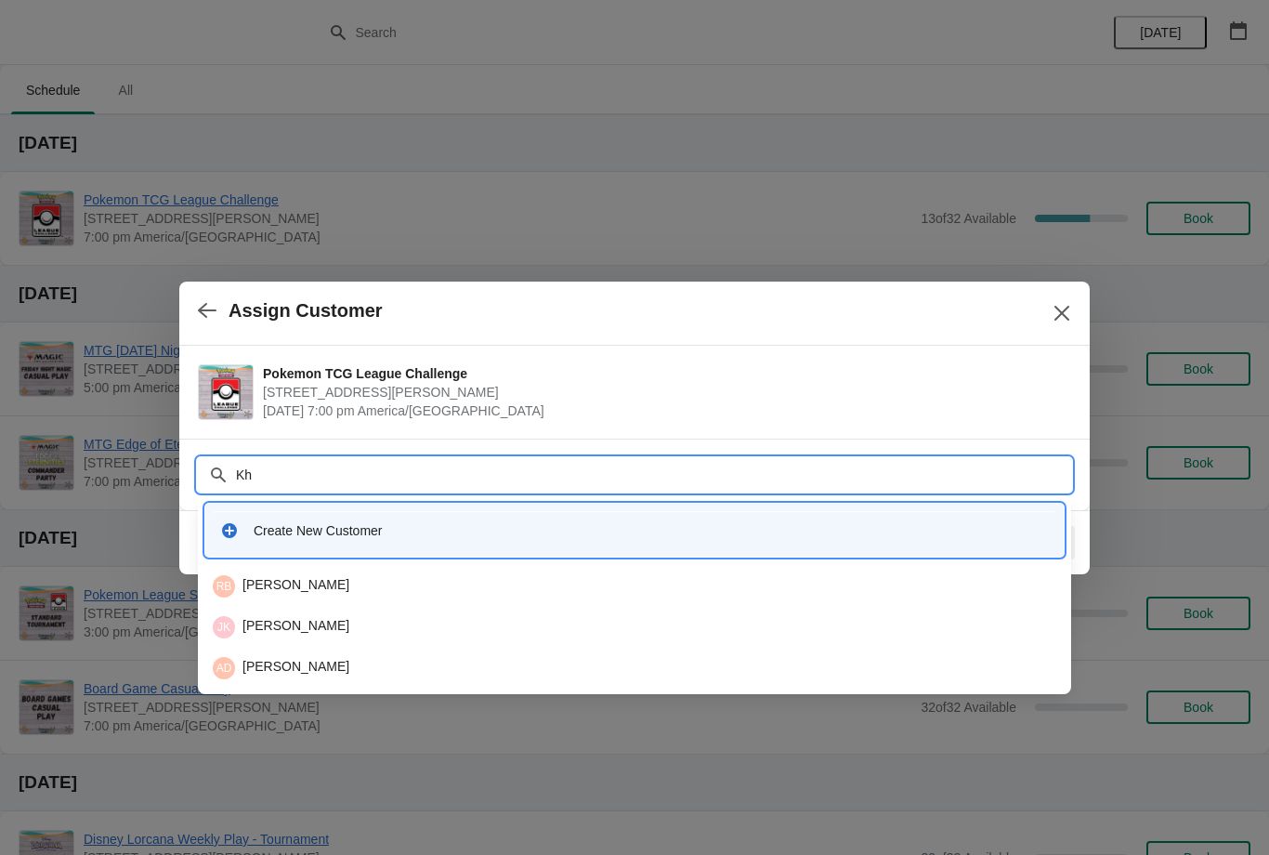
type input "Kha"
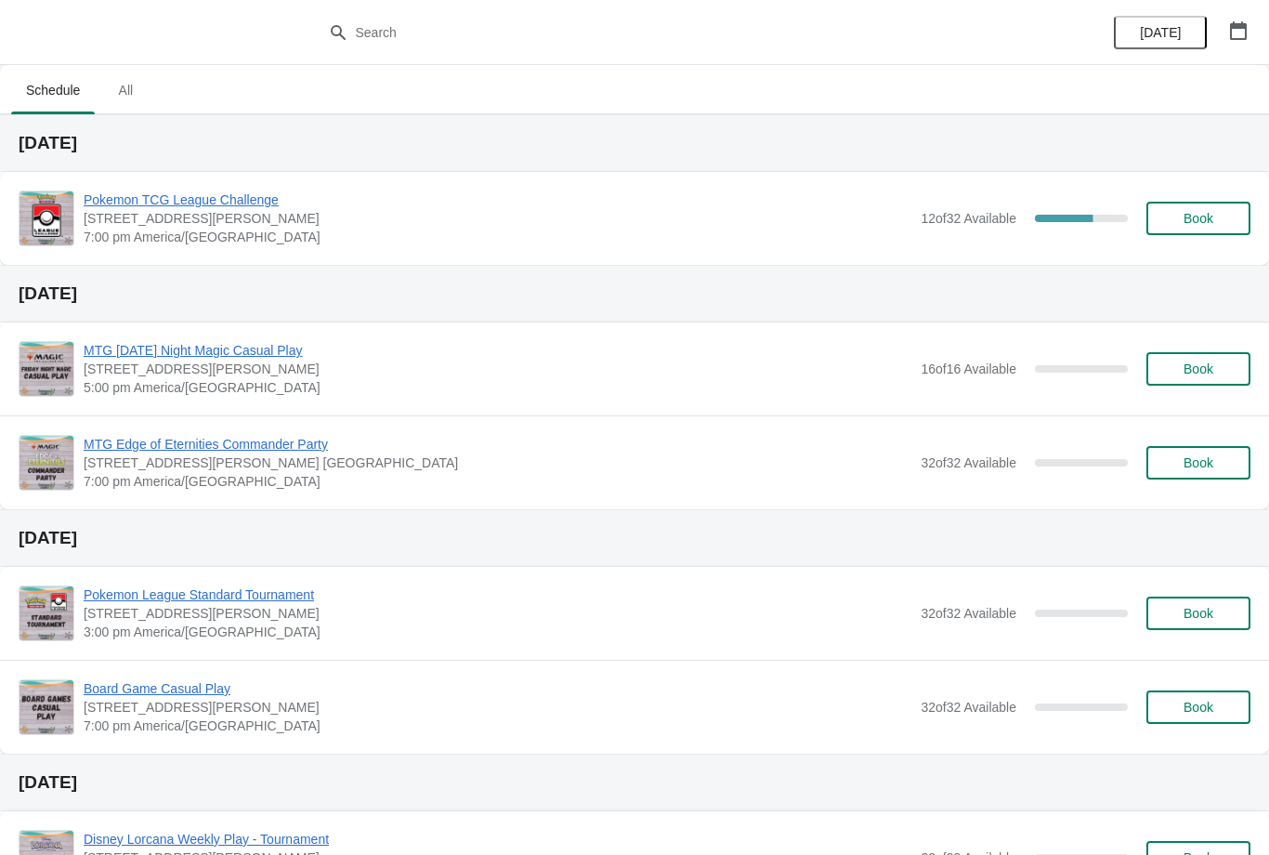
click at [1215, 202] on button "Book" at bounding box center [1198, 218] width 104 height 33
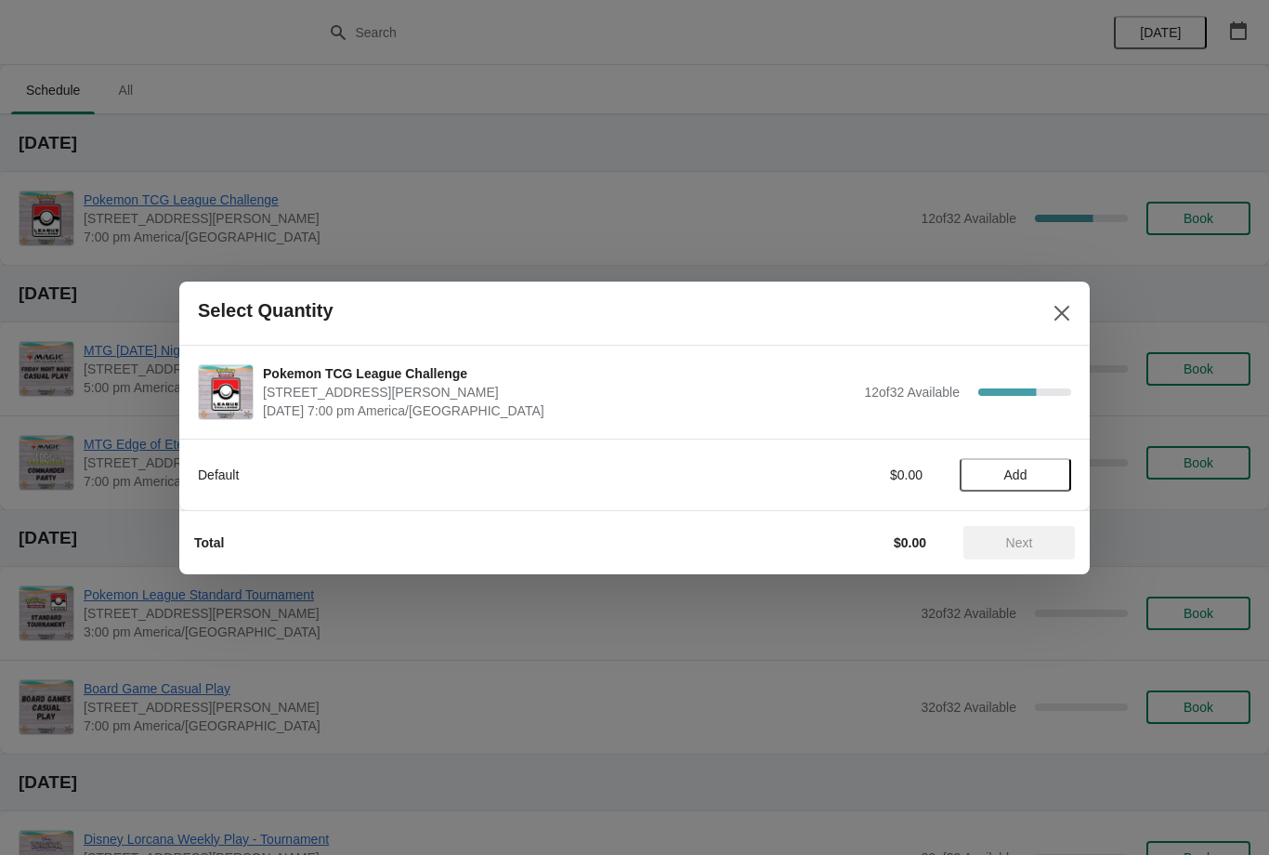
click at [1035, 478] on span "Add" at bounding box center [1015, 474] width 78 height 15
click at [1039, 542] on span "Next" at bounding box center [1019, 542] width 82 height 15
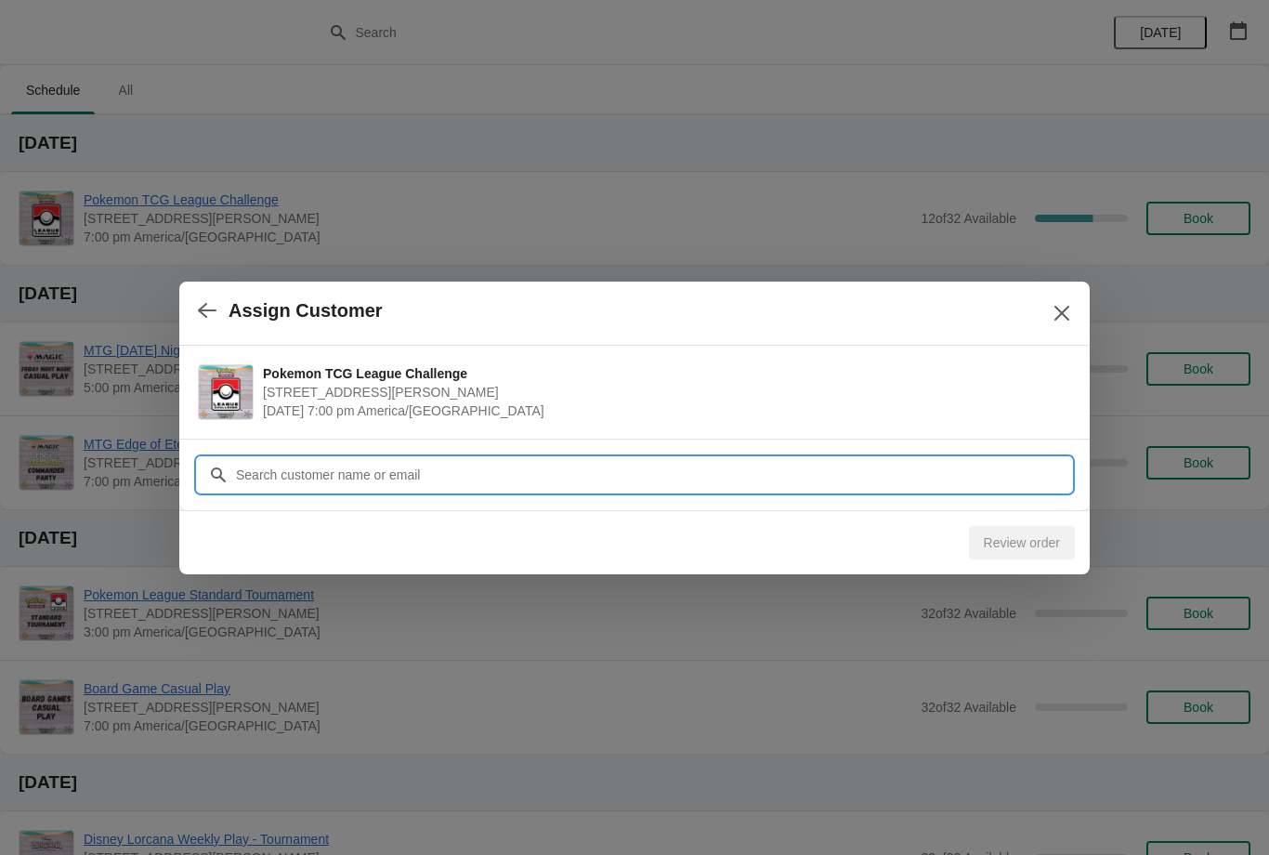
click at [736, 474] on input "Customer" at bounding box center [653, 474] width 836 height 33
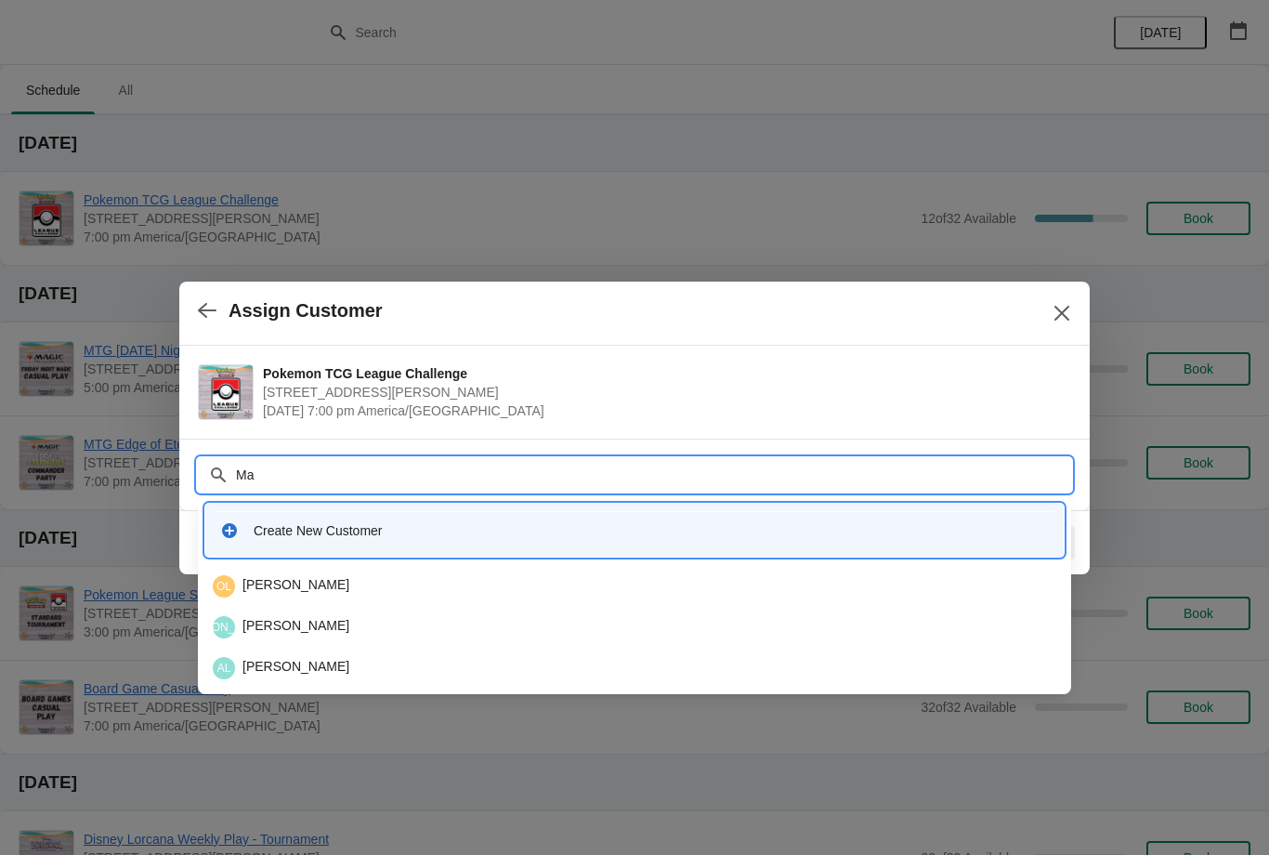
type input "Max"
click at [523, 586] on div "MA Maximo Acosta Pilar" at bounding box center [634, 586] width 843 height 22
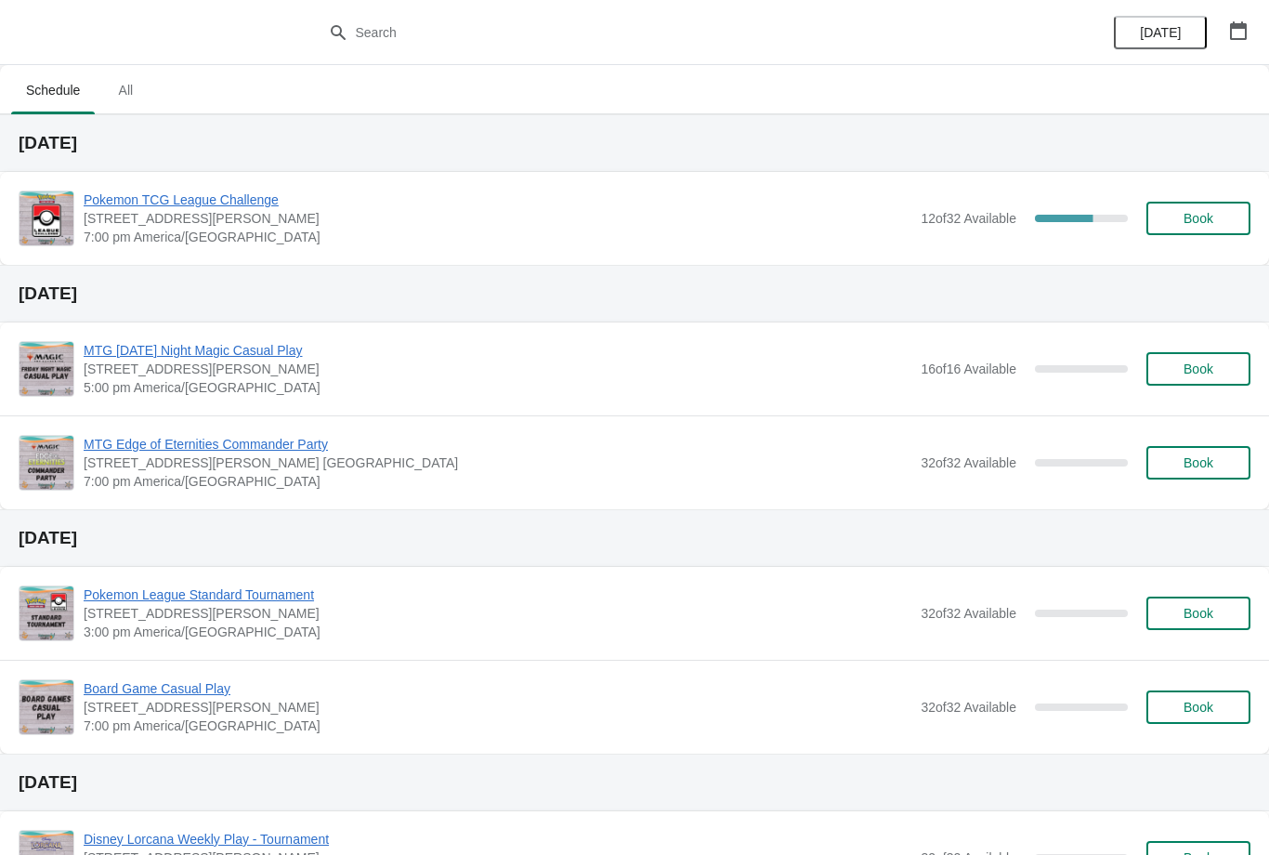
click at [274, 202] on span "Pokemon TCG League Challenge" at bounding box center [498, 199] width 828 height 19
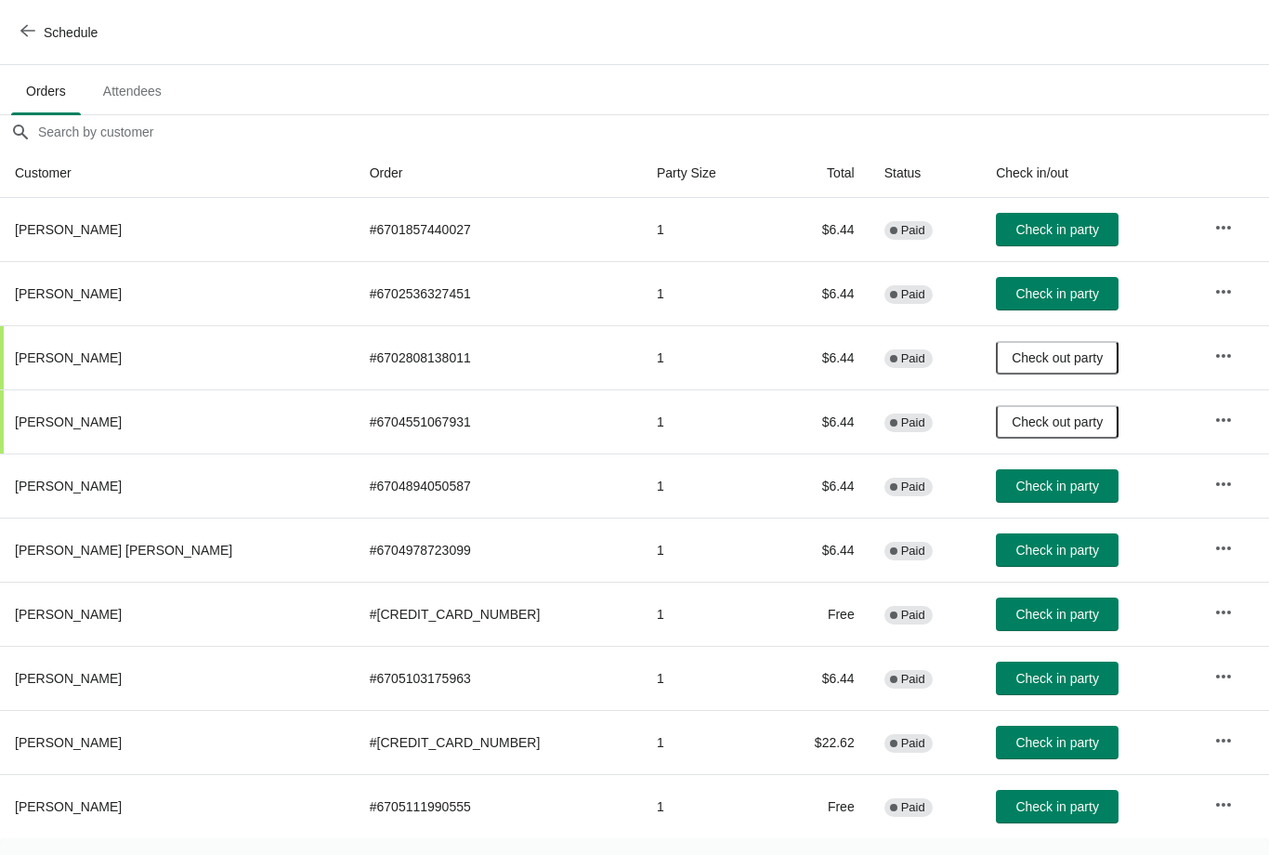
scroll to position [120, -6]
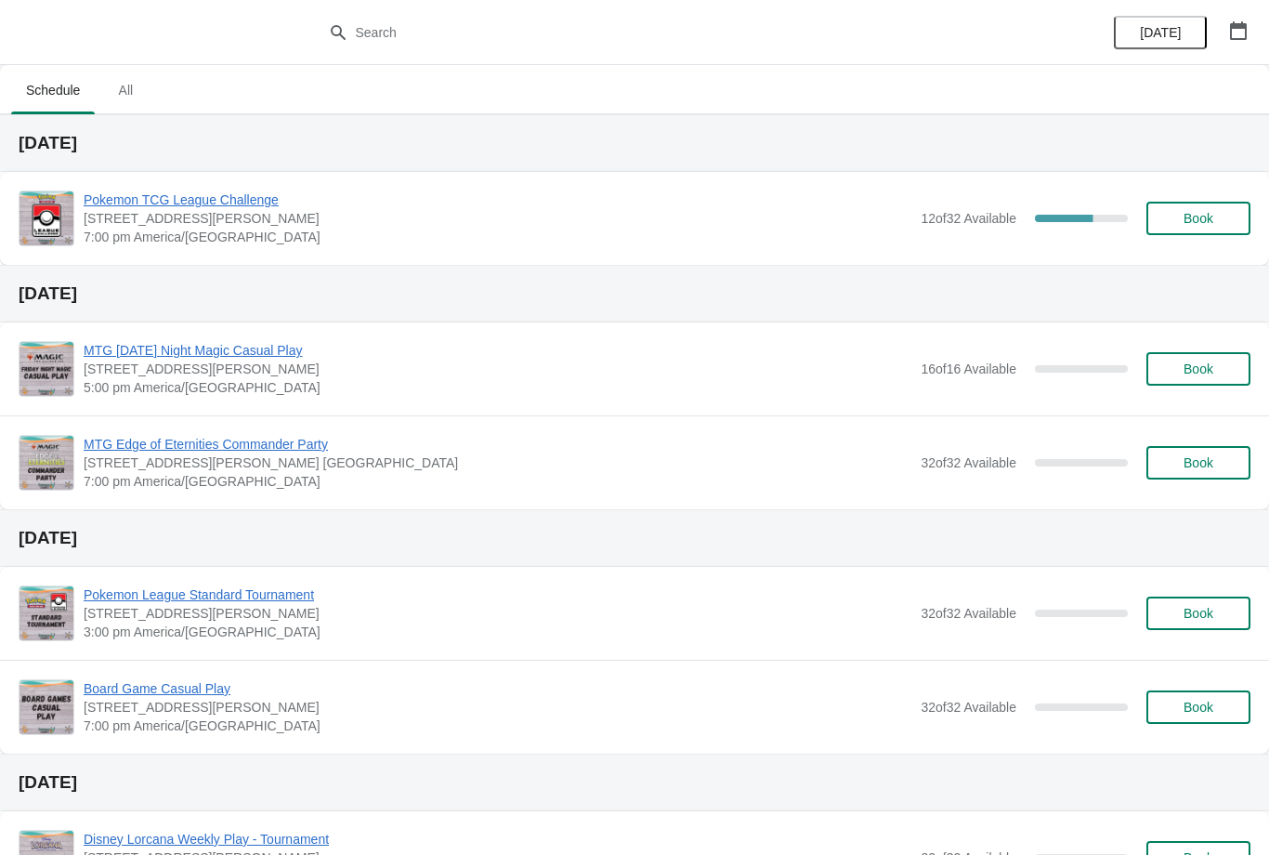
click at [1210, 216] on span "Book" at bounding box center [1198, 218] width 30 height 15
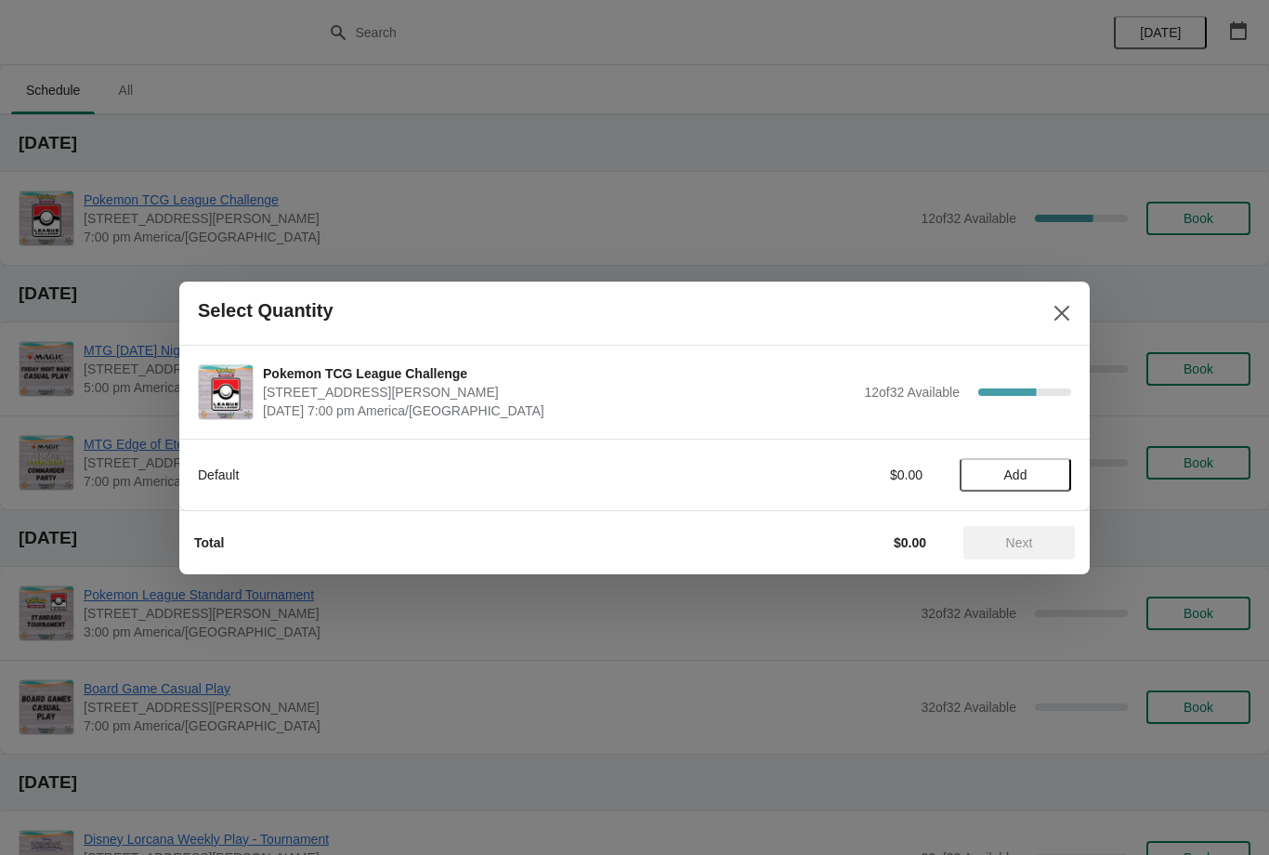
click at [1056, 465] on button "Add" at bounding box center [1015, 474] width 111 height 33
click at [1050, 542] on span "Next" at bounding box center [1019, 542] width 82 height 15
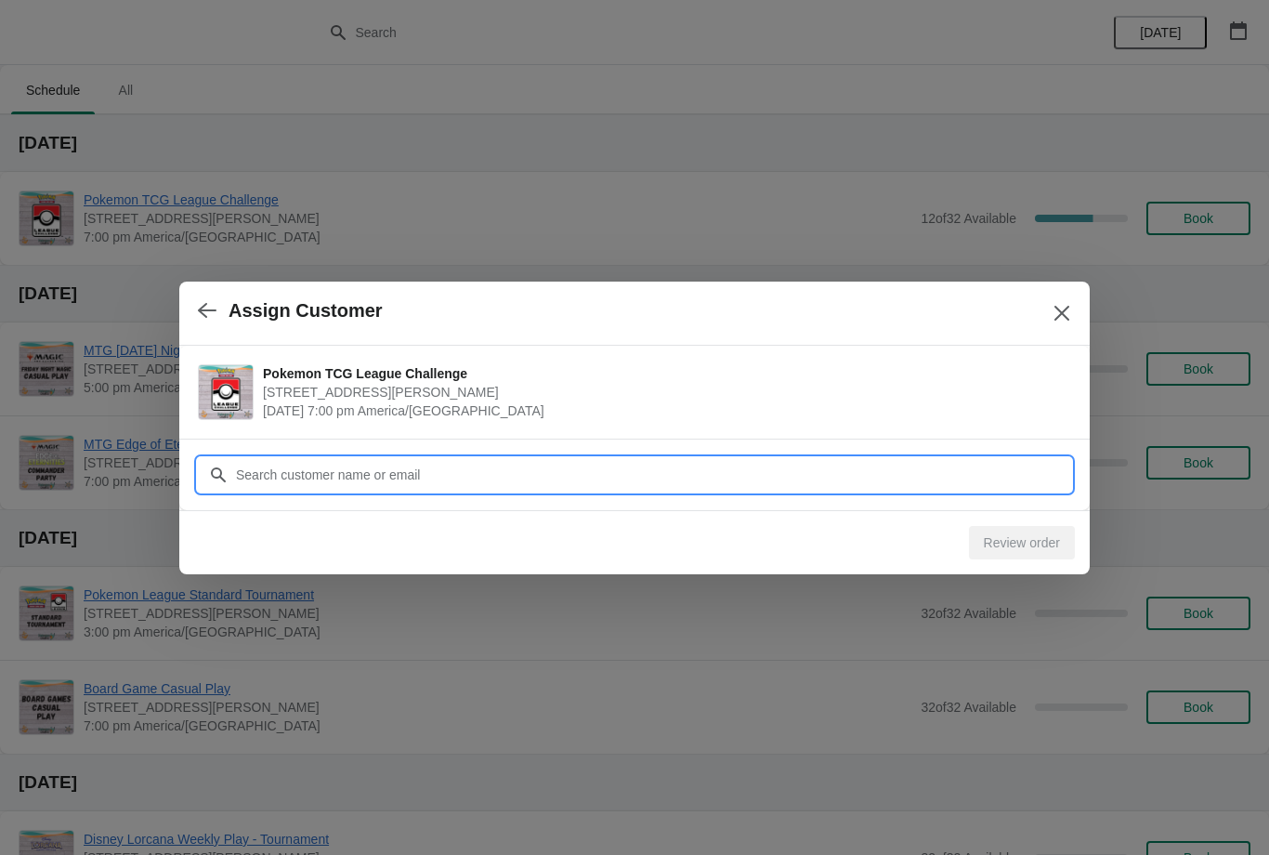
click at [984, 465] on input "Customer" at bounding box center [653, 474] width 836 height 33
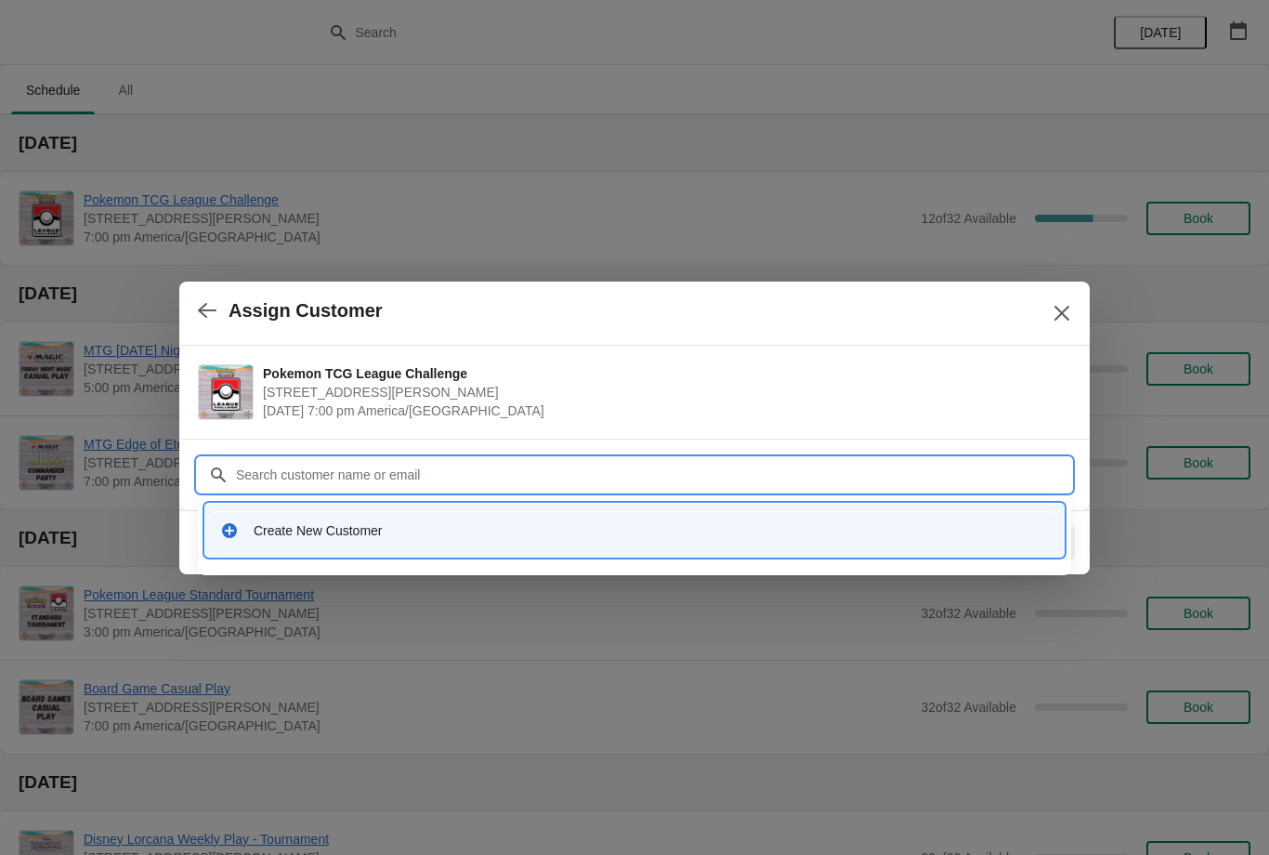
type input "J"
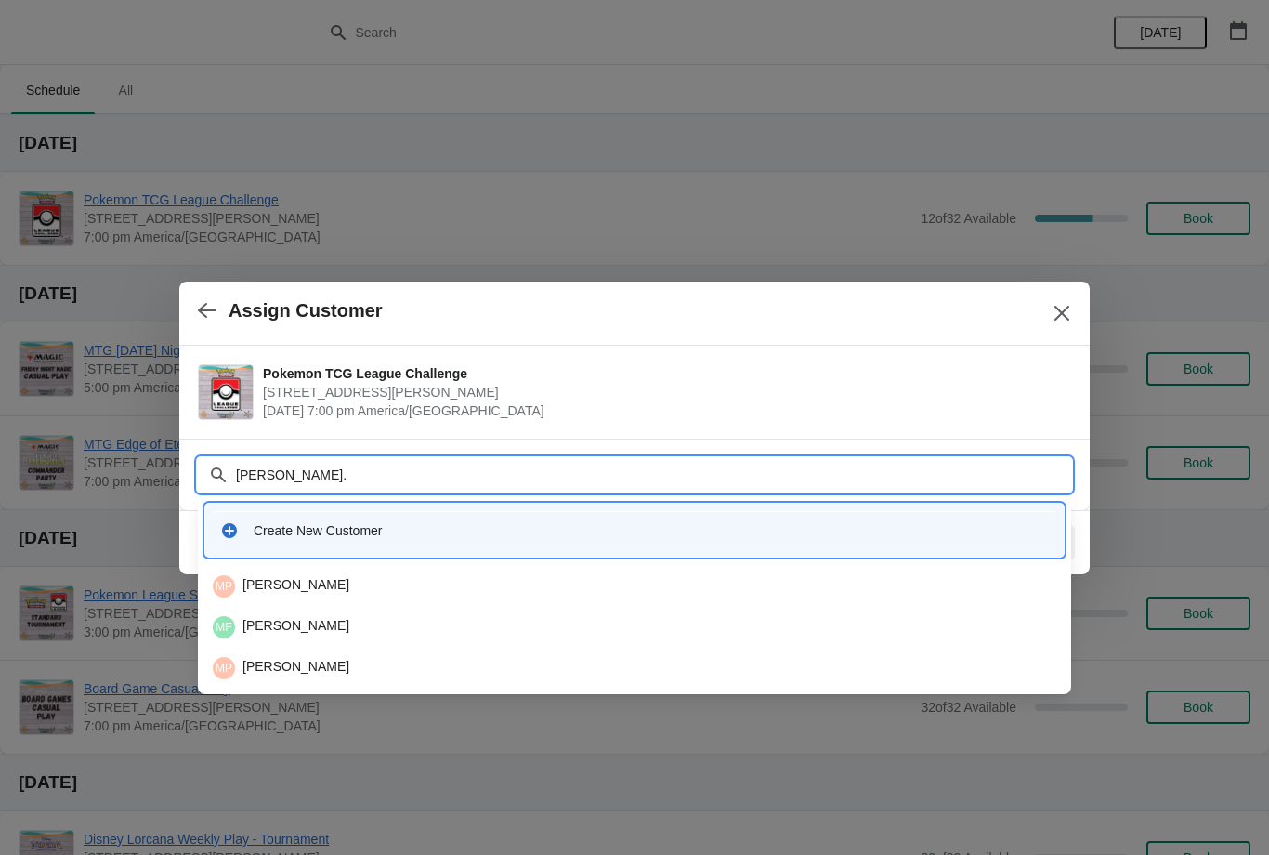
type input "[PERSON_NAME].p"
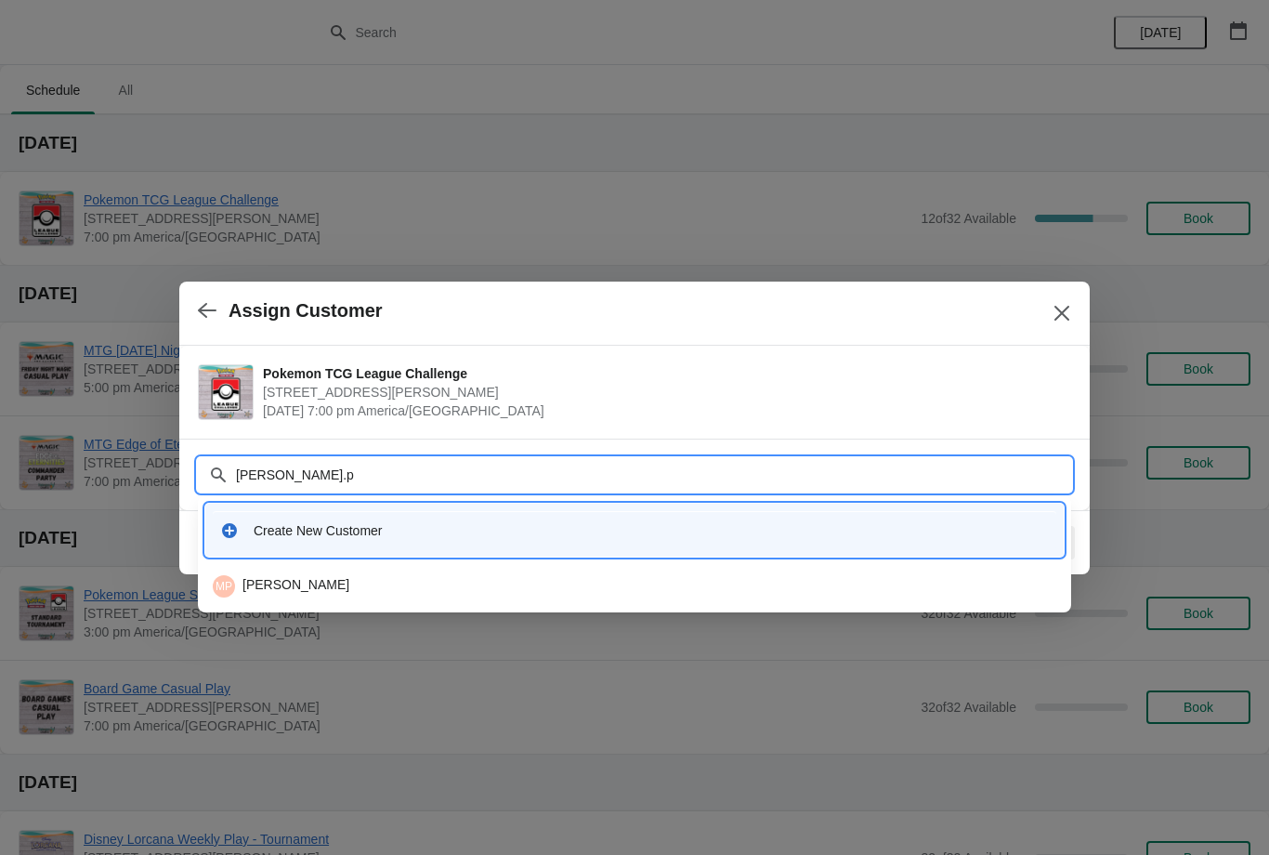
click at [588, 594] on div "MP [PERSON_NAME]" at bounding box center [634, 586] width 843 height 22
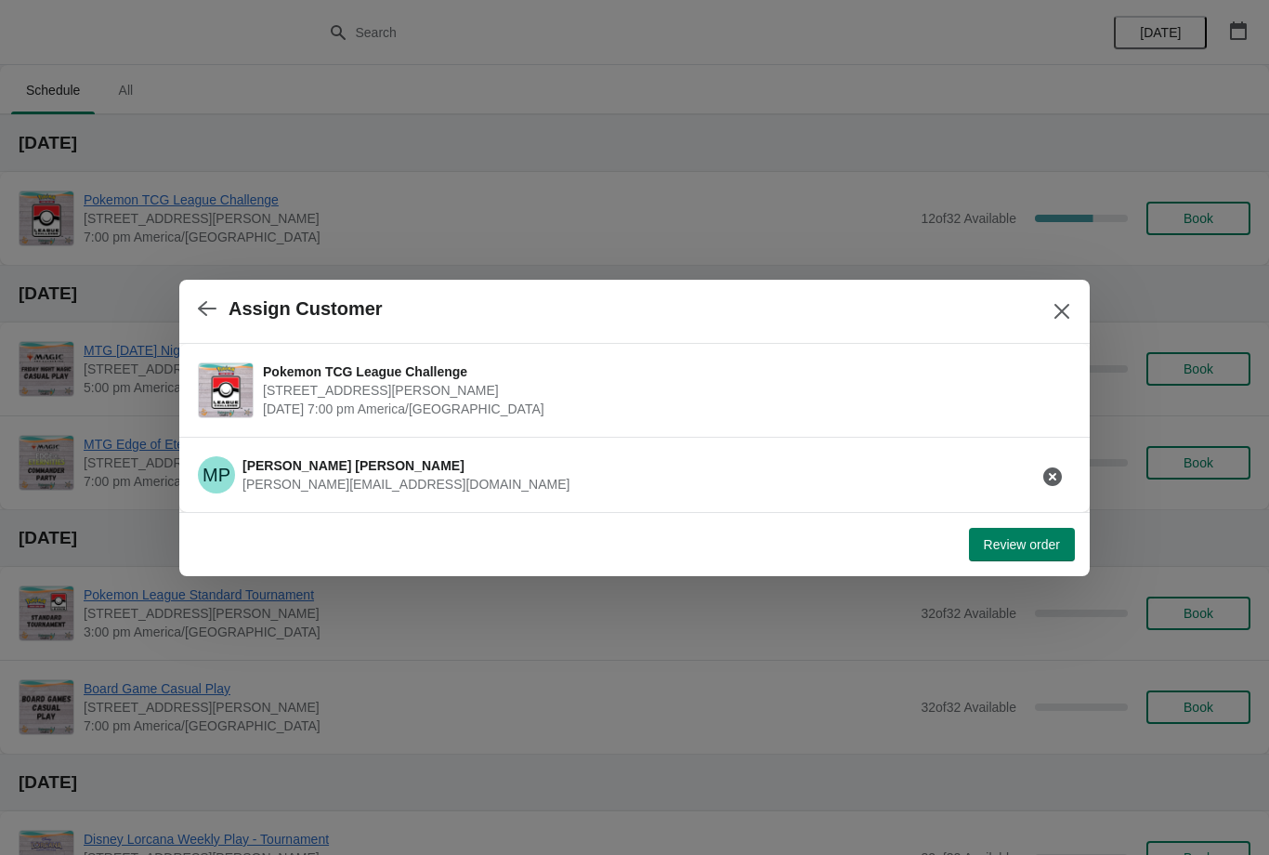
click at [1025, 537] on span "Review order" at bounding box center [1022, 544] width 76 height 15
